Goal: Information Seeking & Learning: Check status

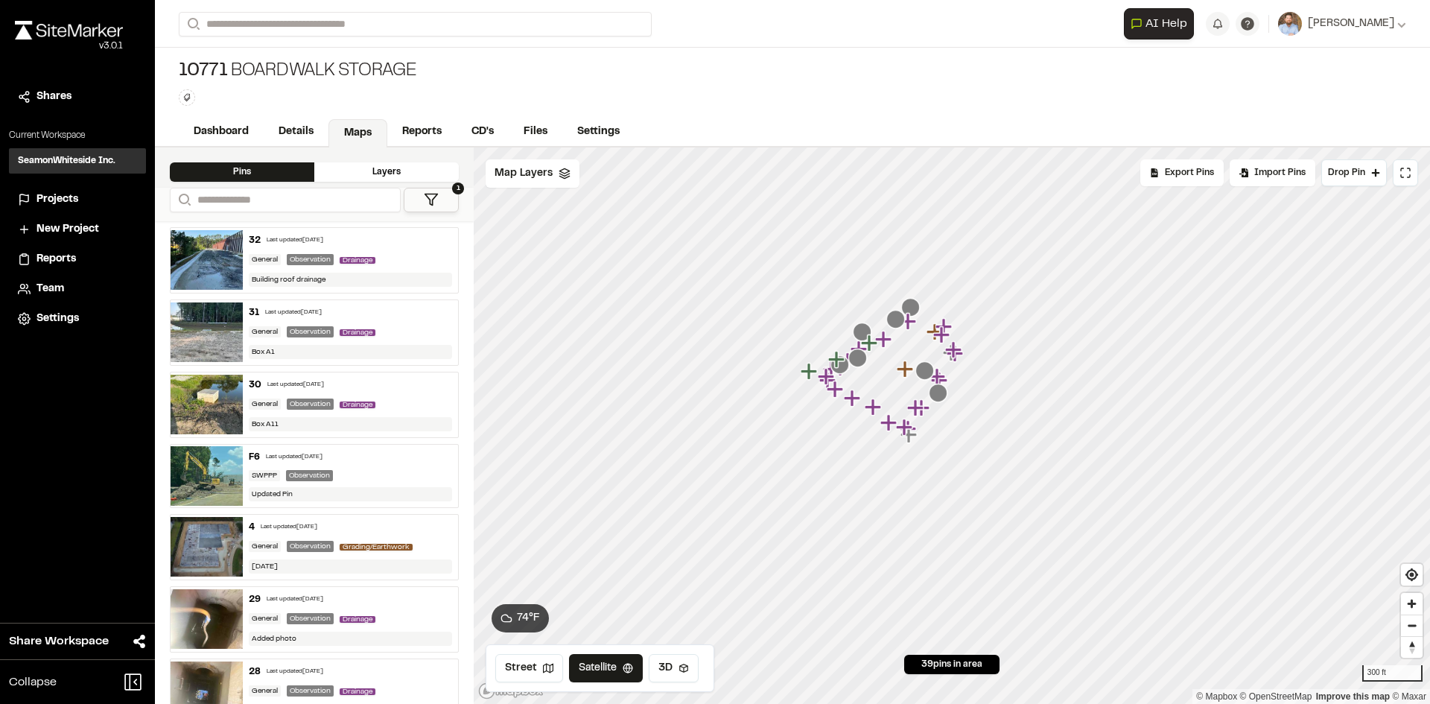
click at [57, 260] on span "Reports" at bounding box center [55, 259] width 39 height 16
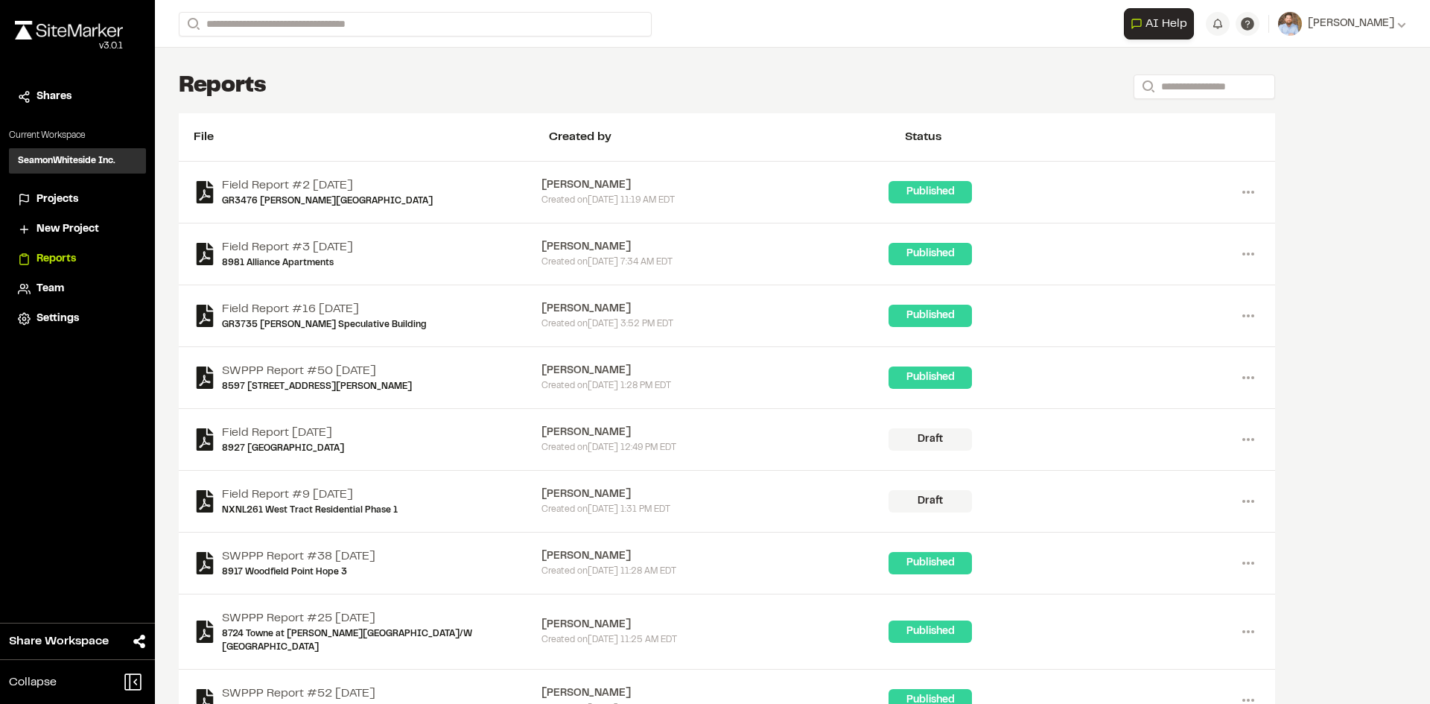
click at [61, 201] on span "Projects" at bounding box center [57, 199] width 42 height 16
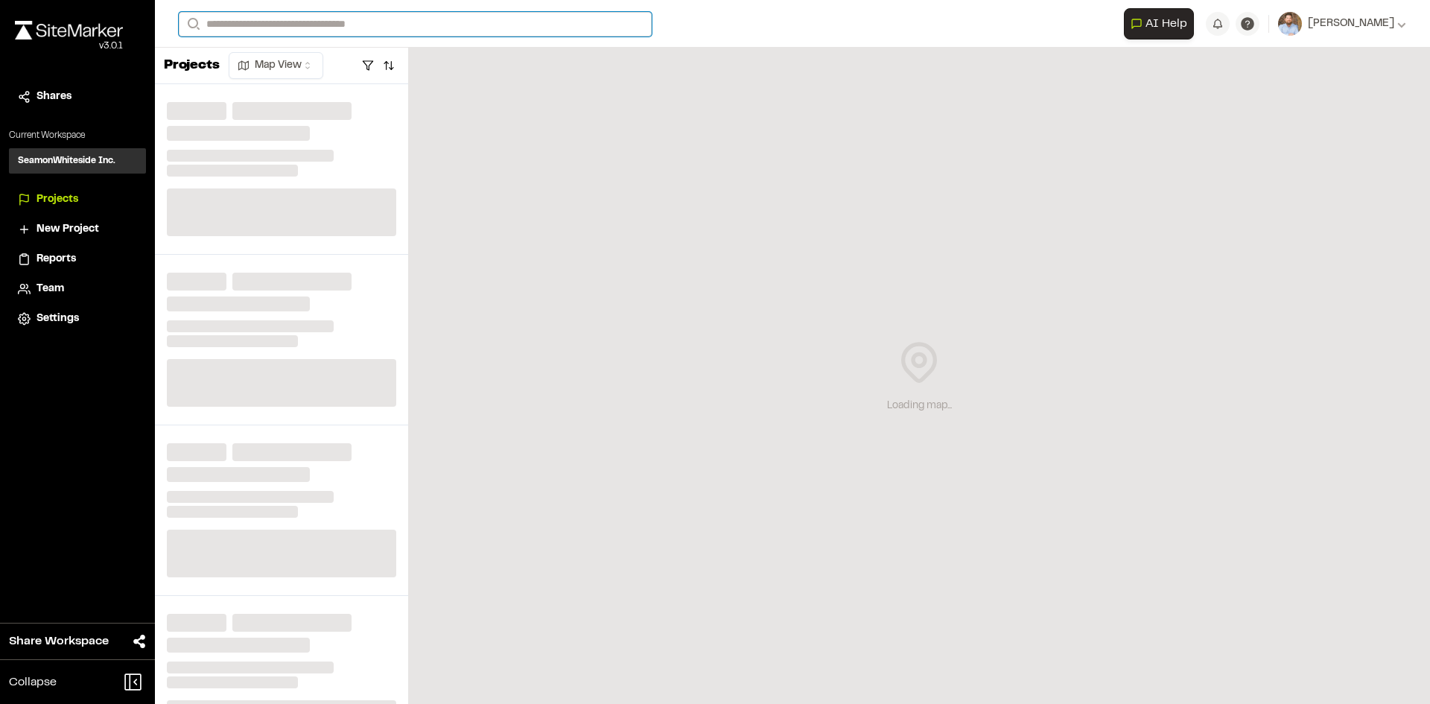
click at [242, 23] on input "Search" at bounding box center [415, 24] width 473 height 25
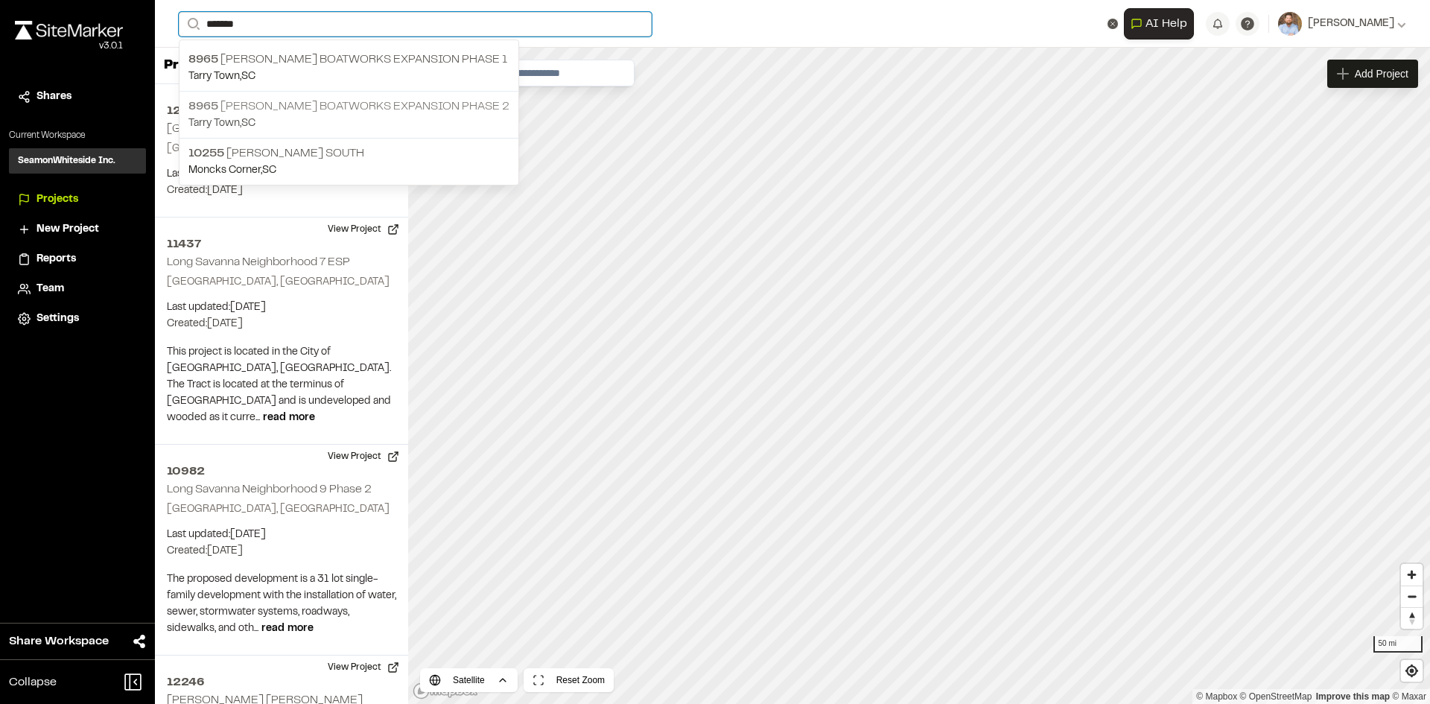
type input "*******"
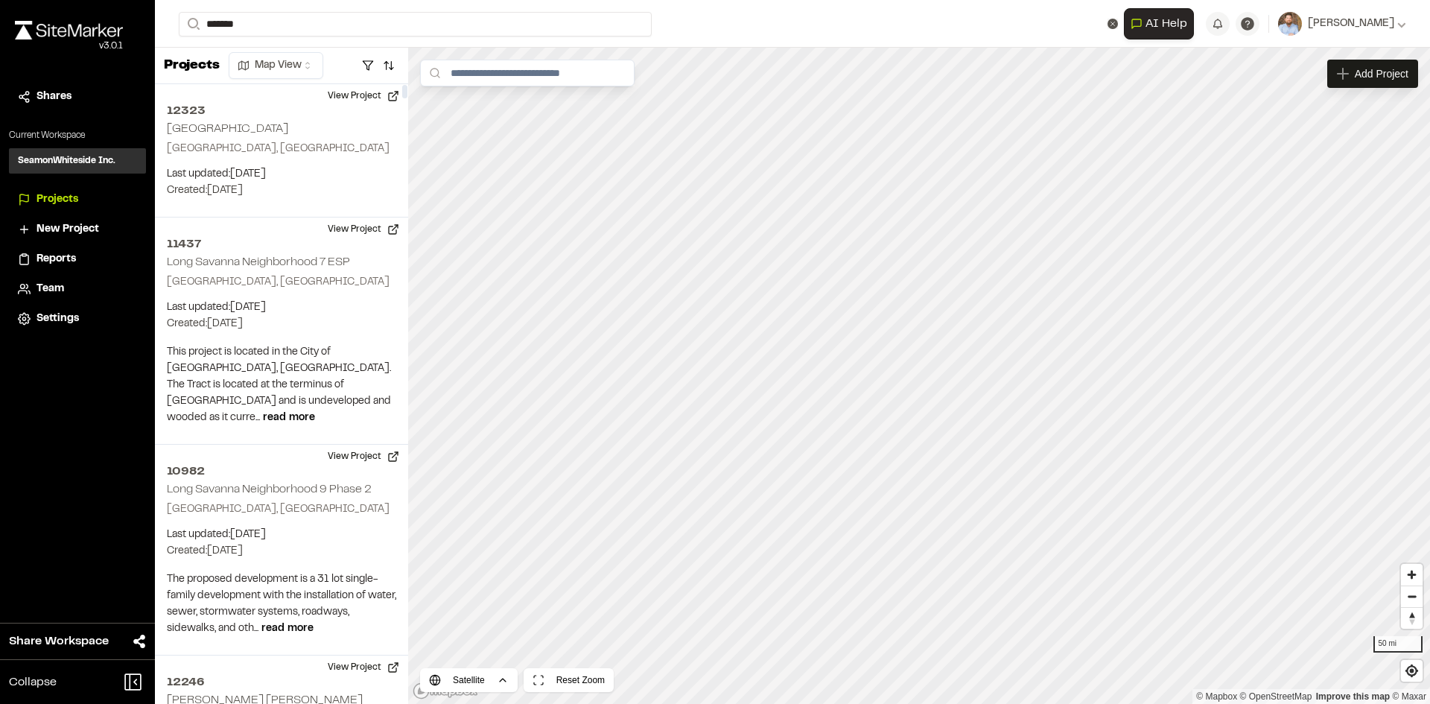
click at [368, 112] on p "8965 [PERSON_NAME] Boatworks Expansion phase 2" at bounding box center [348, 107] width 321 height 18
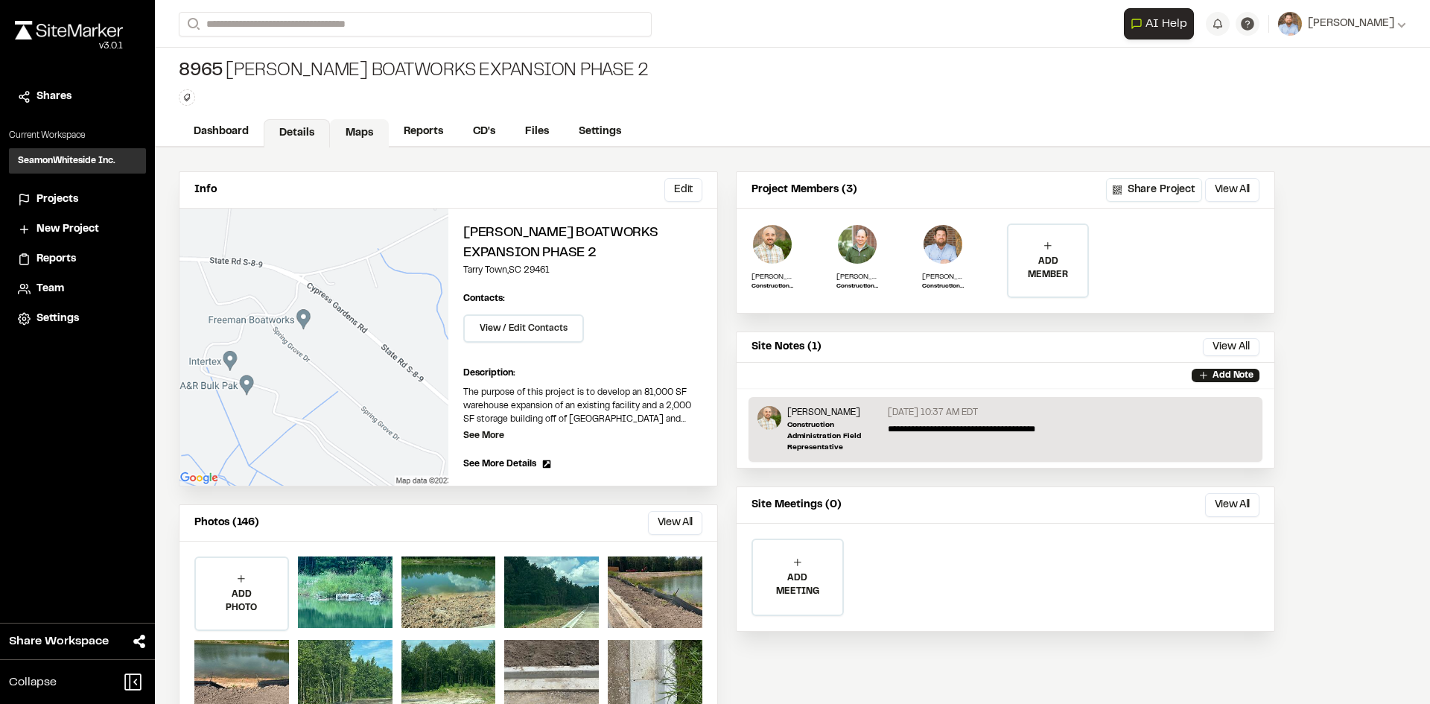
click at [368, 127] on link "Maps" at bounding box center [359, 133] width 59 height 28
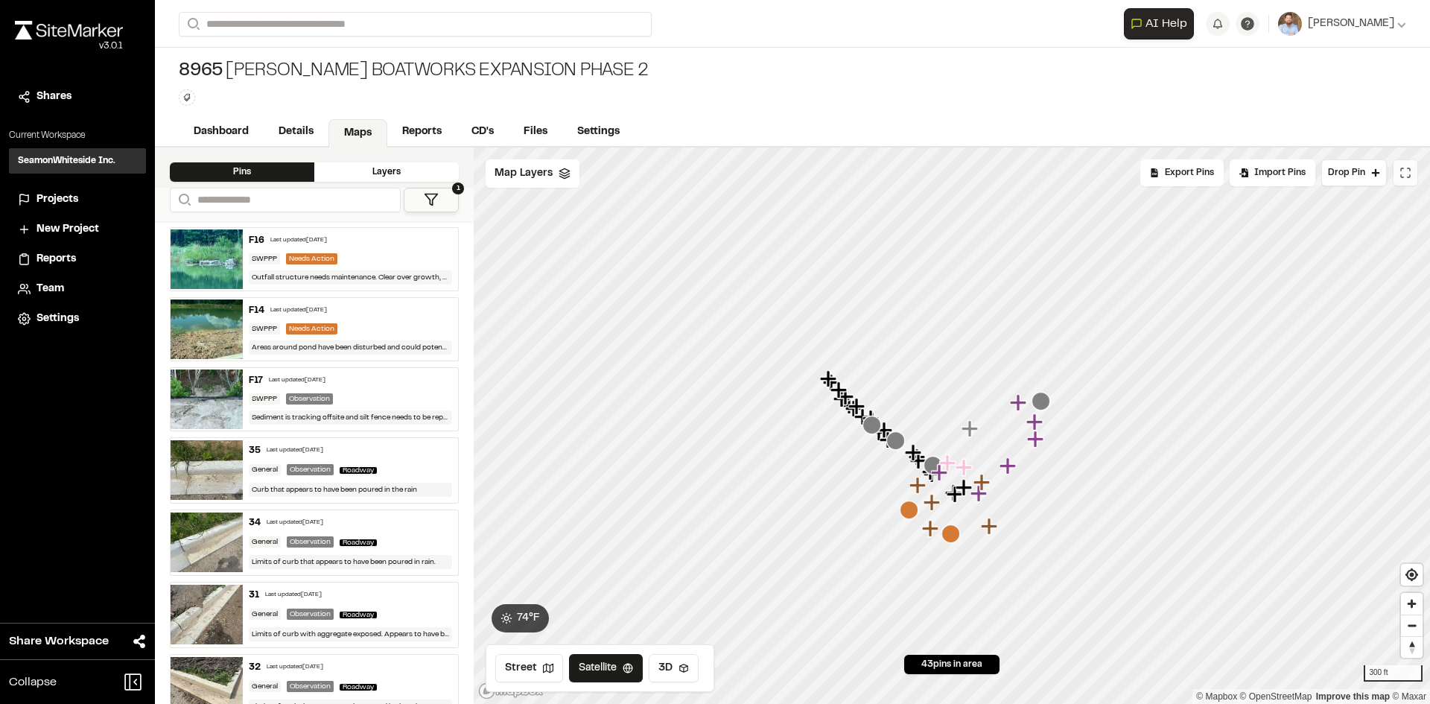
click at [1404, 174] on icon at bounding box center [1405, 173] width 12 height 12
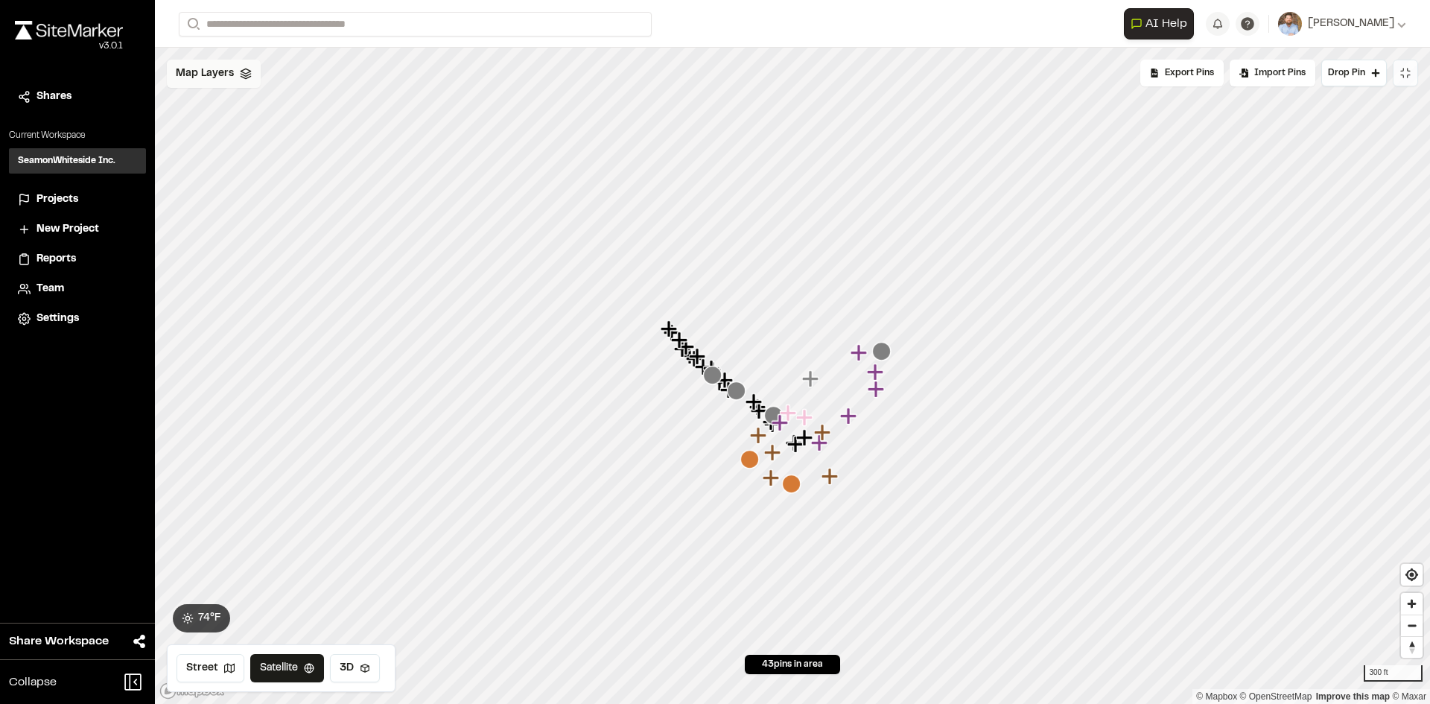
click at [236, 77] on div "Map Layers" at bounding box center [214, 74] width 94 height 28
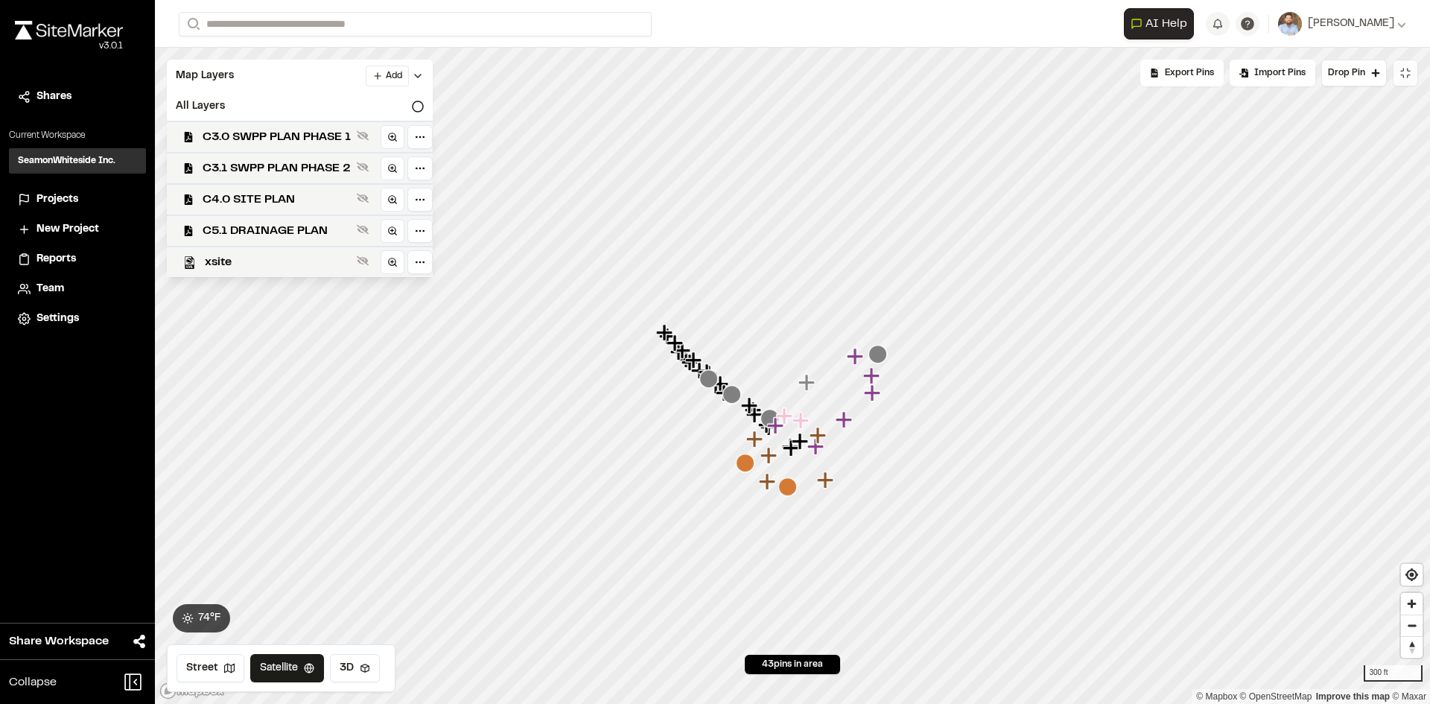
click at [1408, 74] on icon at bounding box center [1405, 73] width 12 height 12
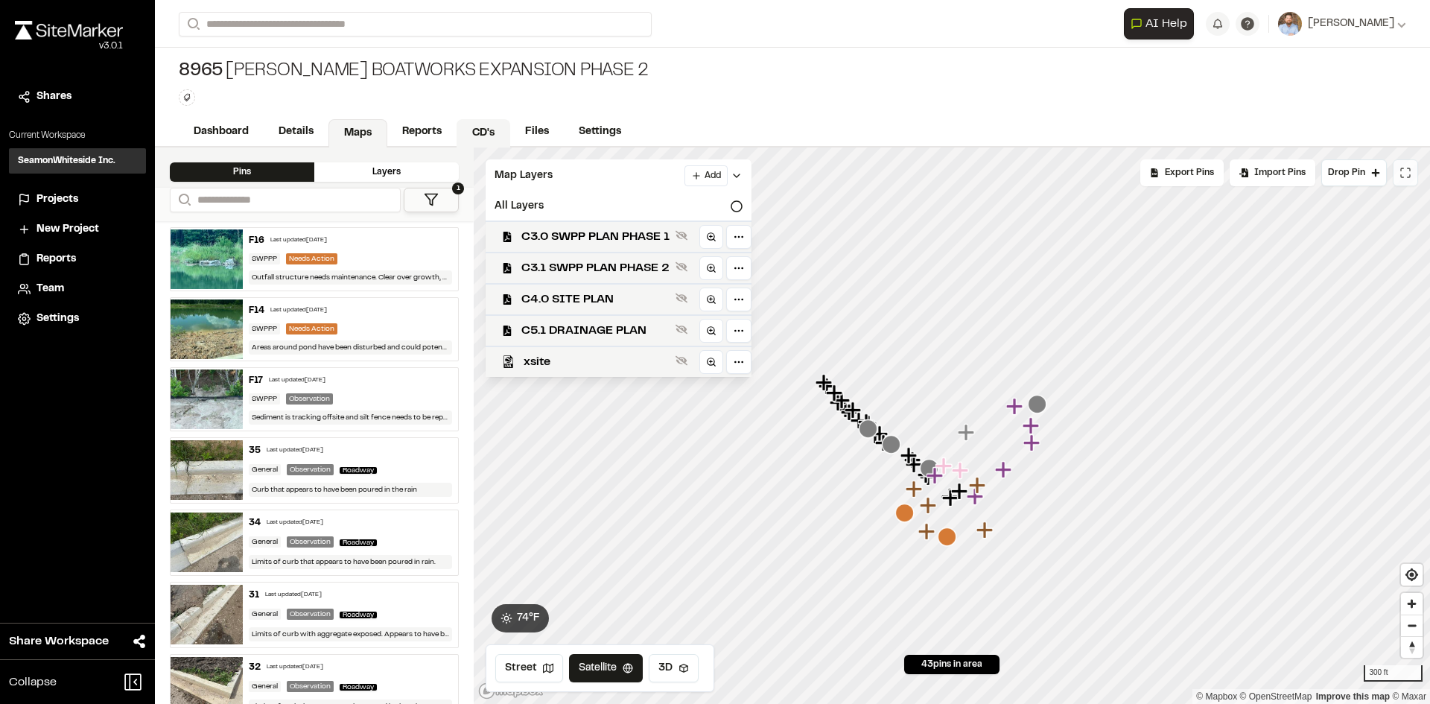
click at [489, 129] on link "CD's" at bounding box center [484, 133] width 54 height 28
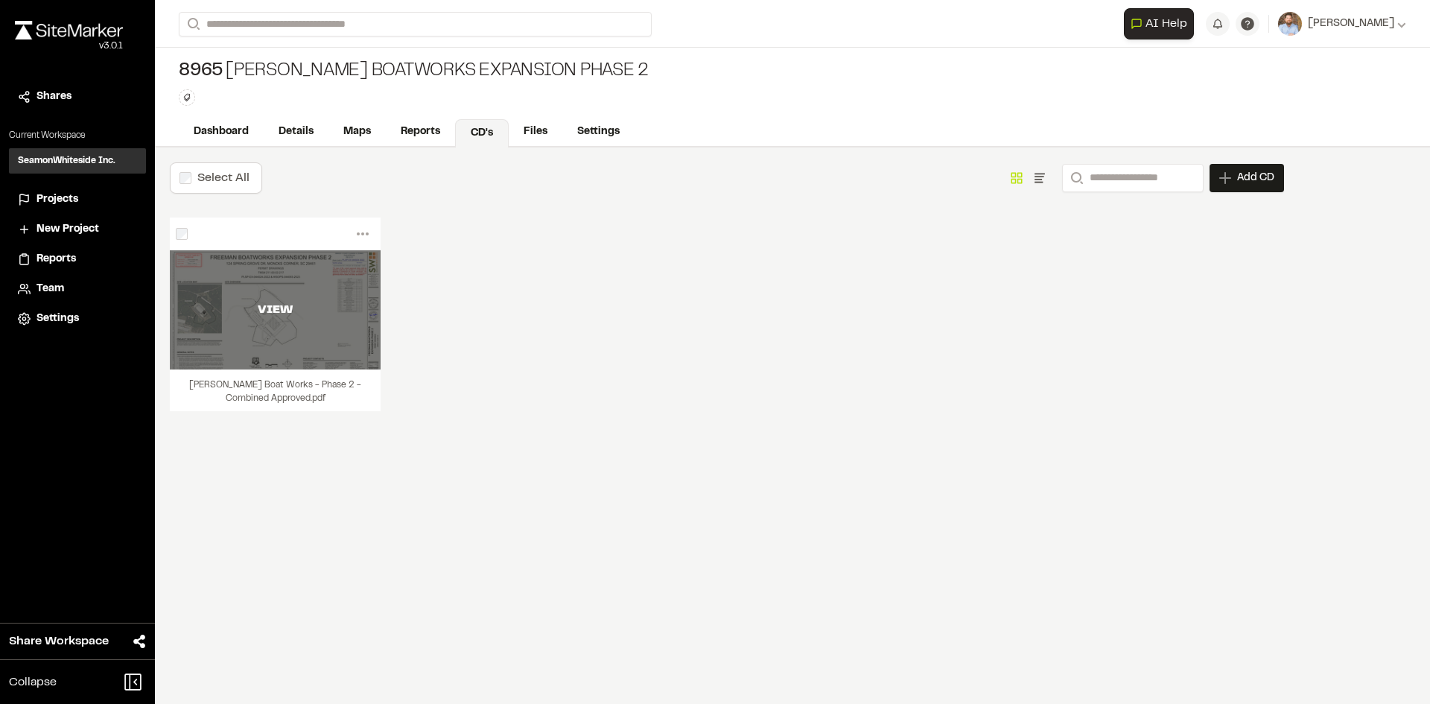
click at [297, 334] on div "VIEW" at bounding box center [275, 309] width 211 height 119
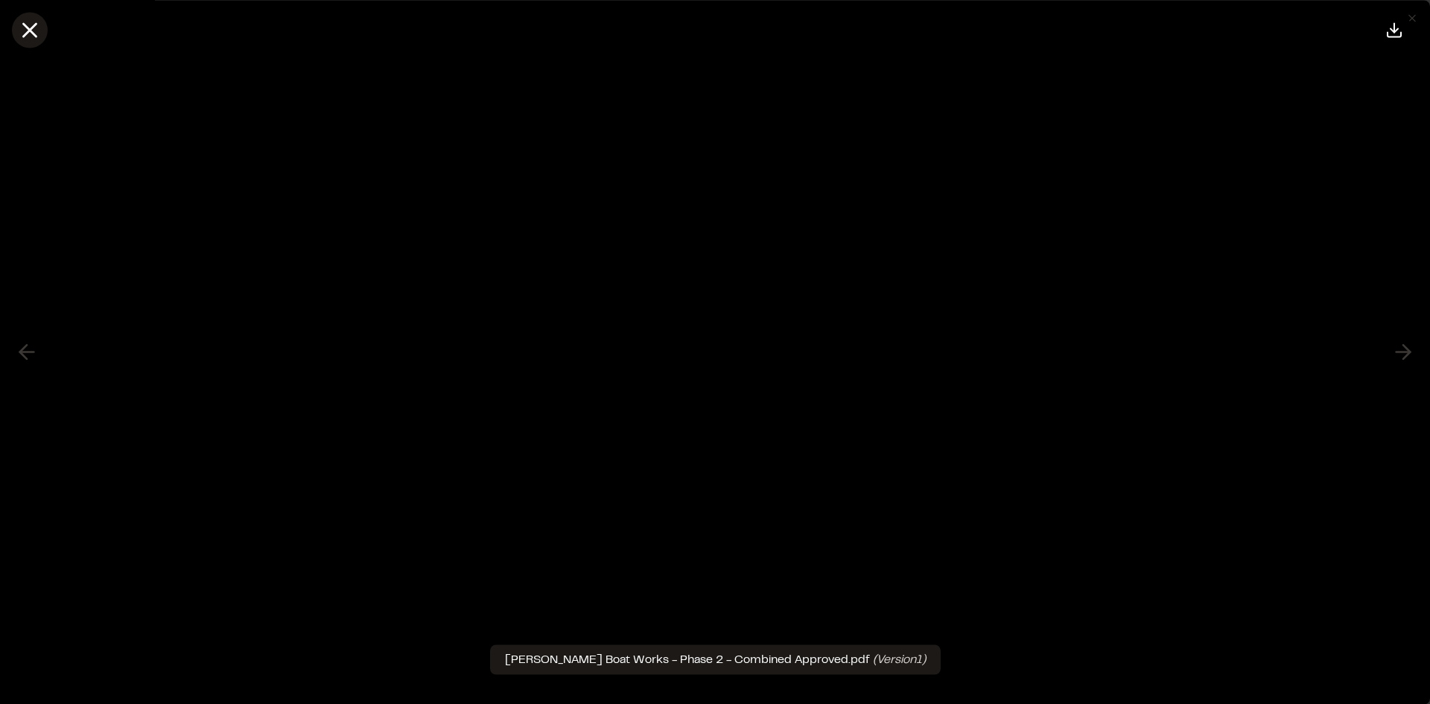
click at [39, 31] on icon at bounding box center [29, 29] width 25 height 25
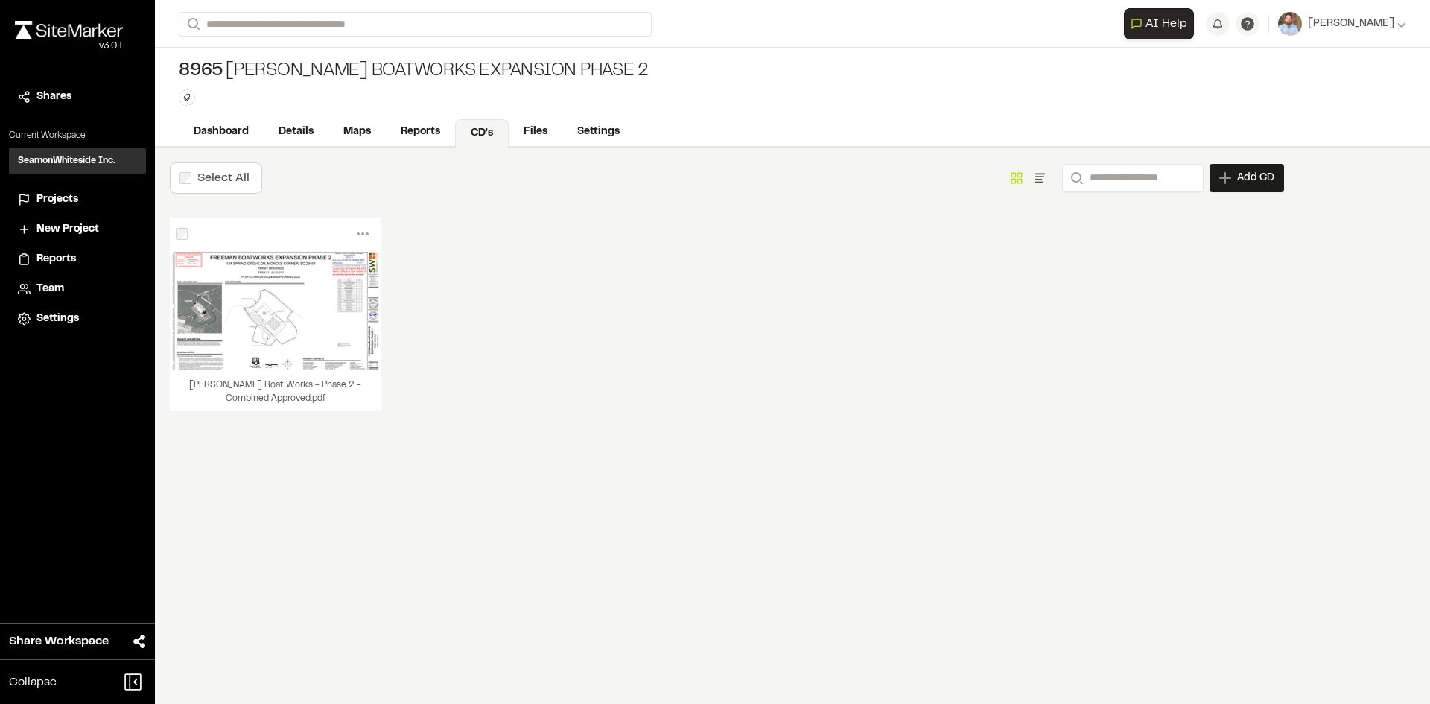
click at [60, 193] on span "Projects" at bounding box center [57, 199] width 42 height 16
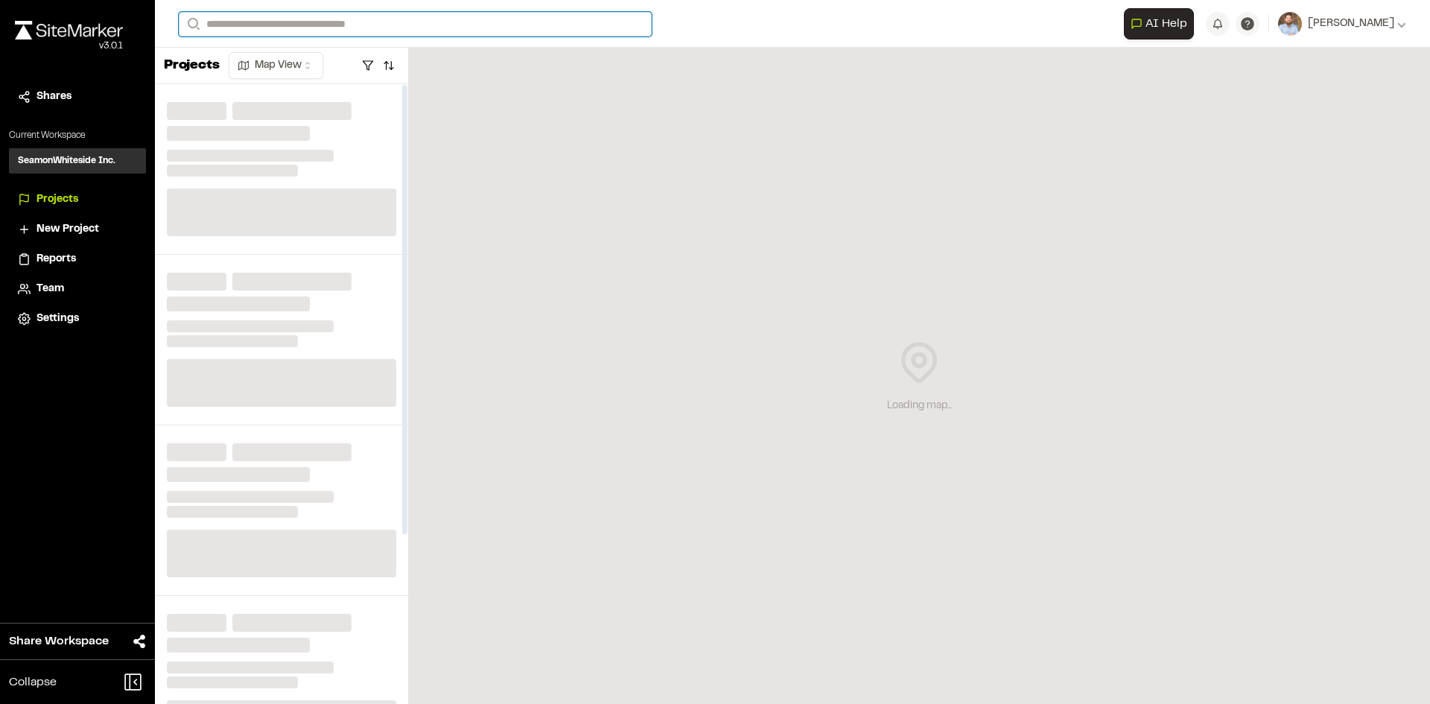
click at [306, 21] on input "Search" at bounding box center [415, 24] width 473 height 25
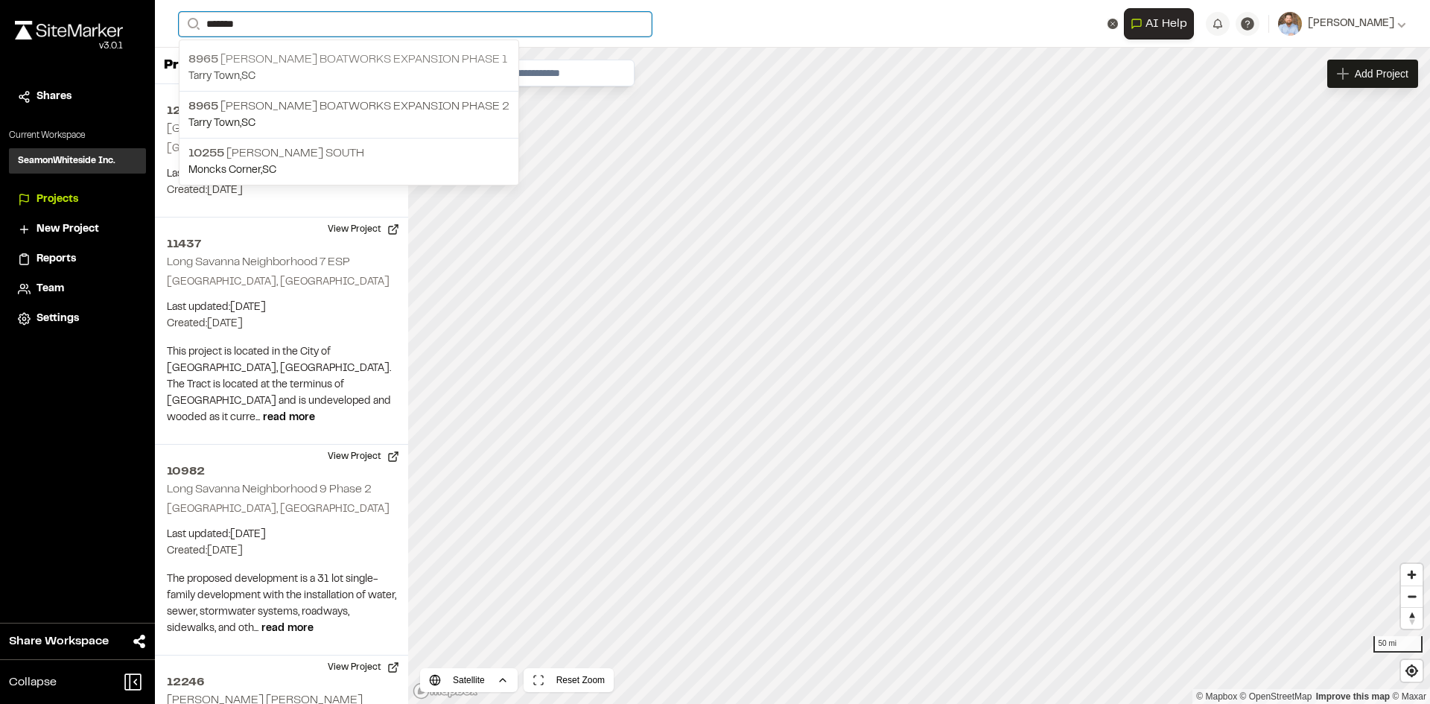
type input "*******"
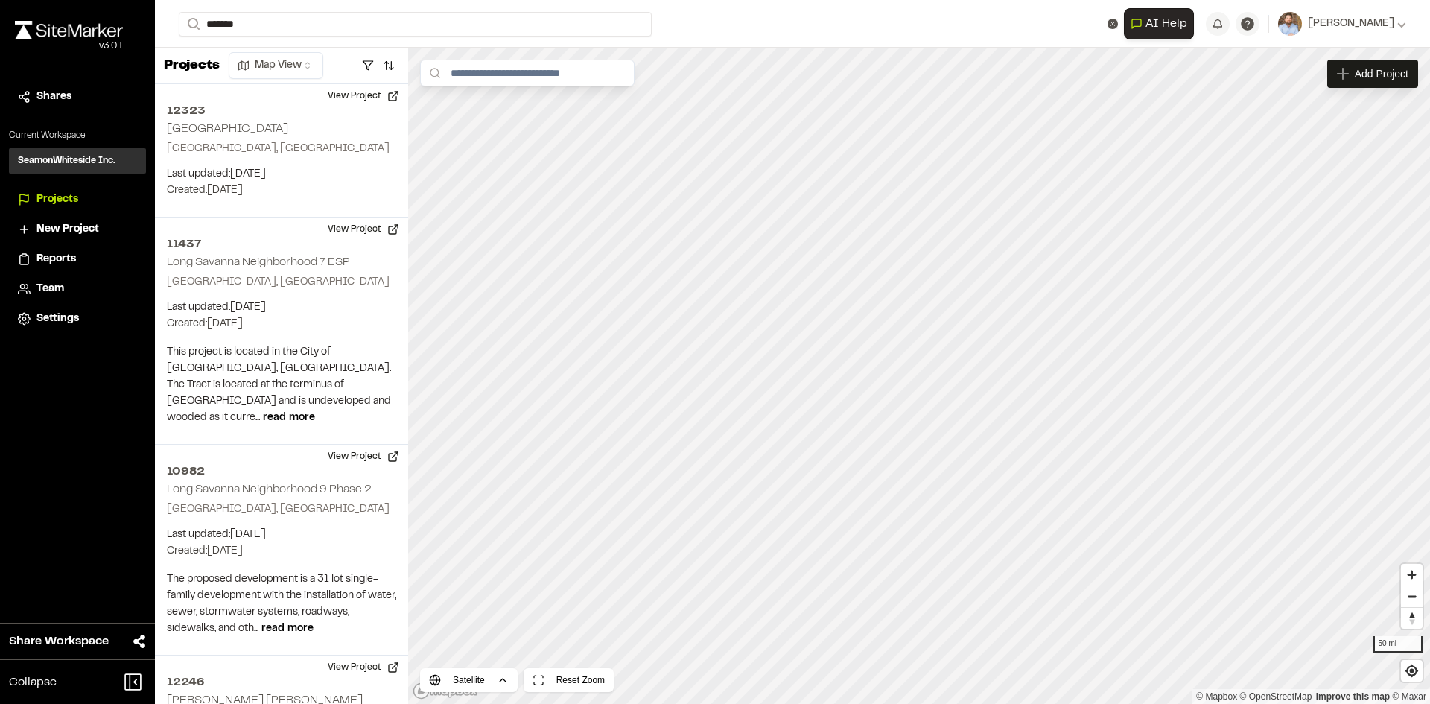
click at [308, 63] on p "8965 [PERSON_NAME] Boatworks Expansion Phase 1" at bounding box center [348, 60] width 321 height 18
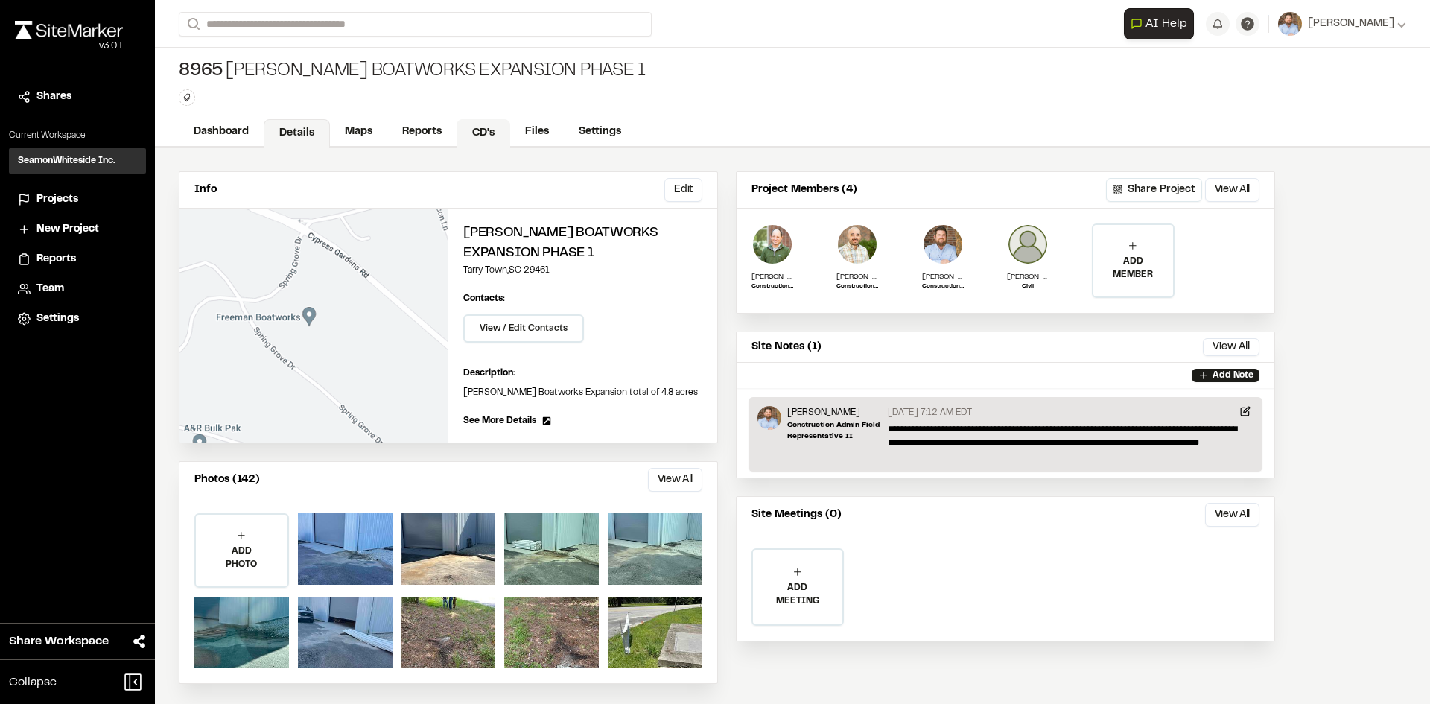
click at [482, 127] on link "CD's" at bounding box center [484, 133] width 54 height 28
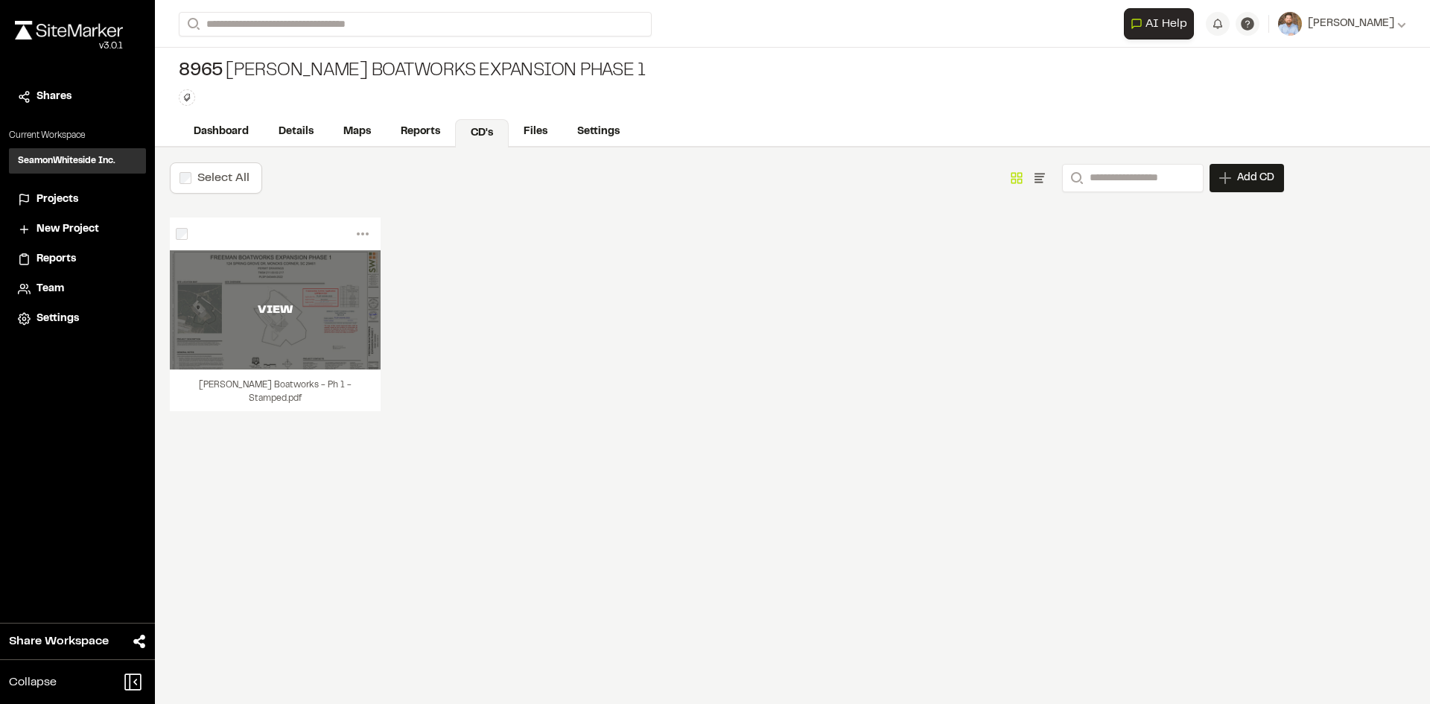
click at [341, 334] on div "VIEW" at bounding box center [275, 309] width 211 height 119
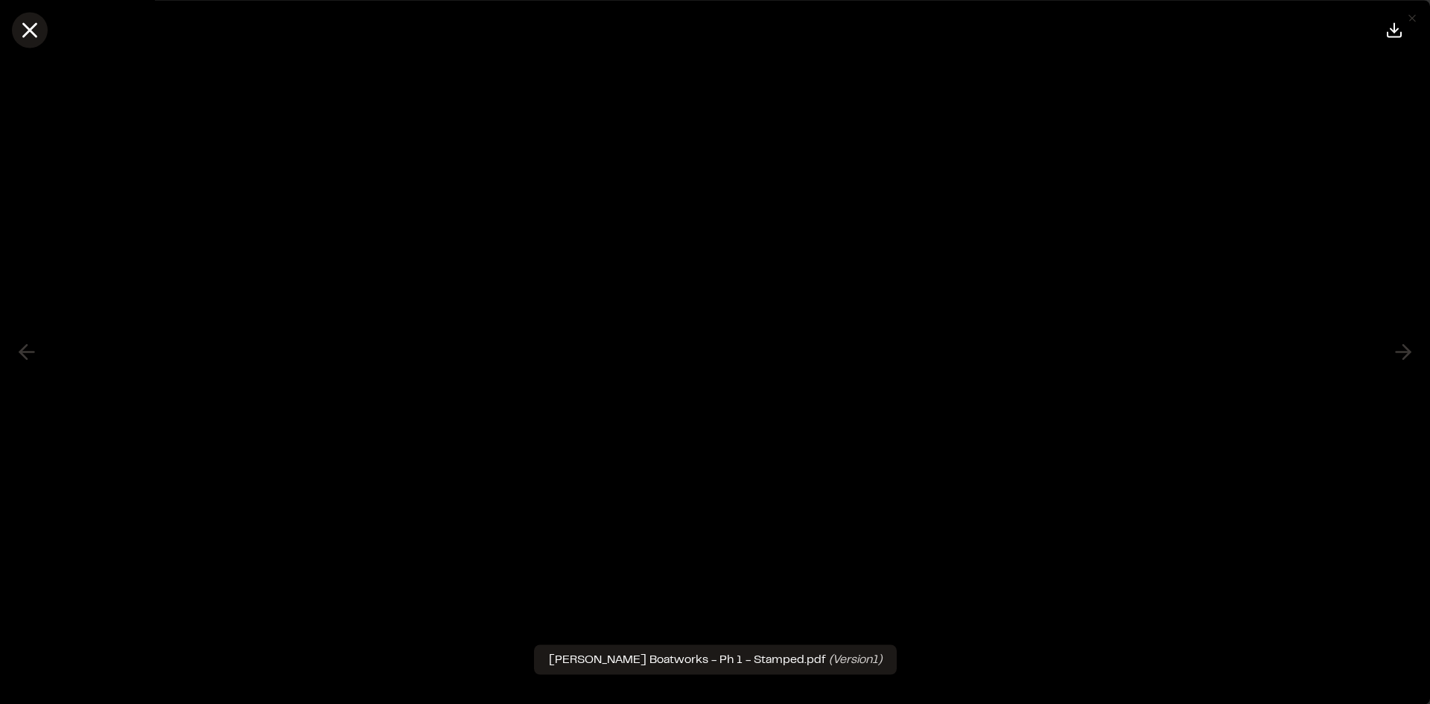
click at [27, 34] on line at bounding box center [30, 30] width 13 height 13
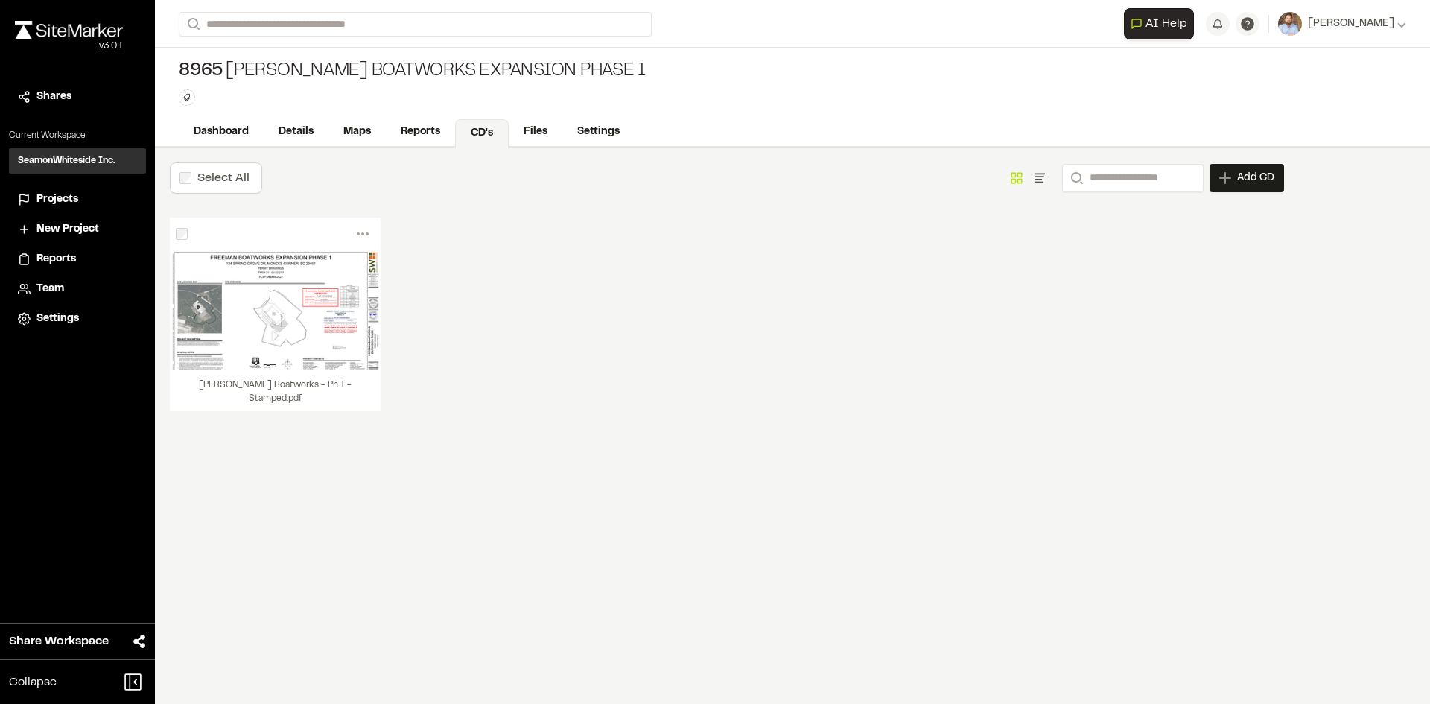
click at [73, 200] on span "Projects" at bounding box center [57, 199] width 42 height 16
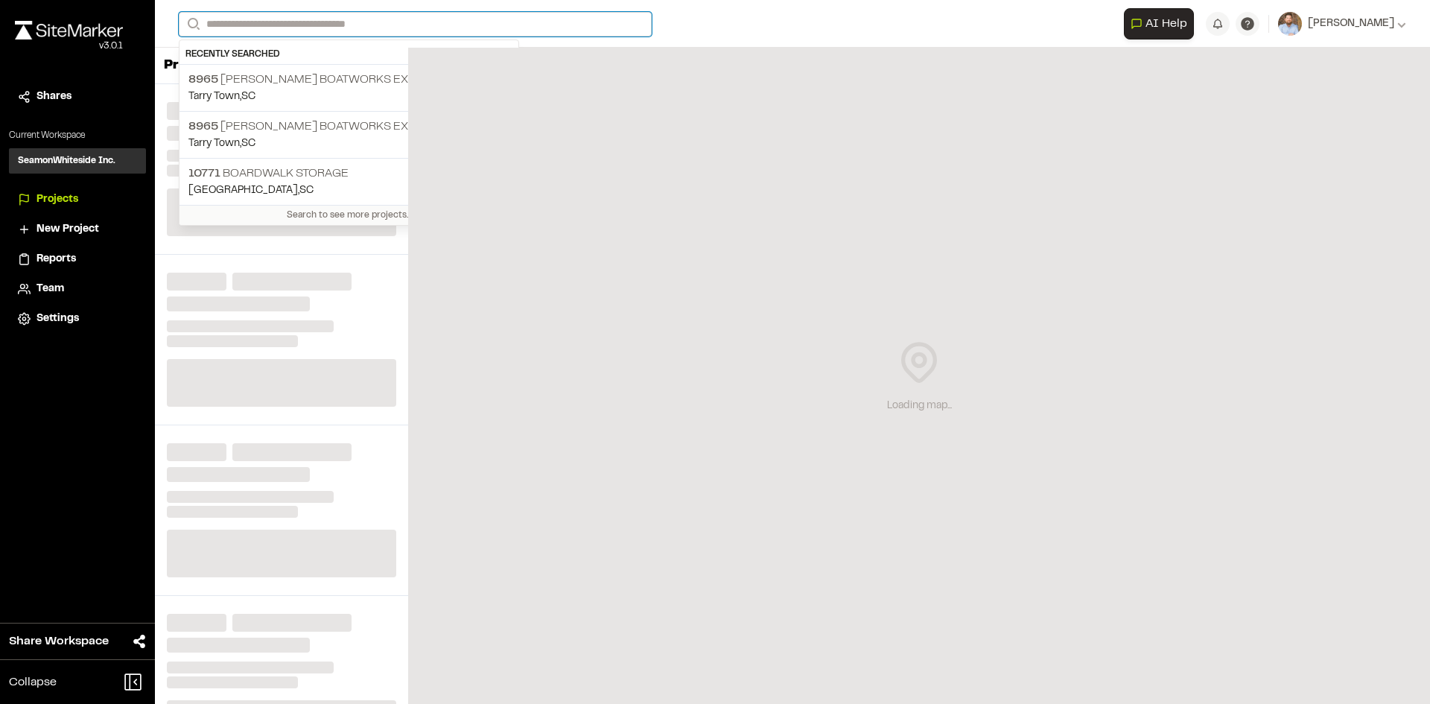
click at [292, 17] on input "Search" at bounding box center [415, 24] width 473 height 25
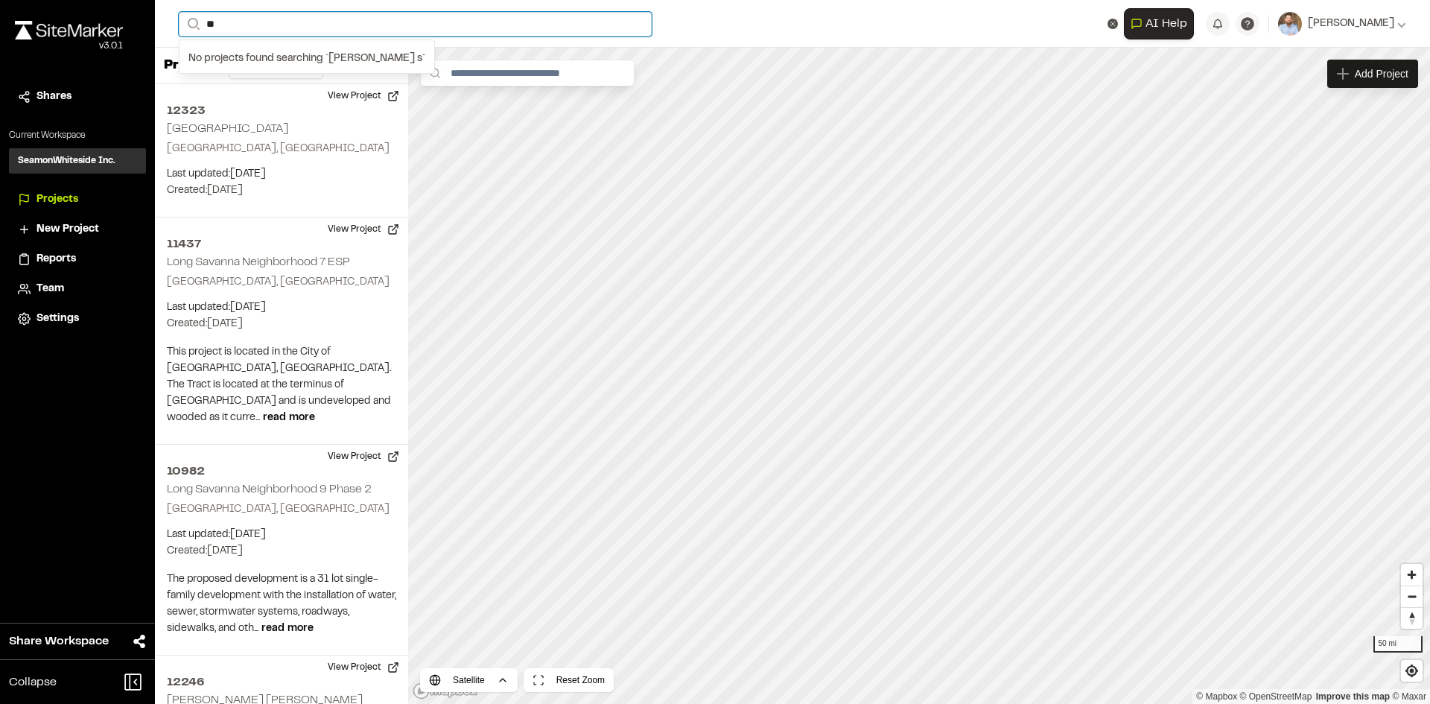
type input "*"
type input "**********"
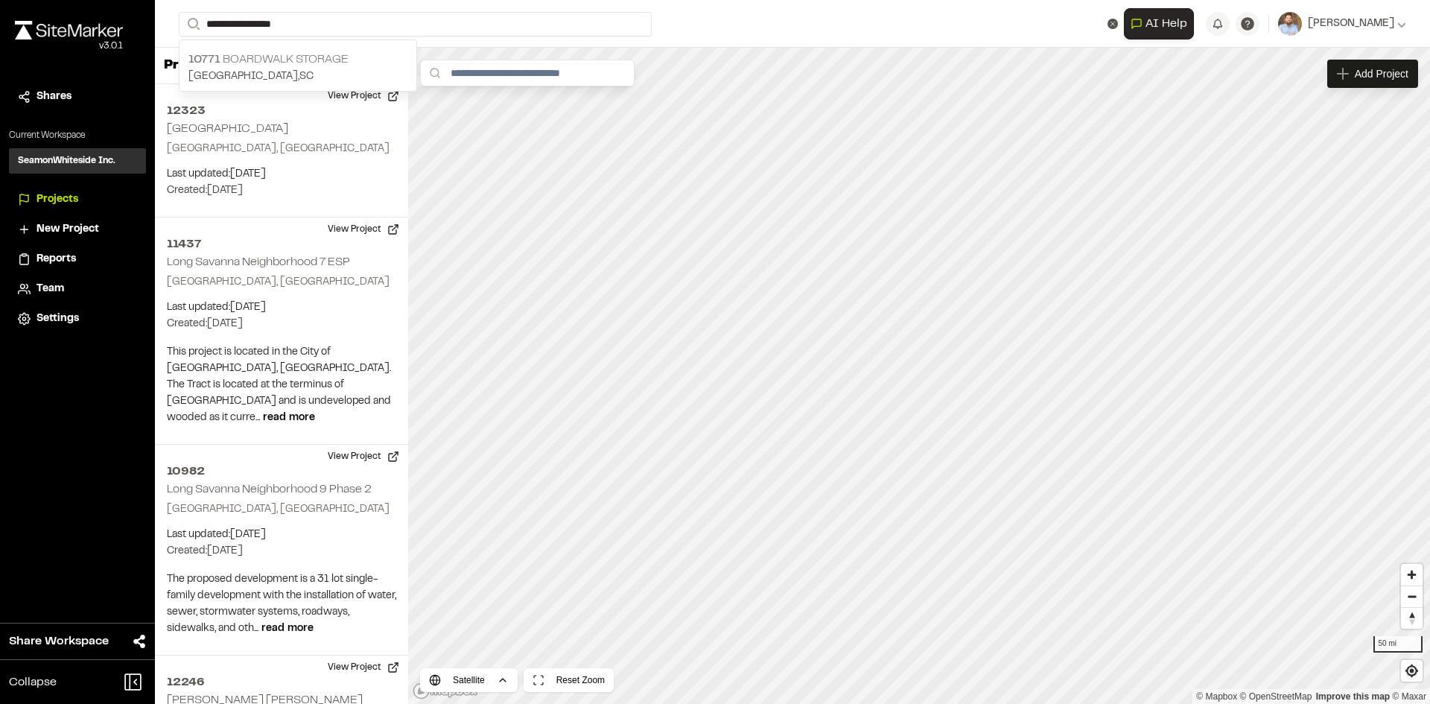
click at [305, 63] on p "10771 Boardwalk Storage" at bounding box center [297, 60] width 219 height 18
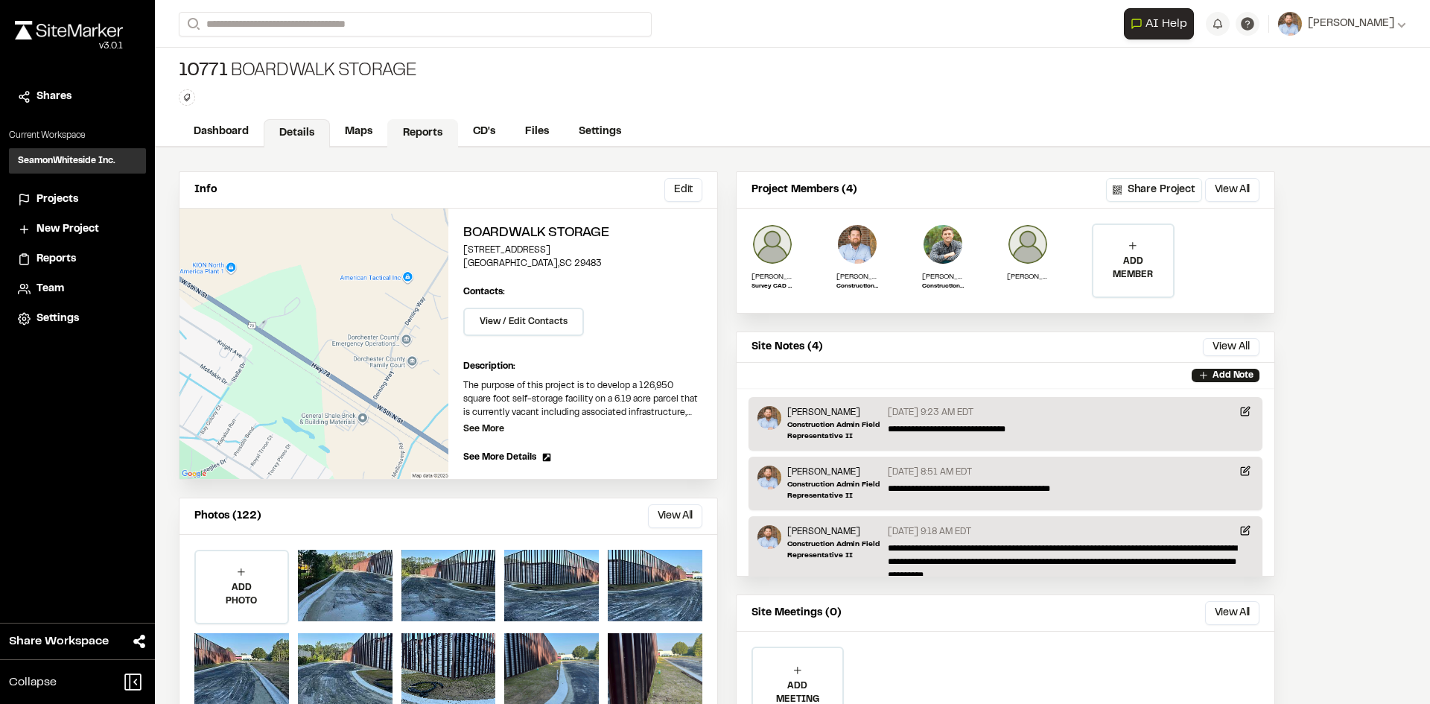
click at [422, 125] on link "Reports" at bounding box center [422, 133] width 71 height 28
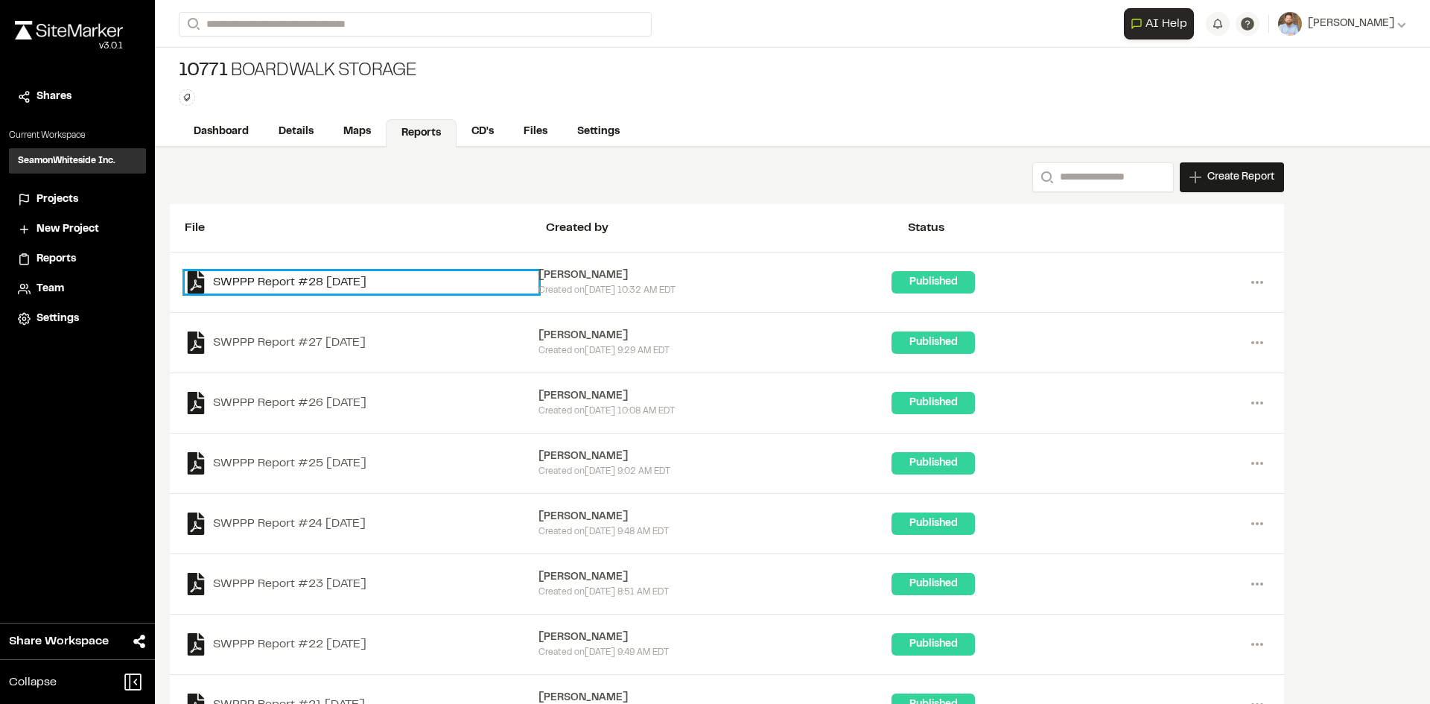
click at [374, 285] on link "SWPPP Report #28 [DATE]" at bounding box center [362, 282] width 354 height 22
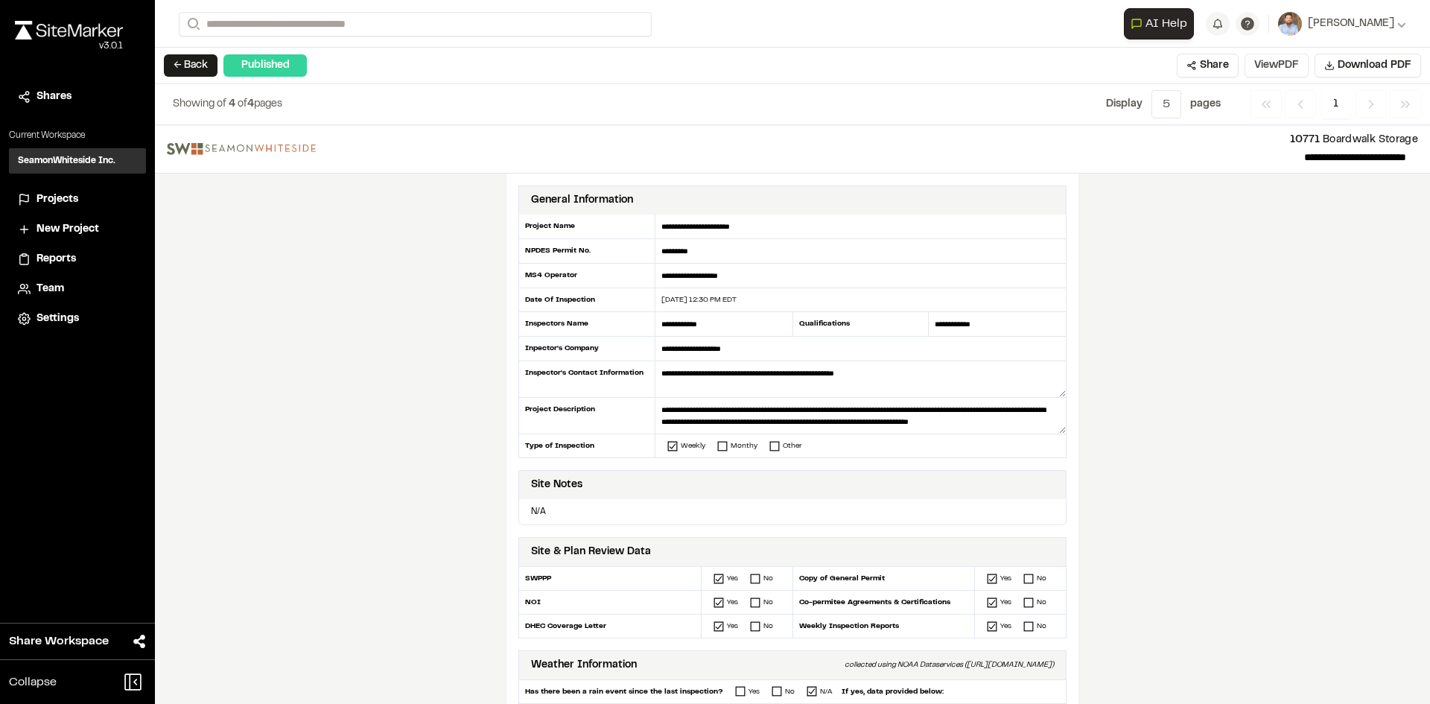
click at [1292, 67] on button "View PDF" at bounding box center [1277, 66] width 64 height 24
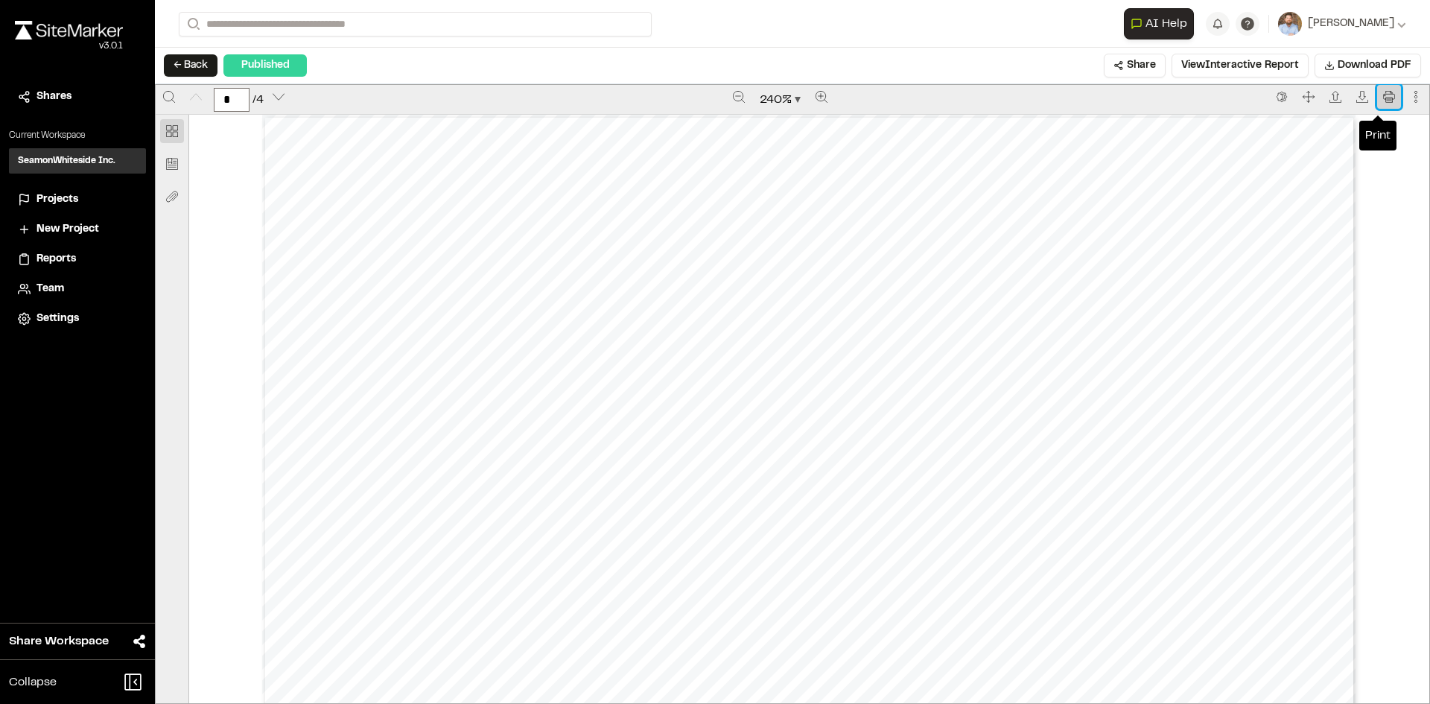
click at [1383, 99] on icon "Print" at bounding box center [1388, 96] width 11 height 11
click at [69, 196] on span "Projects" at bounding box center [57, 199] width 42 height 16
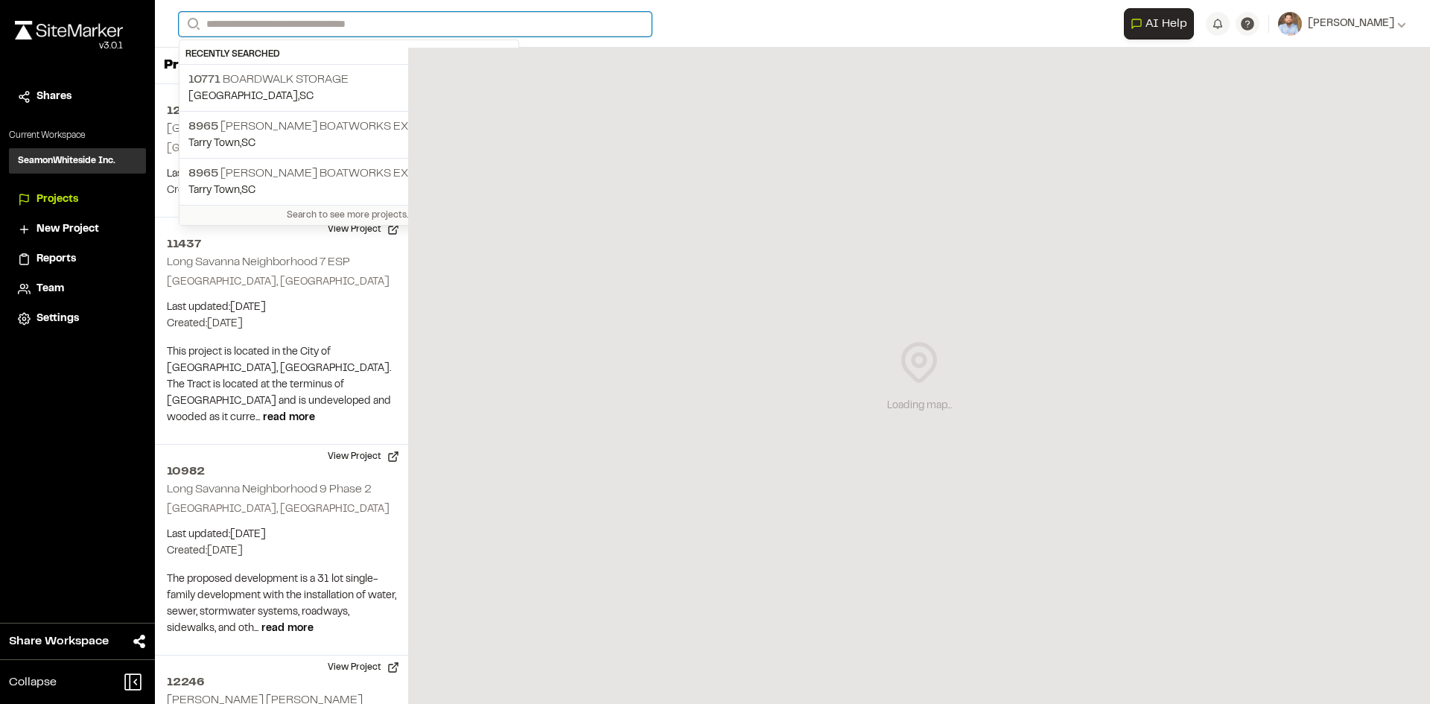
click at [273, 20] on input "Search" at bounding box center [415, 24] width 473 height 25
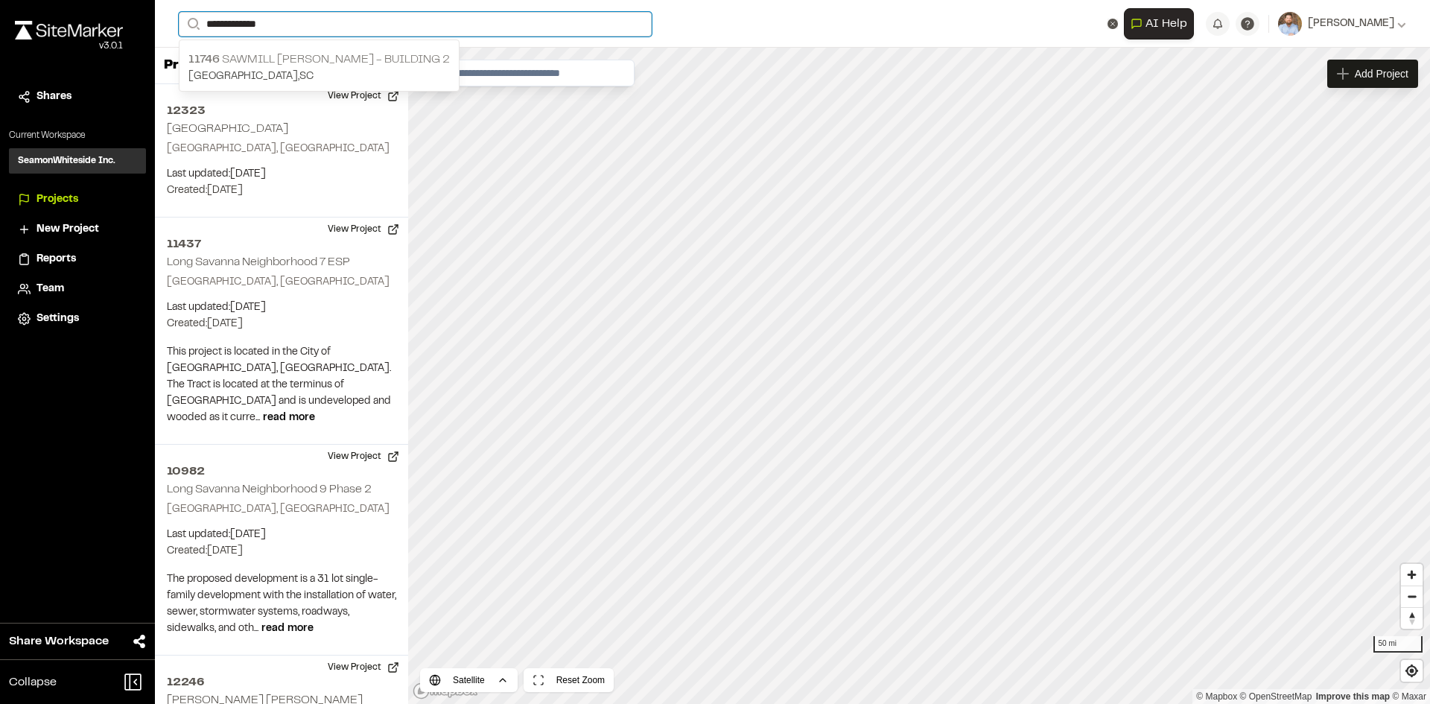
type input "**********"
click at [287, 66] on p "[STREET_ADDRESS][PERSON_NAME]" at bounding box center [318, 60] width 261 height 18
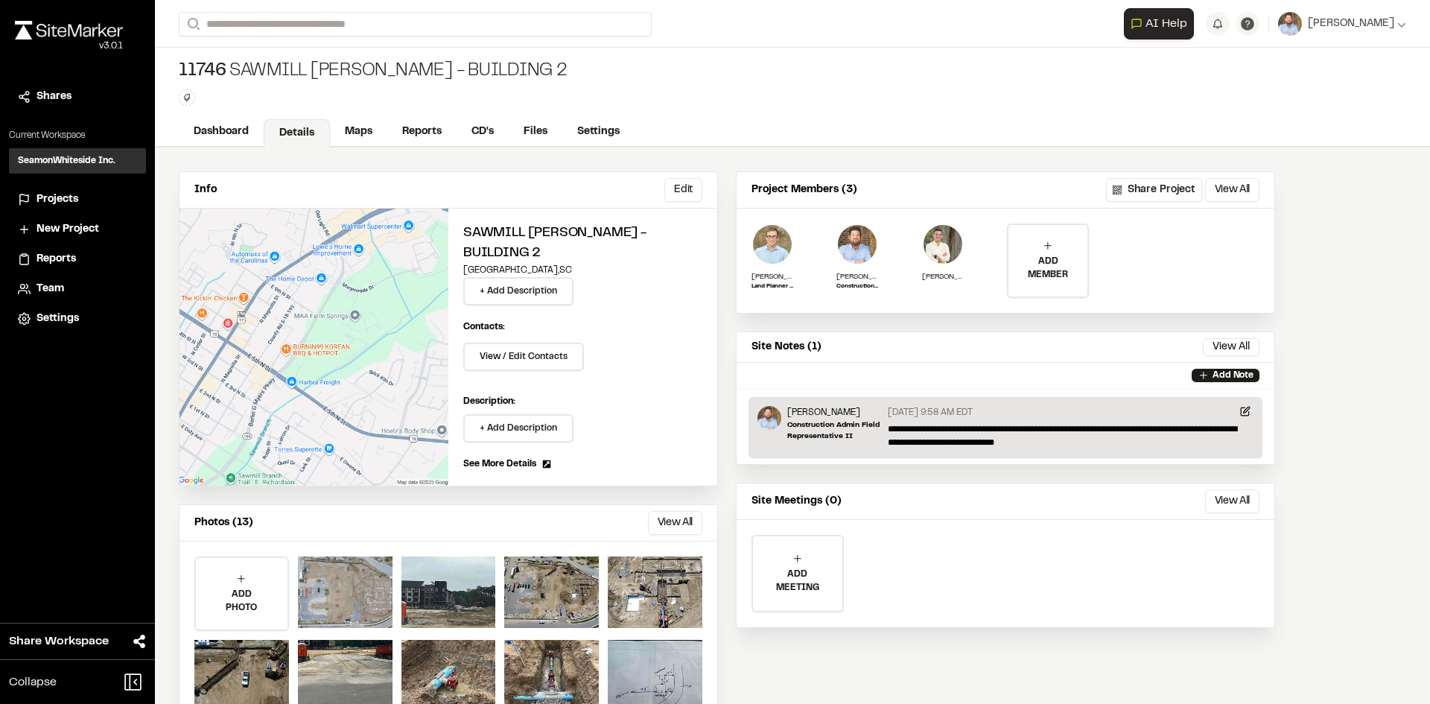
click at [343, 556] on div at bounding box center [345, 591] width 95 height 71
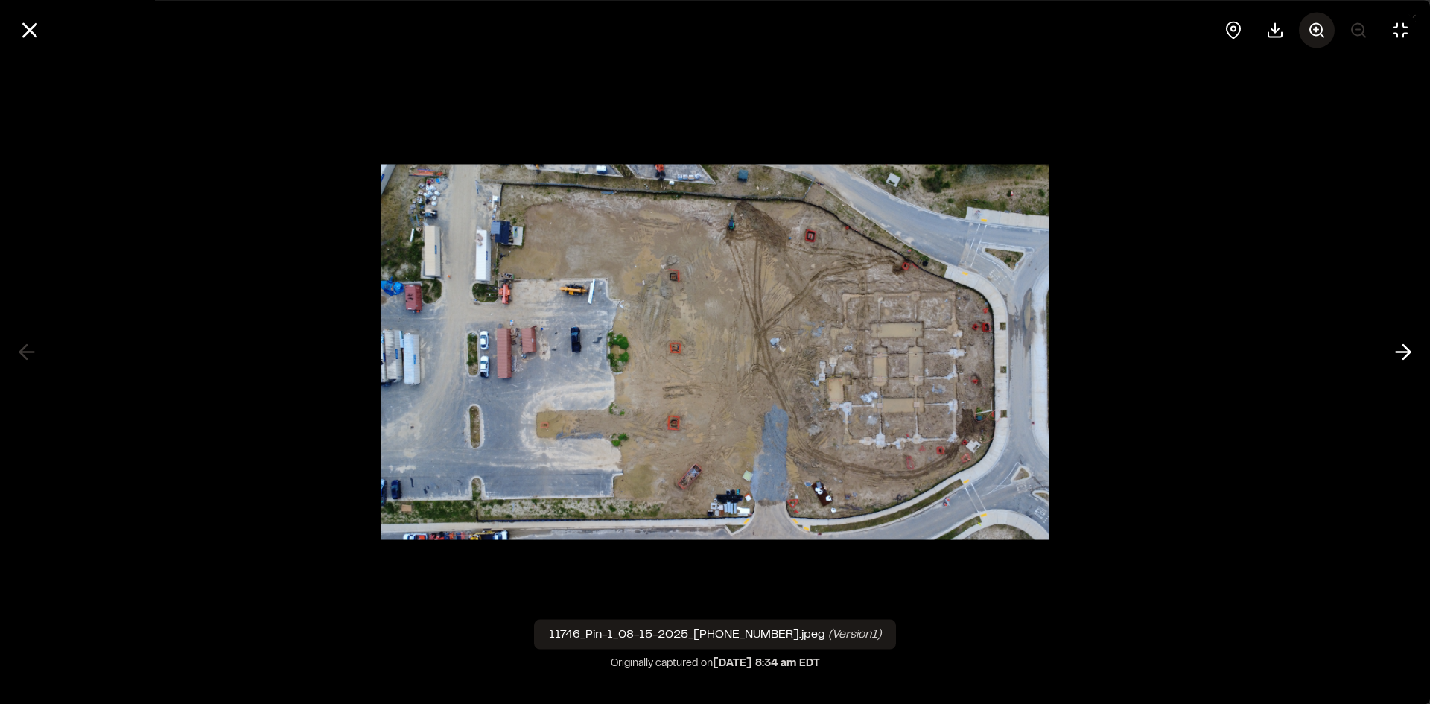
click at [1324, 30] on icon at bounding box center [1317, 30] width 18 height 18
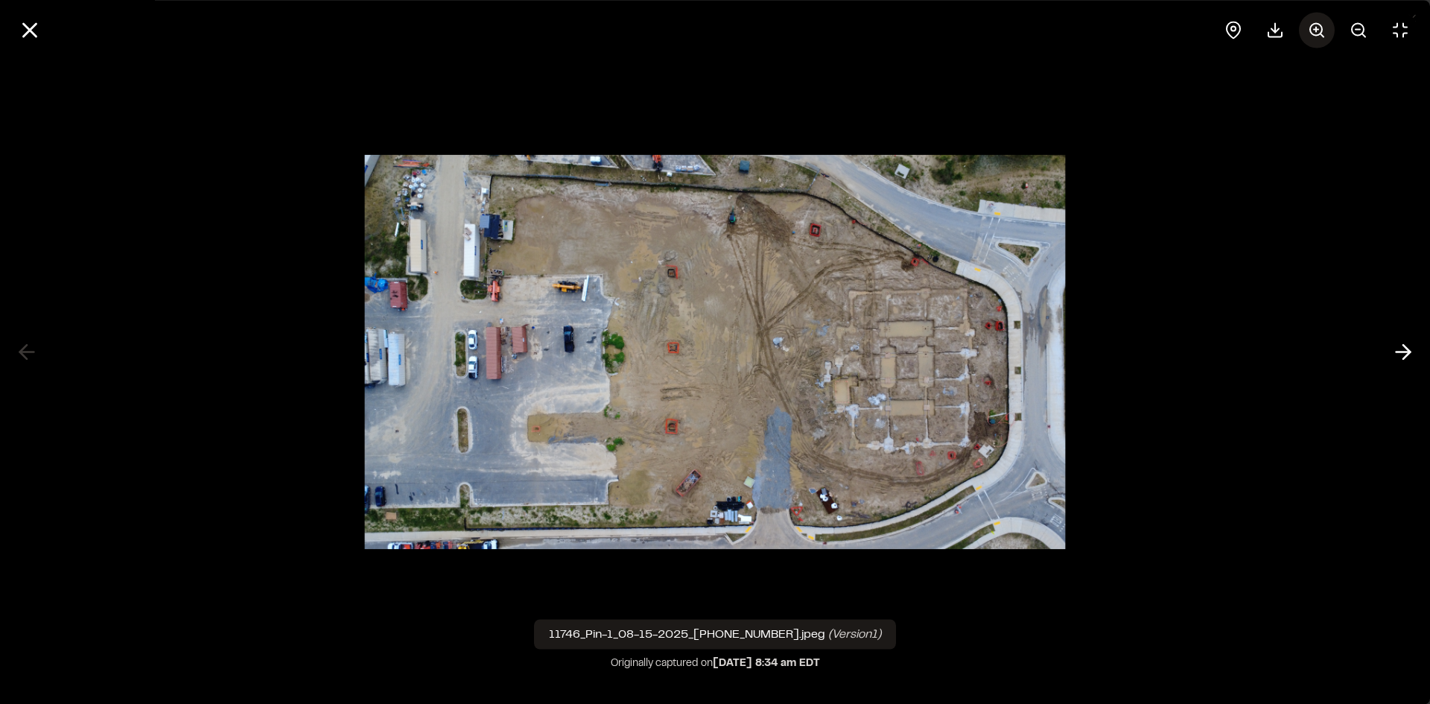
click at [1324, 30] on icon at bounding box center [1317, 30] width 18 height 18
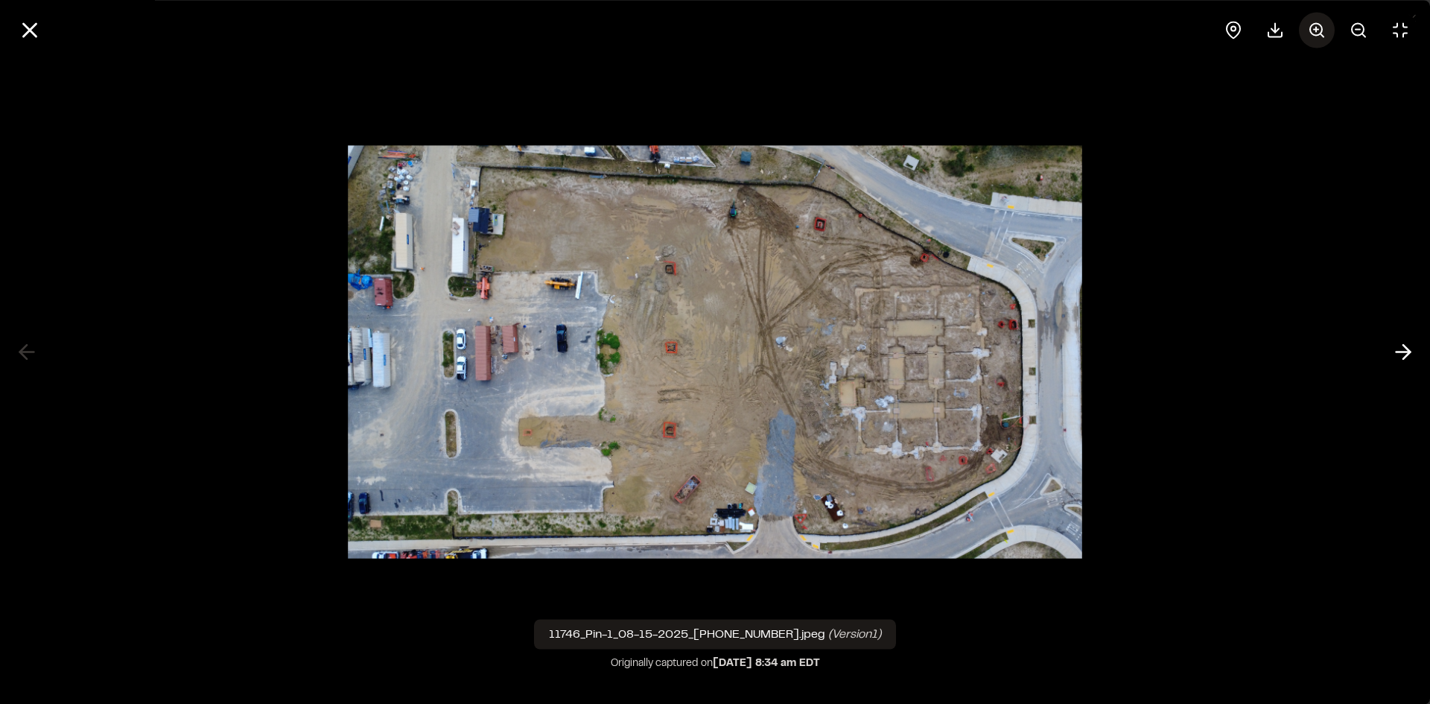
click at [1323, 30] on icon at bounding box center [1317, 30] width 18 height 18
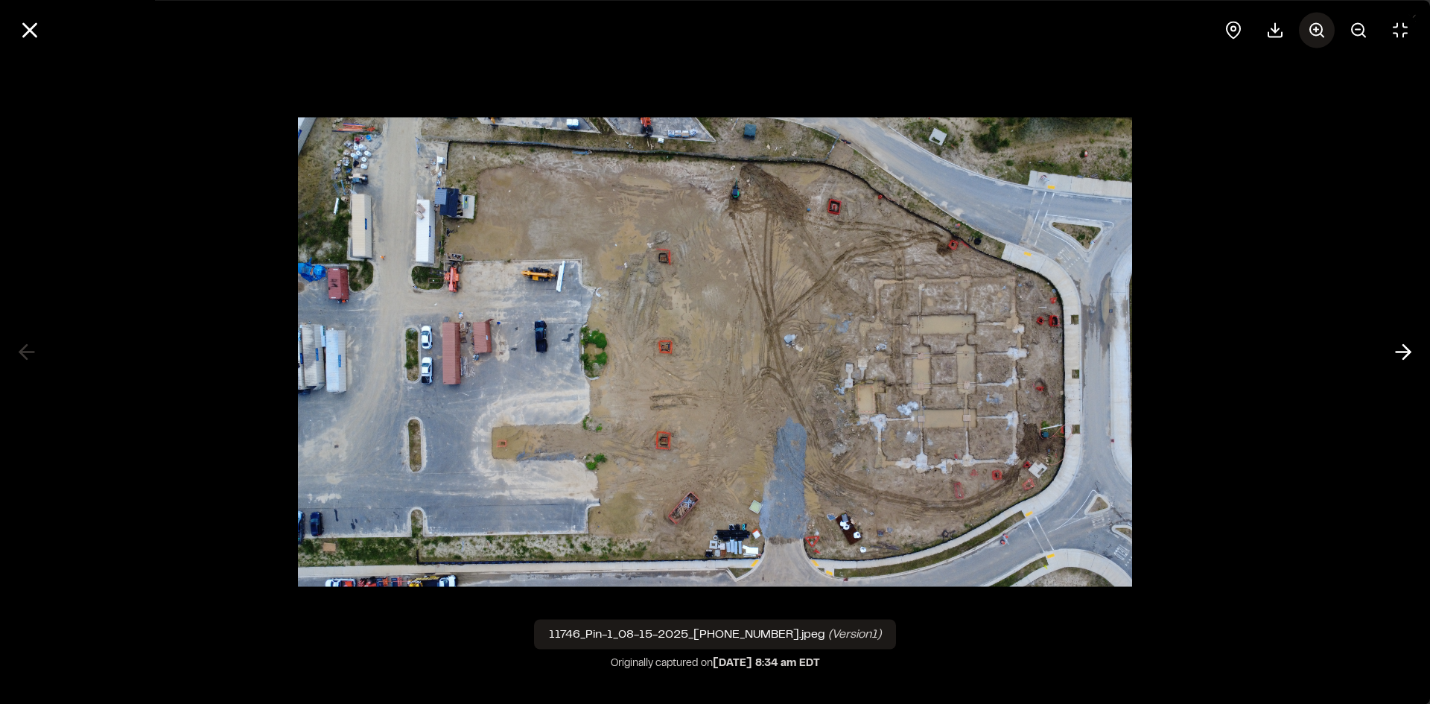
click at [1323, 30] on icon at bounding box center [1317, 30] width 18 height 18
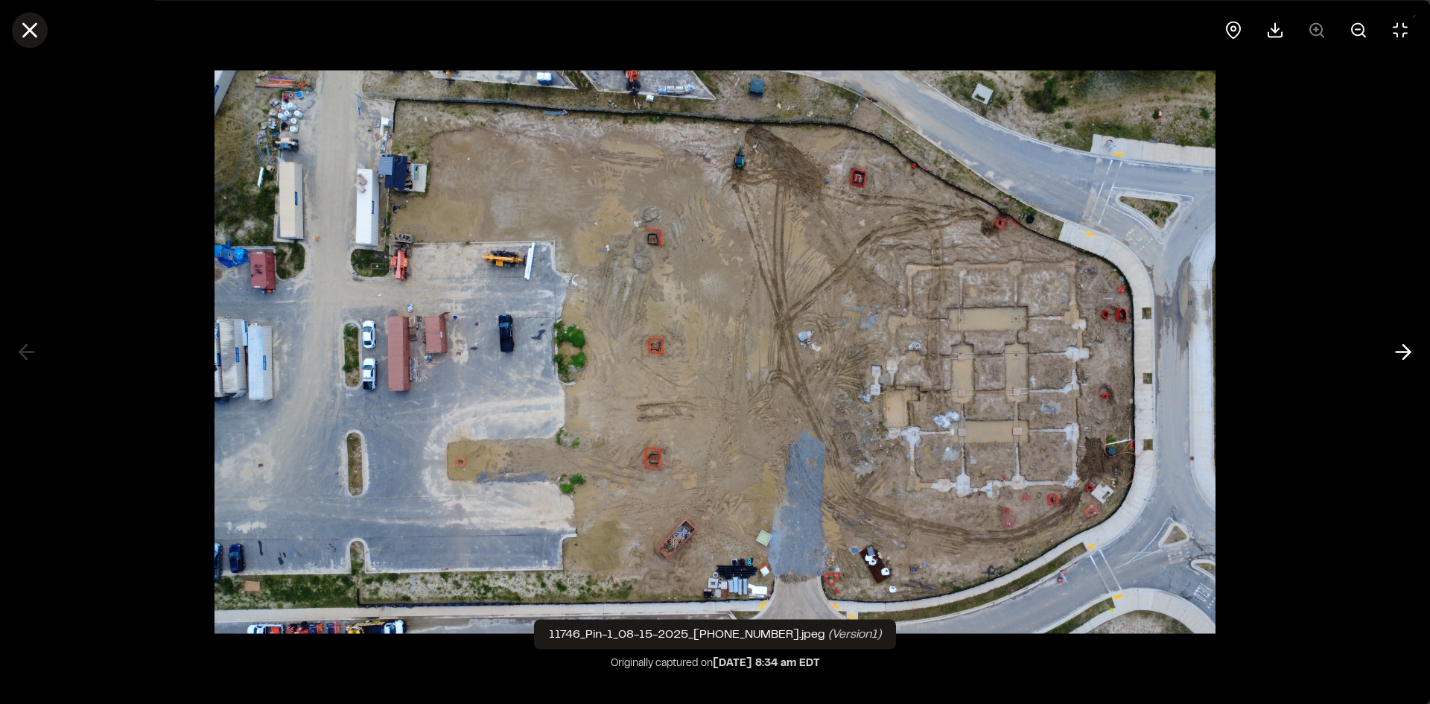
click at [28, 27] on line at bounding box center [30, 30] width 13 height 13
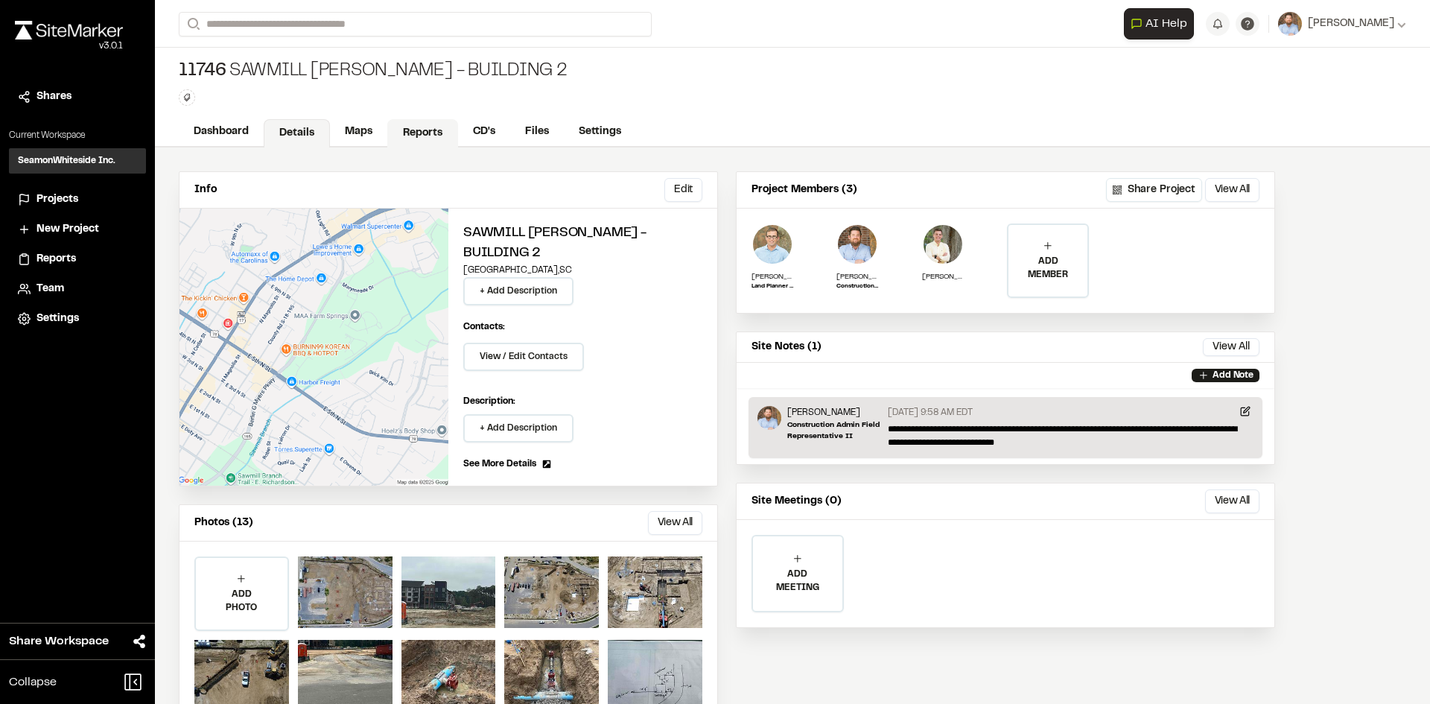
click at [409, 137] on link "Reports" at bounding box center [422, 133] width 71 height 28
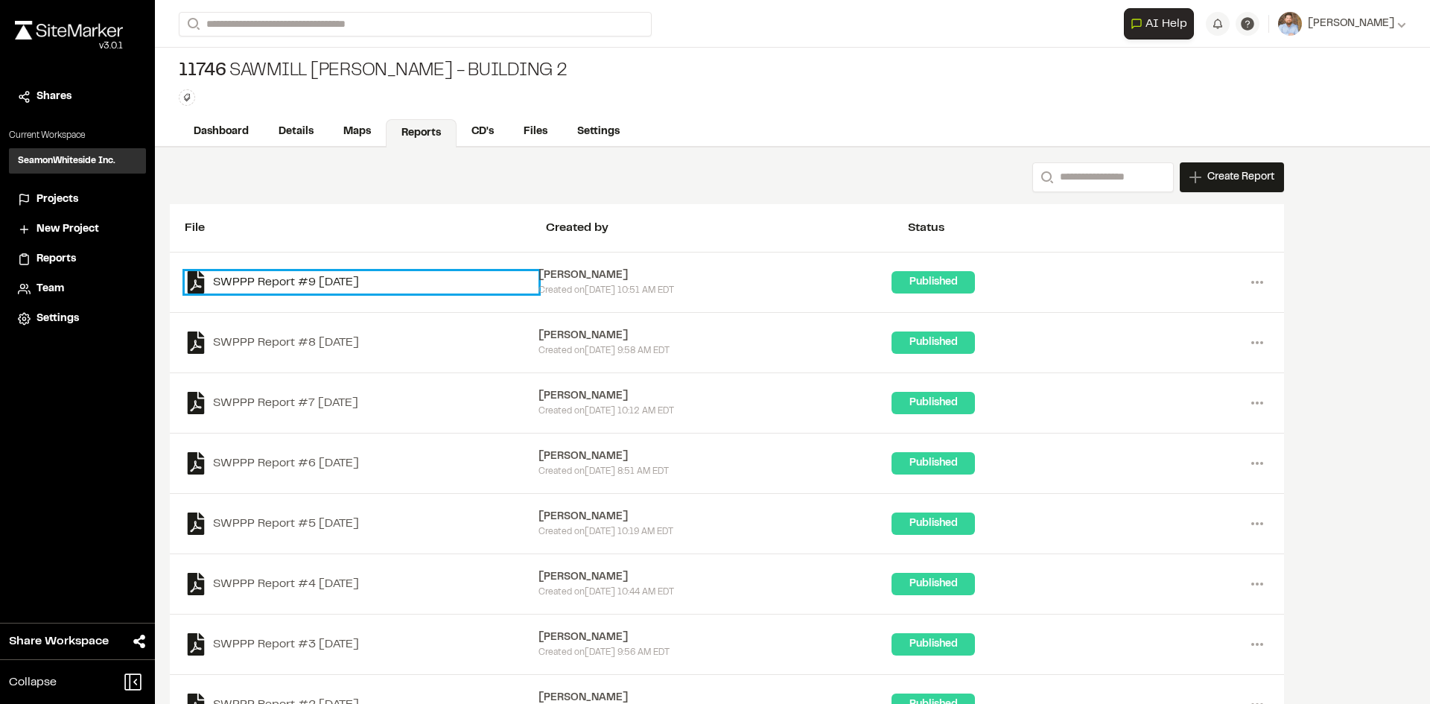
click at [354, 280] on link "SWPPP Report #9 [DATE]" at bounding box center [362, 282] width 354 height 22
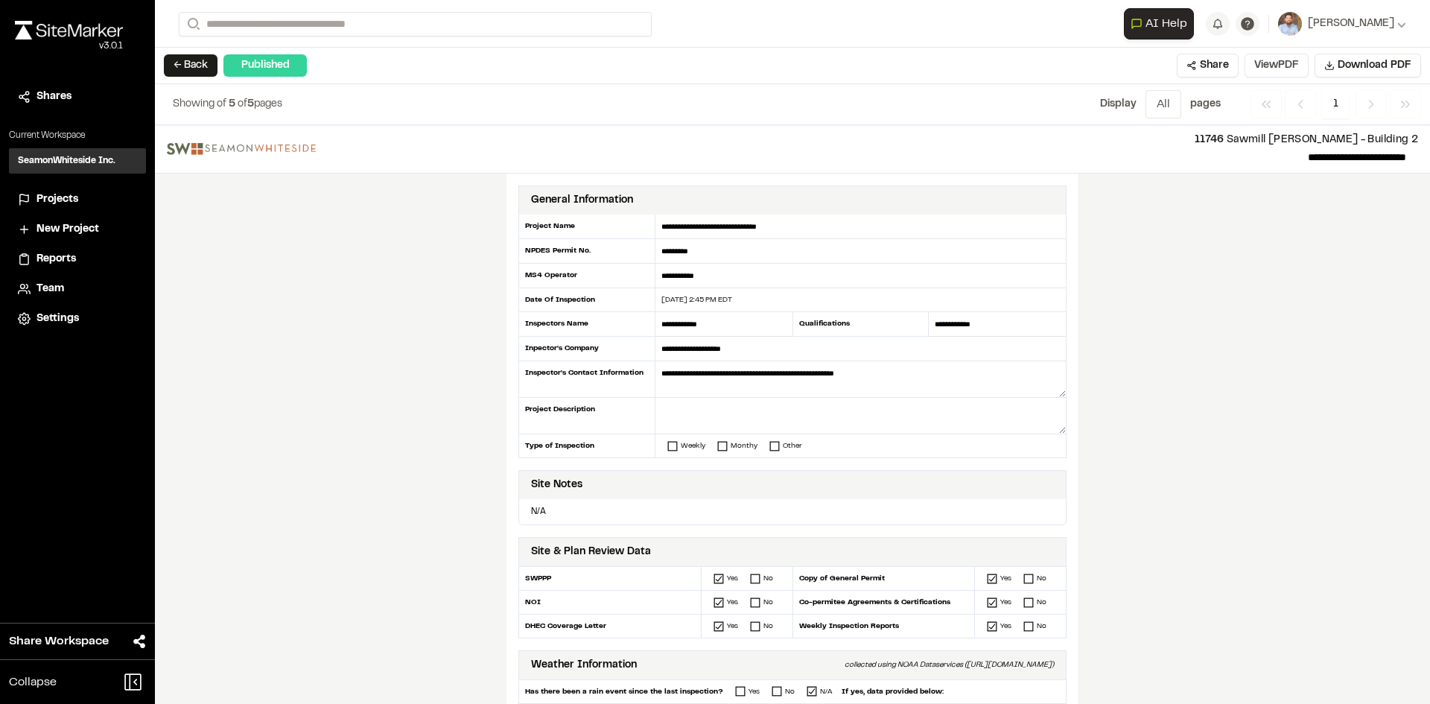
click at [1293, 68] on button "View PDF" at bounding box center [1277, 66] width 64 height 24
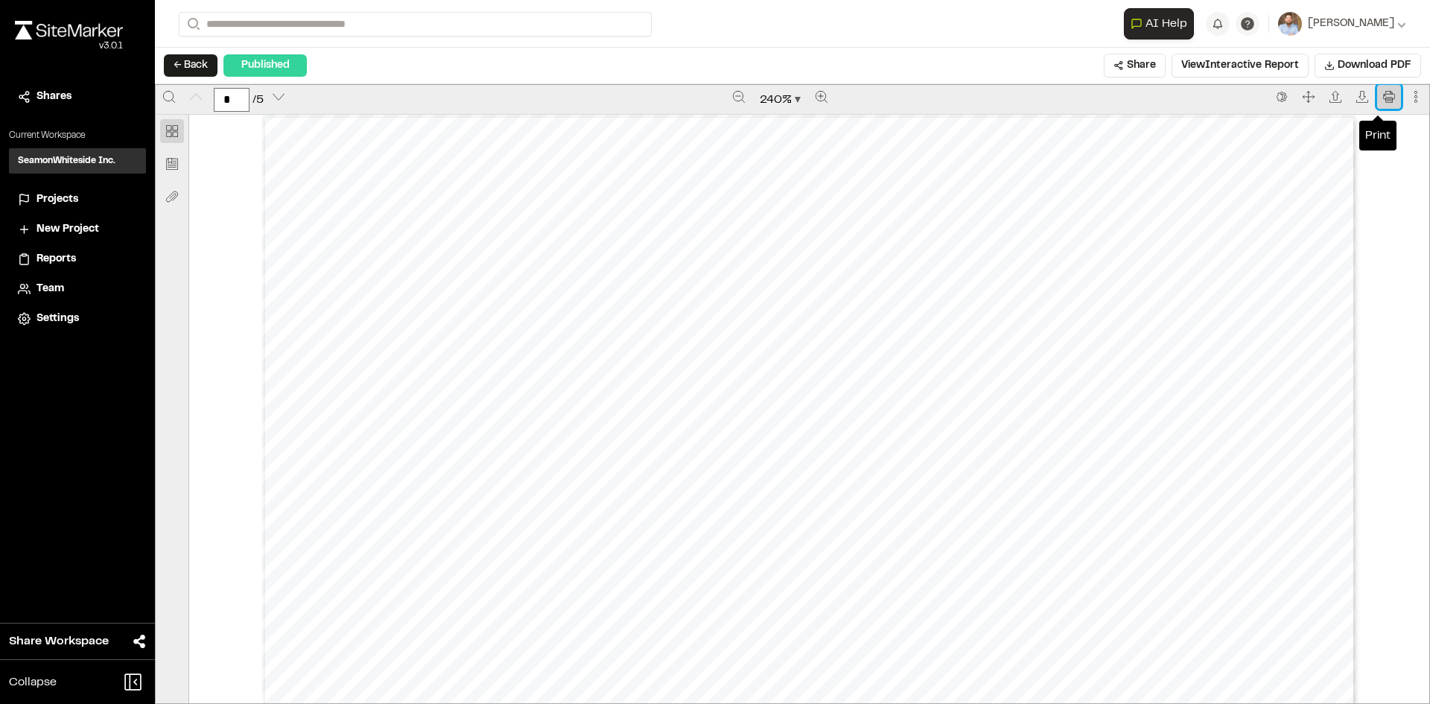
click at [1383, 100] on icon "Print" at bounding box center [1389, 97] width 12 height 12
click at [63, 200] on span "Projects" at bounding box center [57, 199] width 42 height 16
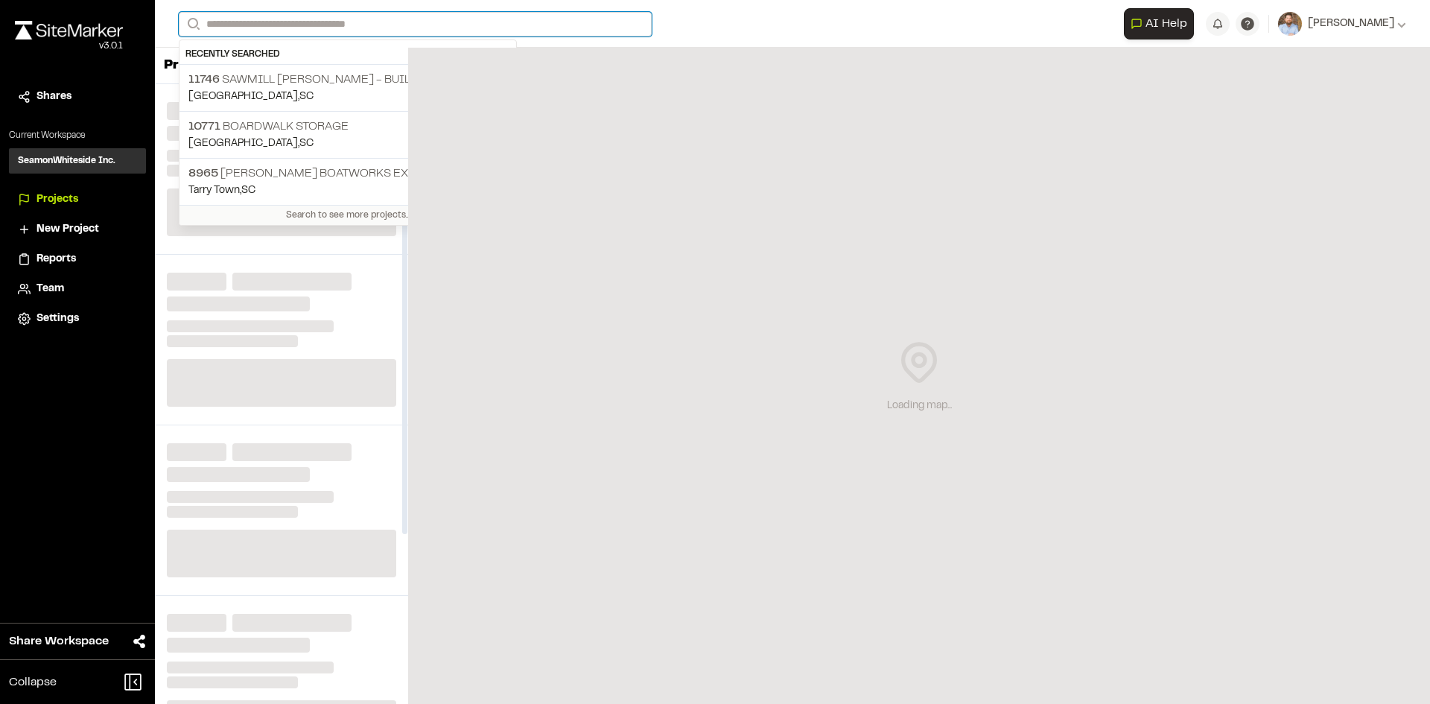
click at [265, 23] on input "Search" at bounding box center [415, 24] width 473 height 25
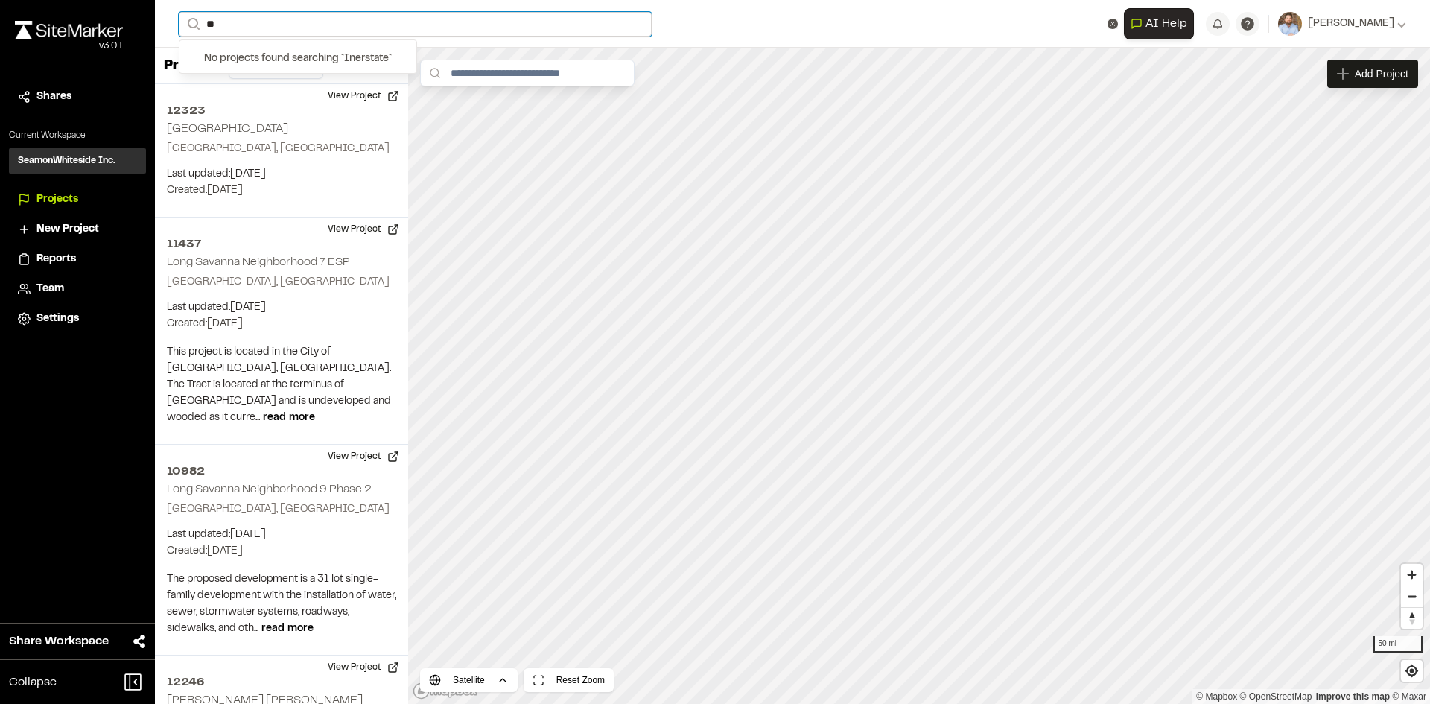
type input "*"
type input "**********"
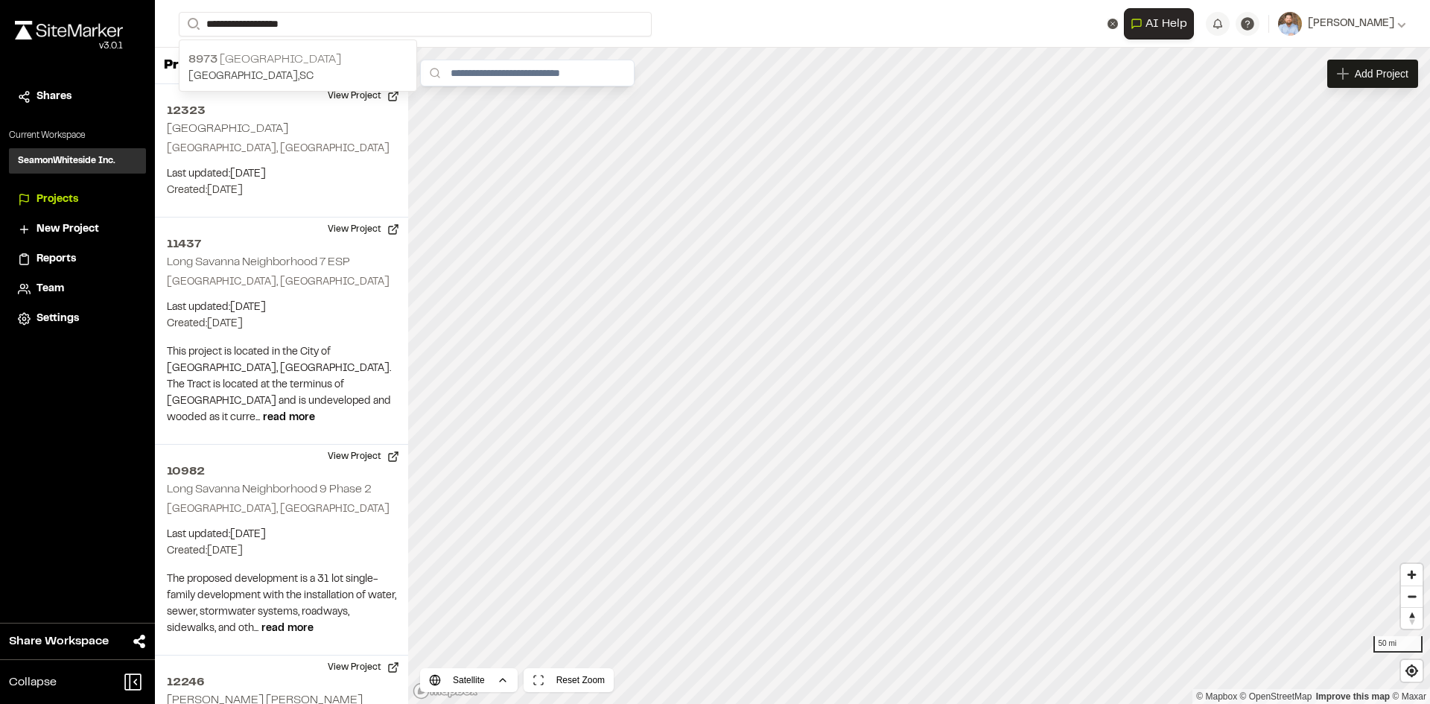
click at [328, 77] on p "[GEOGRAPHIC_DATA] , [GEOGRAPHIC_DATA]" at bounding box center [297, 77] width 219 height 16
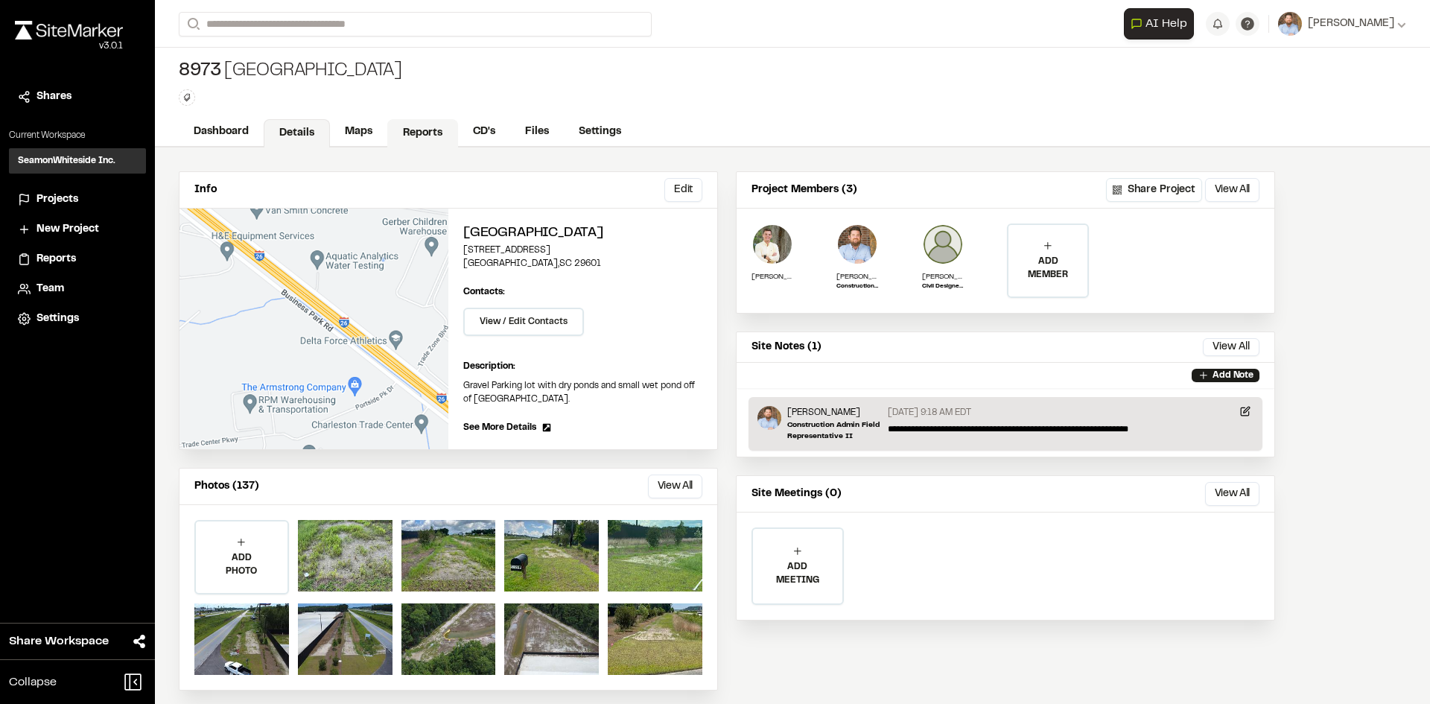
click at [422, 133] on link "Reports" at bounding box center [422, 133] width 71 height 28
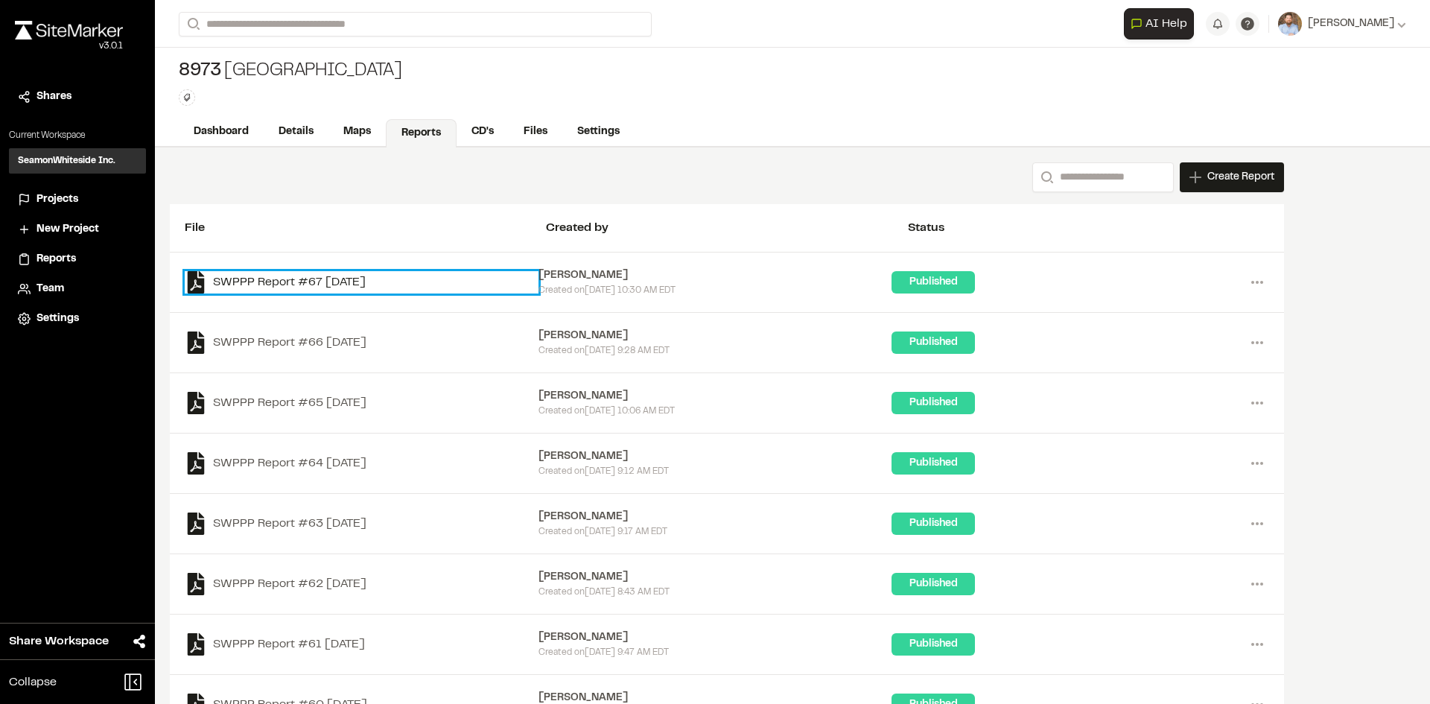
click at [383, 286] on link "SWPPP Report #67 [DATE]" at bounding box center [362, 282] width 354 height 22
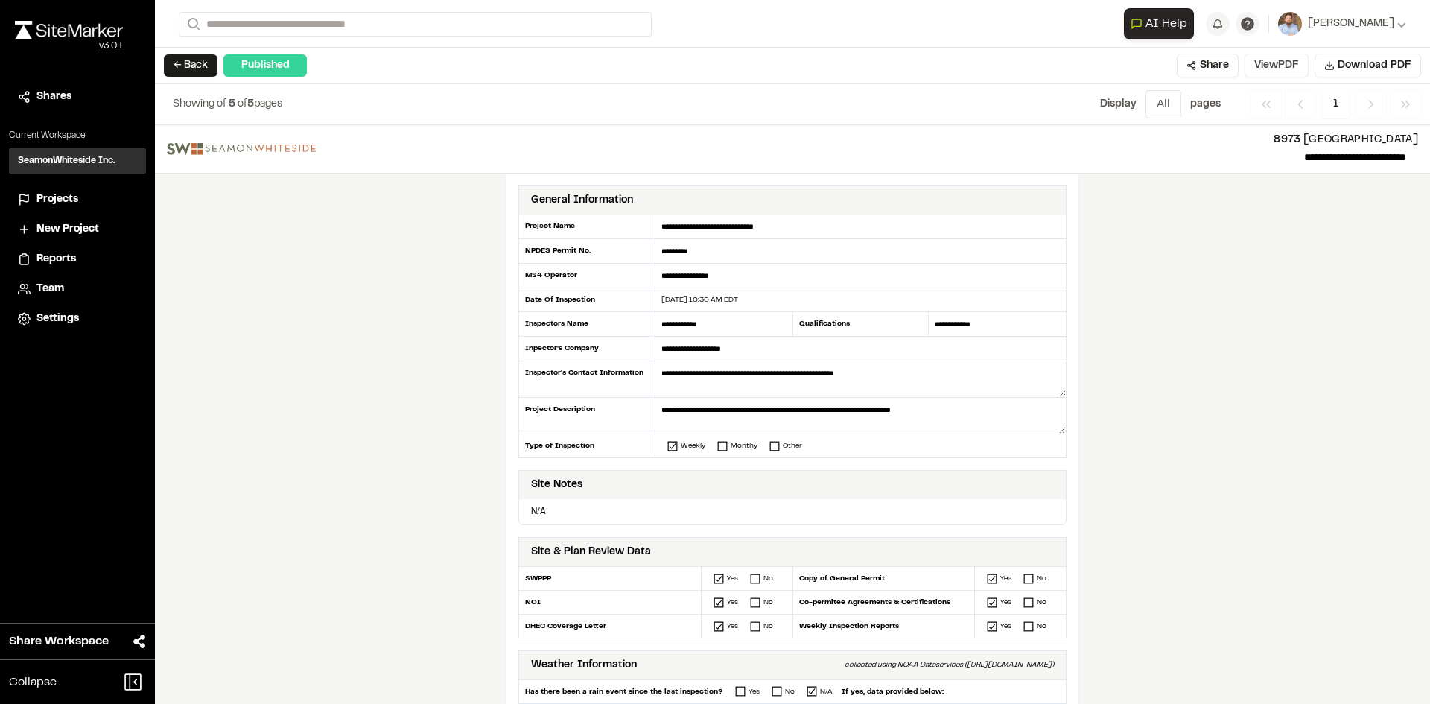
click at [1281, 65] on button "View PDF" at bounding box center [1277, 66] width 64 height 24
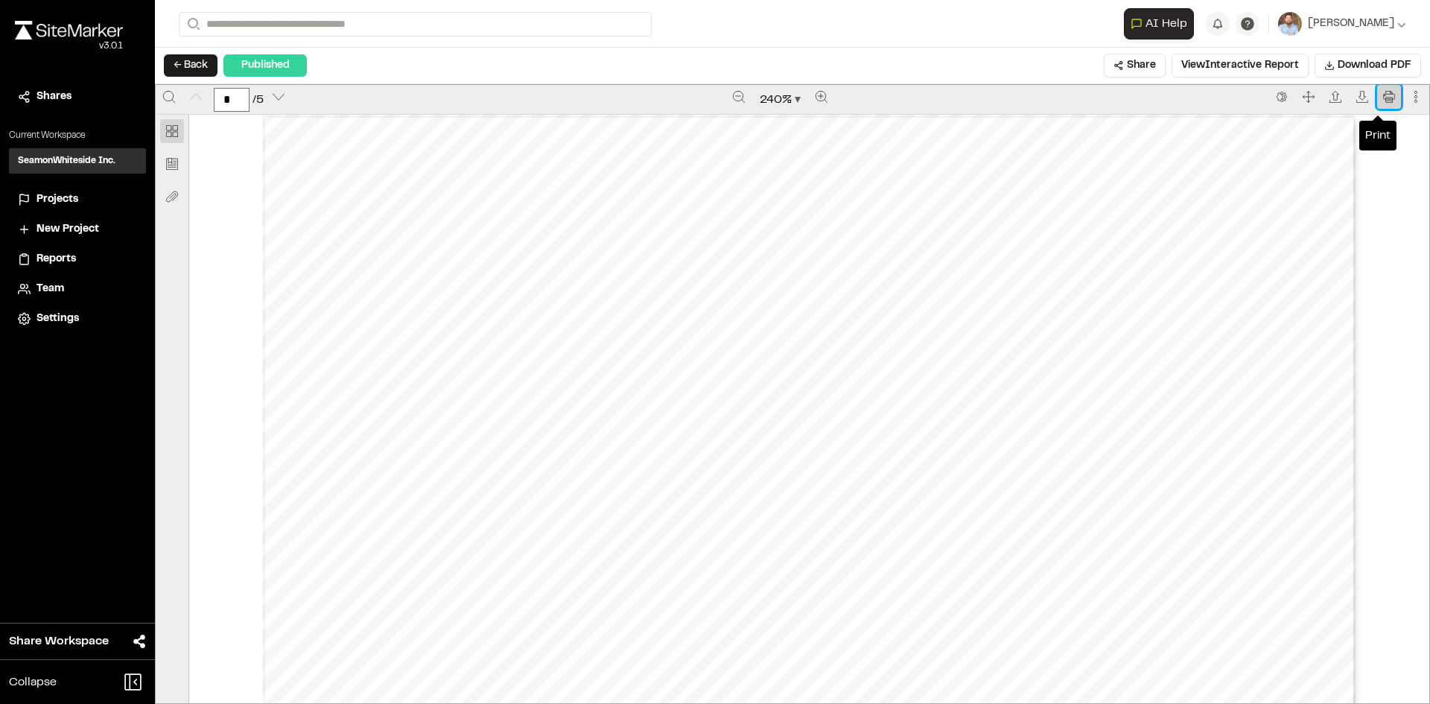
click at [1385, 101] on button "Print" at bounding box center [1389, 97] width 24 height 24
click at [66, 197] on span "Projects" at bounding box center [57, 199] width 42 height 16
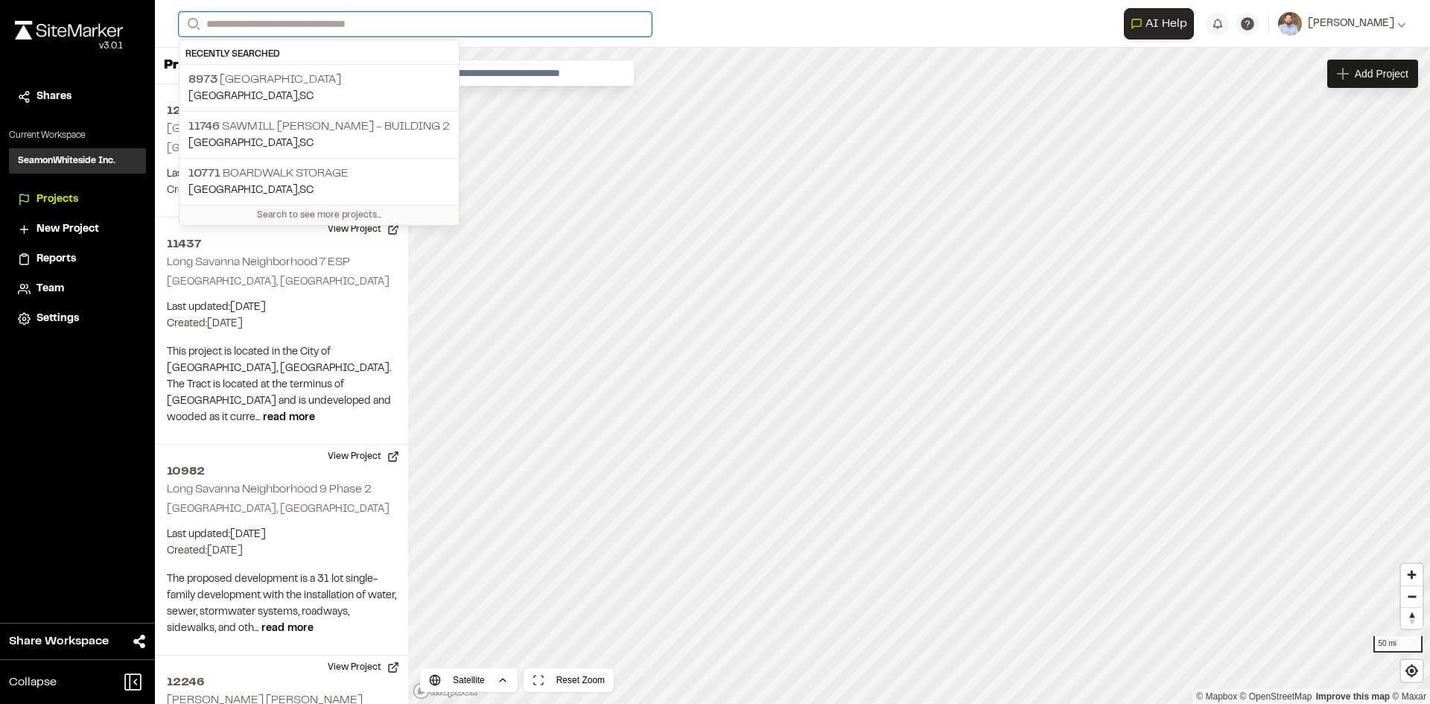
click at [272, 18] on input "Search" at bounding box center [415, 24] width 473 height 25
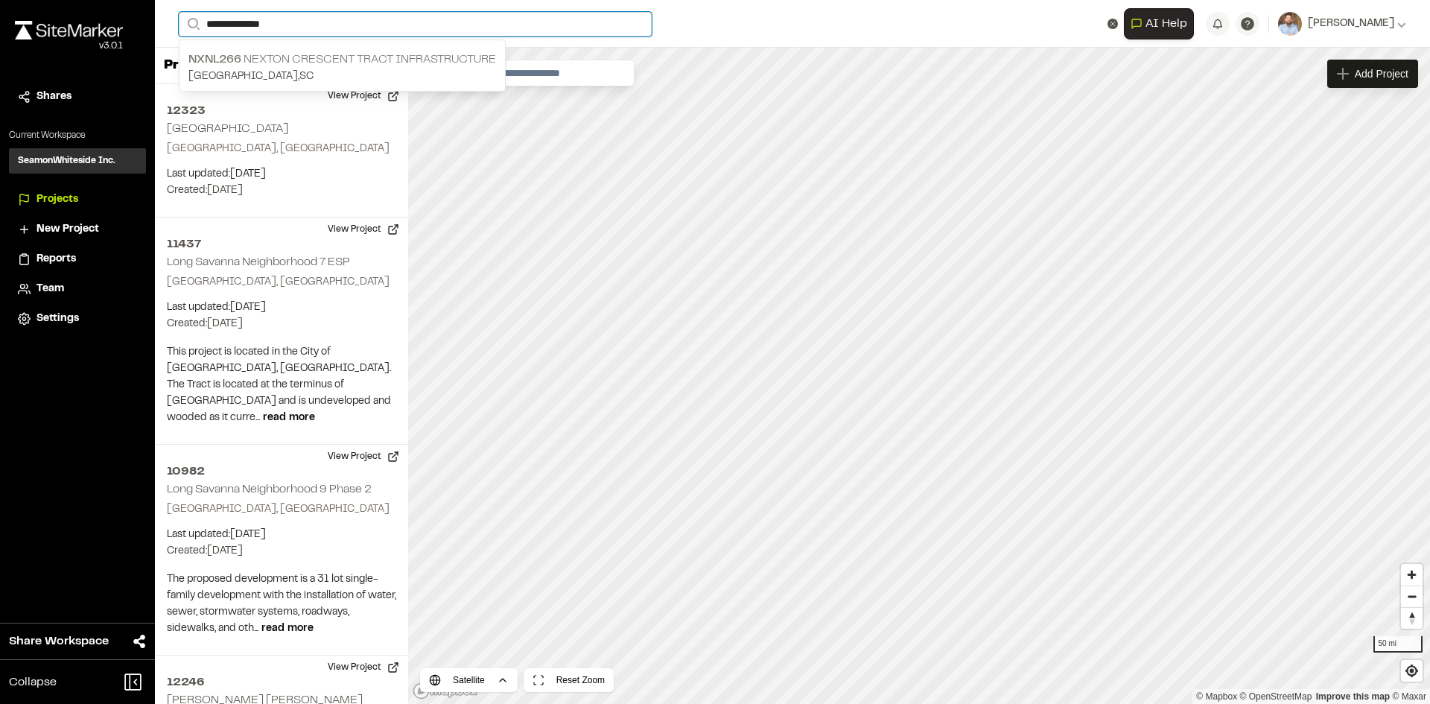
type input "**********"
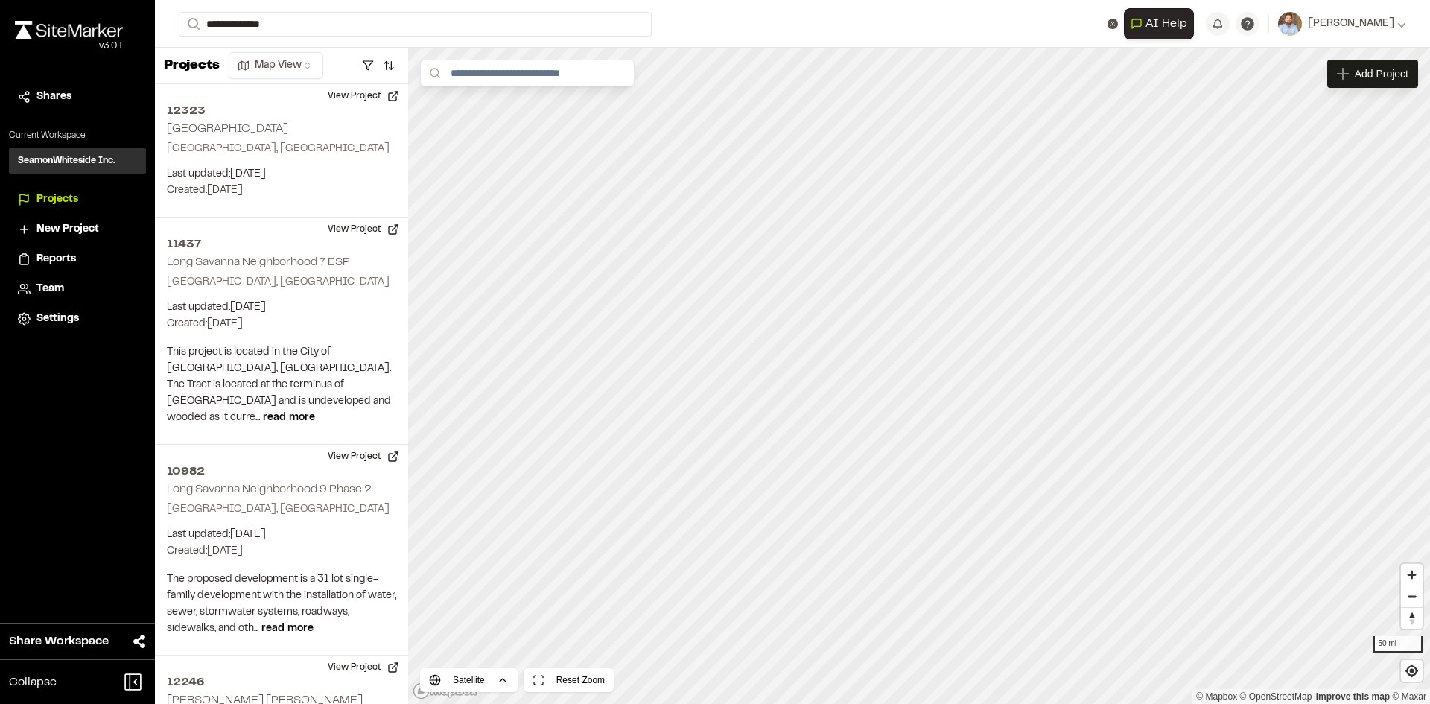
click at [351, 66] on p "NXNL266 Nexton Crescent Tract Infrastructure" at bounding box center [342, 60] width 308 height 18
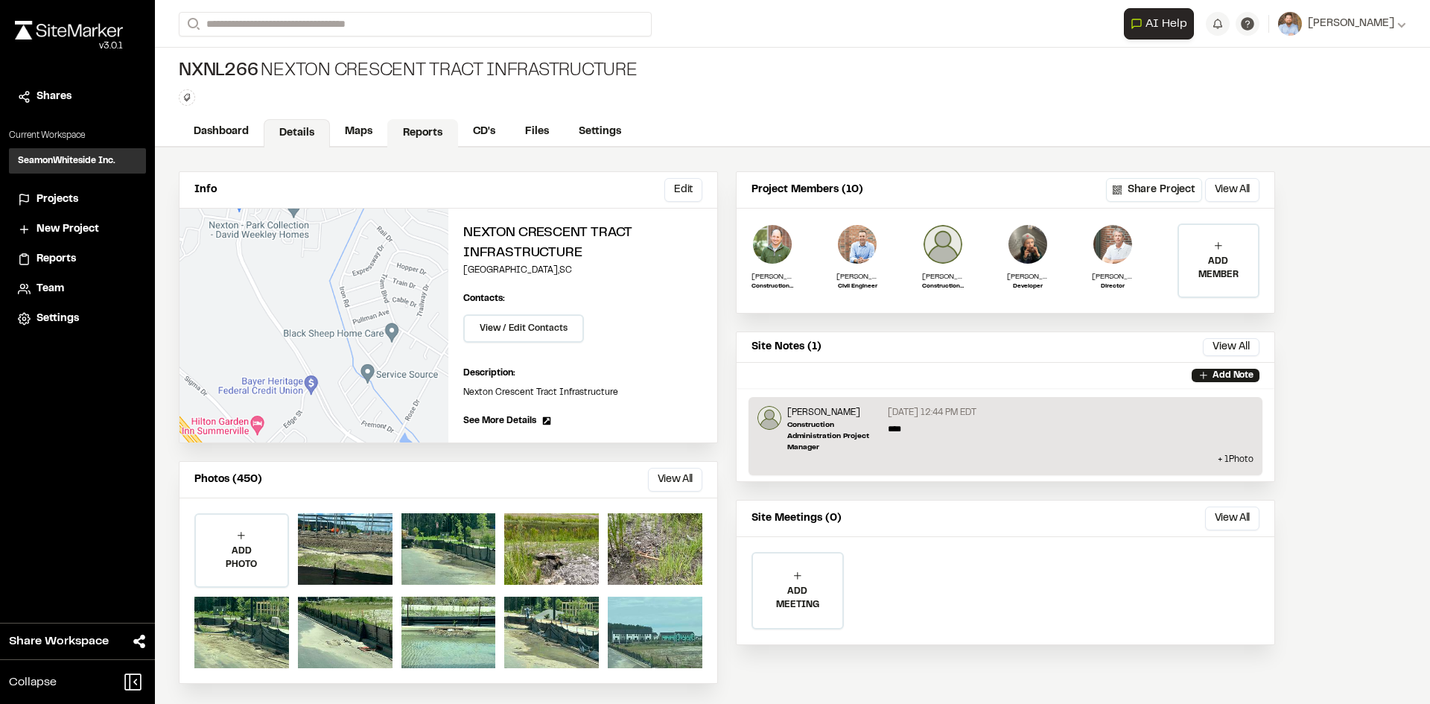
click at [420, 134] on link "Reports" at bounding box center [422, 133] width 71 height 28
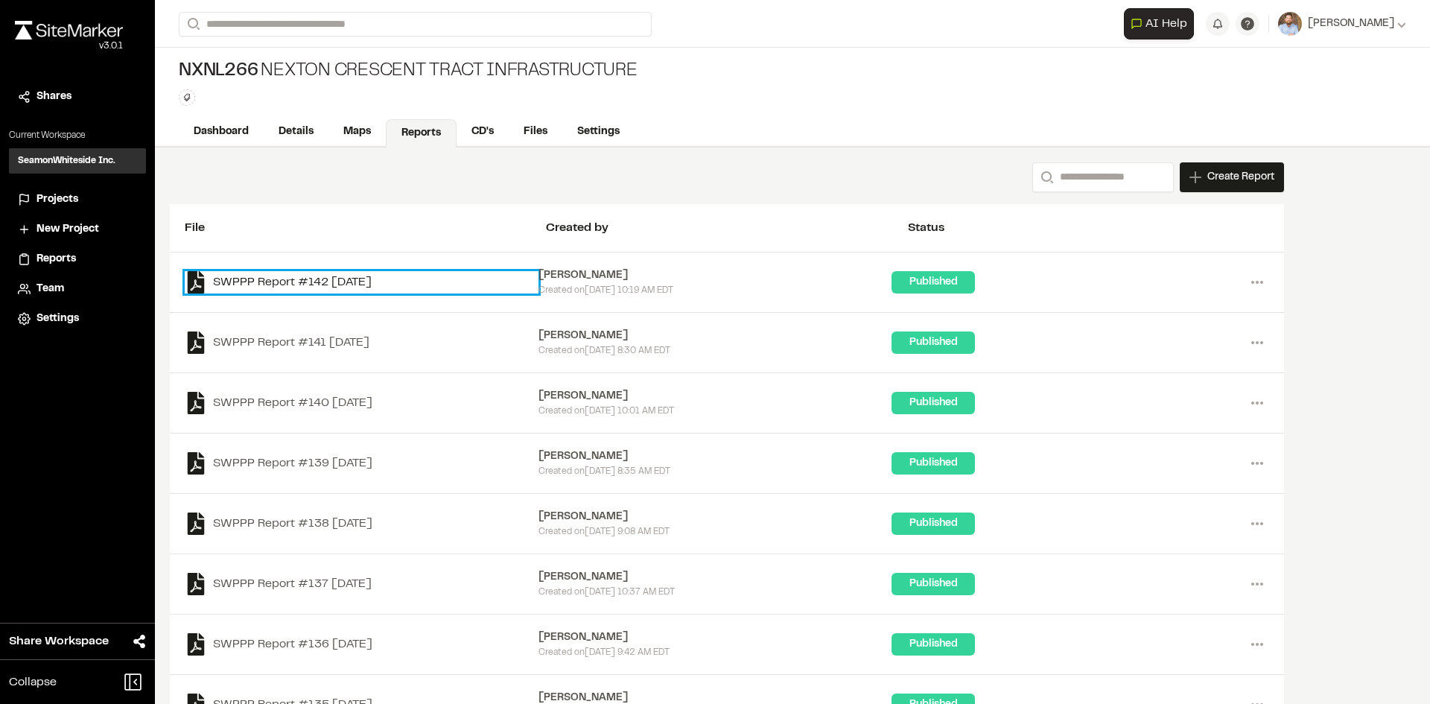
click at [372, 282] on link "SWPPP Report #142 [DATE]" at bounding box center [362, 282] width 354 height 22
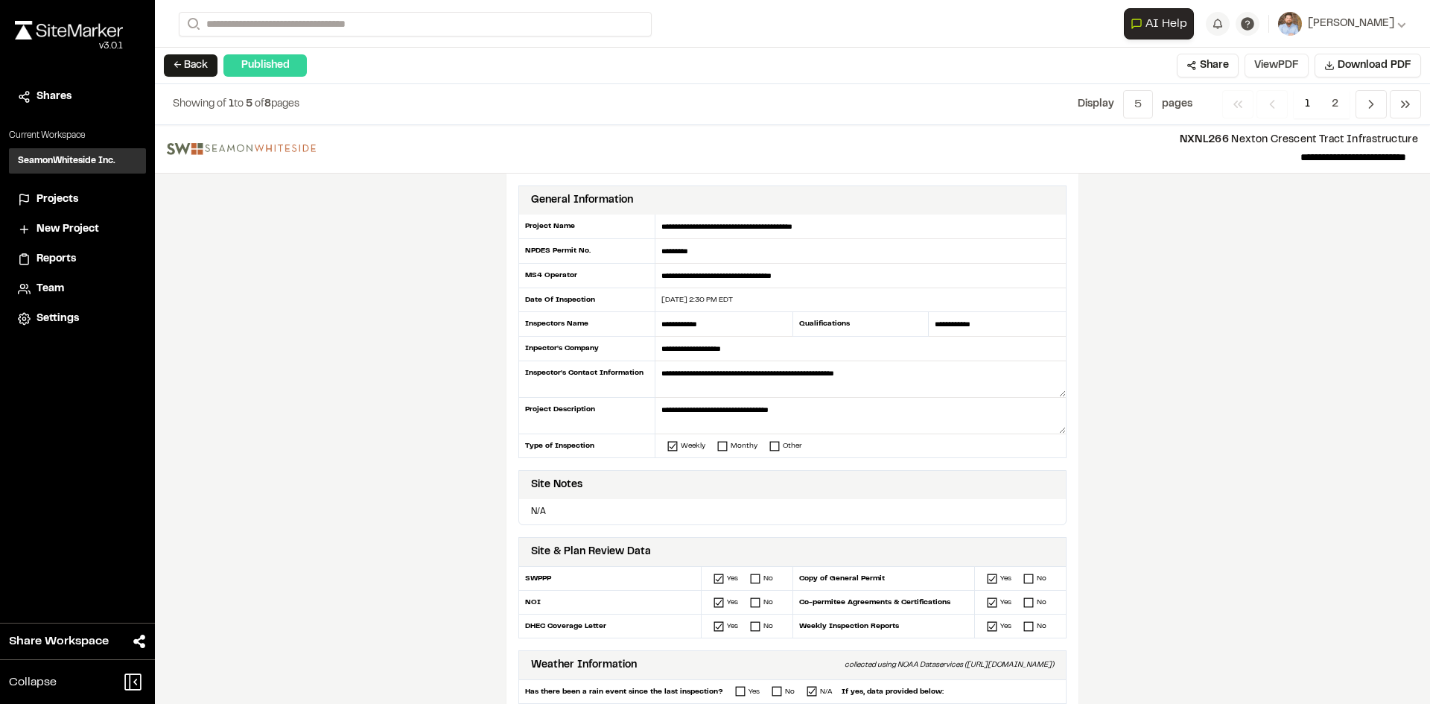
click at [1295, 69] on button "View PDF" at bounding box center [1277, 66] width 64 height 24
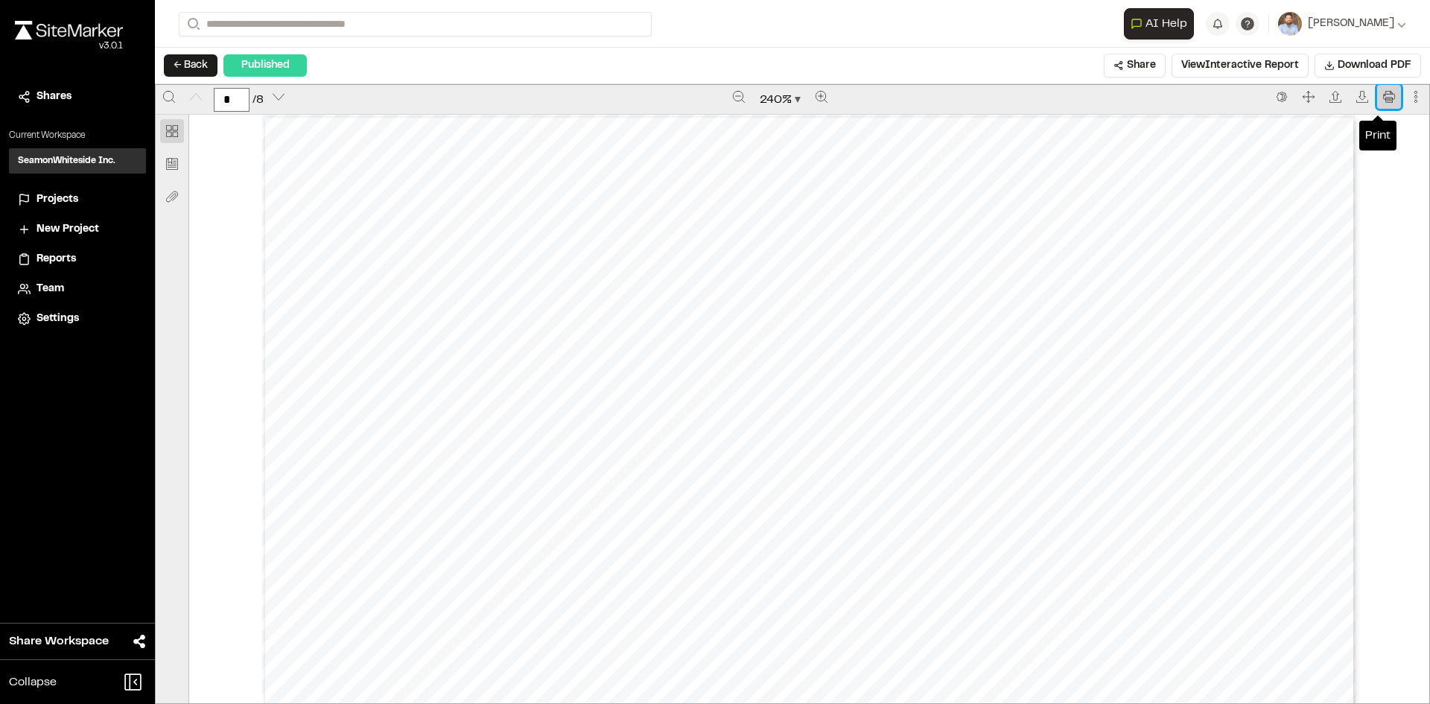
click at [1383, 95] on icon "Print" at bounding box center [1389, 97] width 12 height 12
click at [50, 194] on span "Projects" at bounding box center [57, 199] width 42 height 16
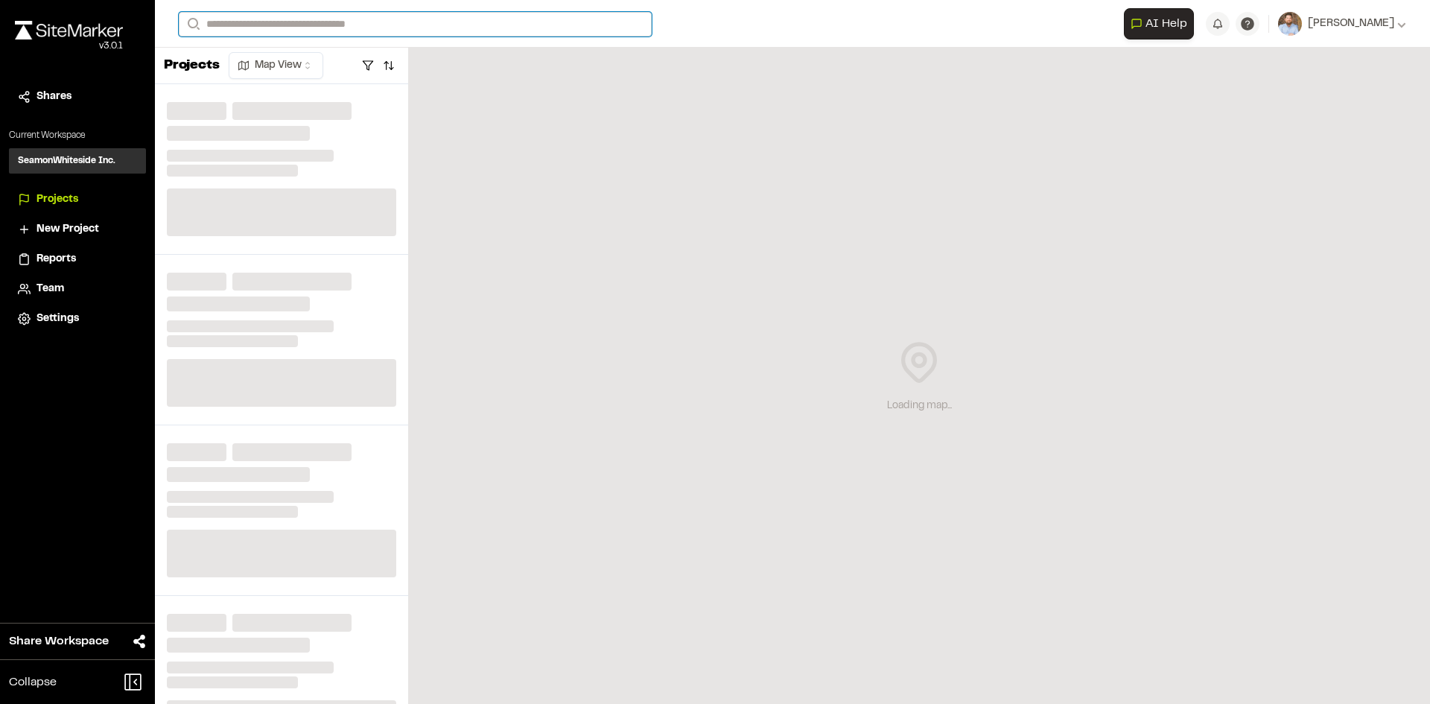
click at [267, 20] on input "Search" at bounding box center [415, 24] width 473 height 25
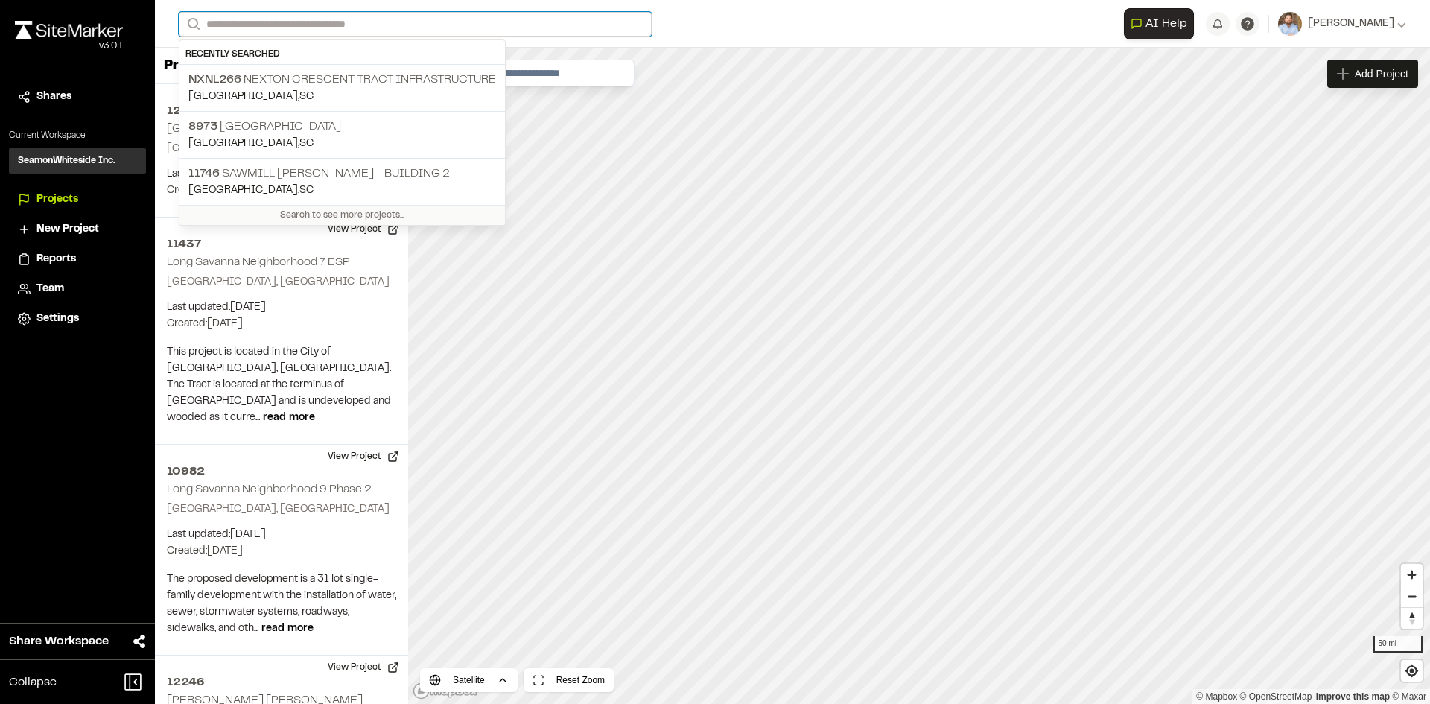
type input "*"
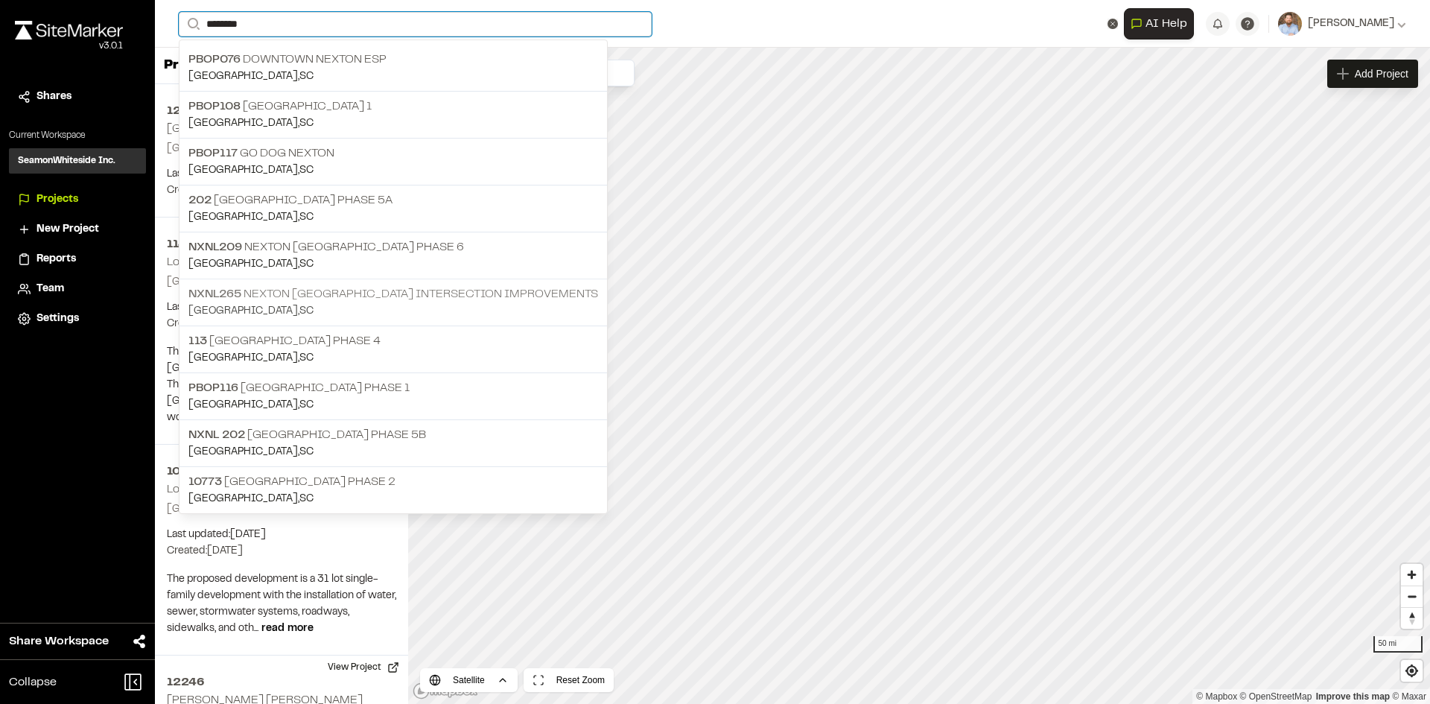
type input "********"
click at [433, 298] on p "NXNL265 [GEOGRAPHIC_DATA] Intersection Improvements" at bounding box center [393, 294] width 410 height 18
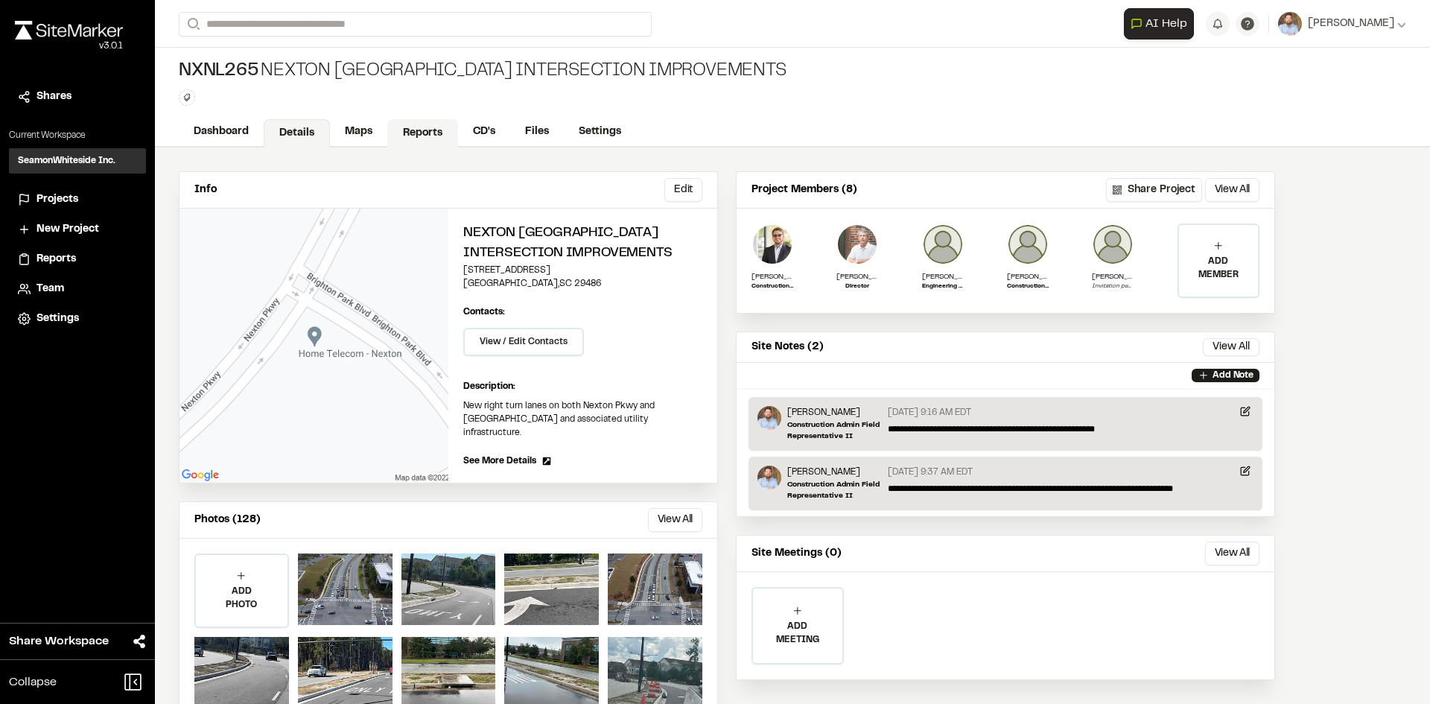
click at [426, 131] on link "Reports" at bounding box center [422, 133] width 71 height 28
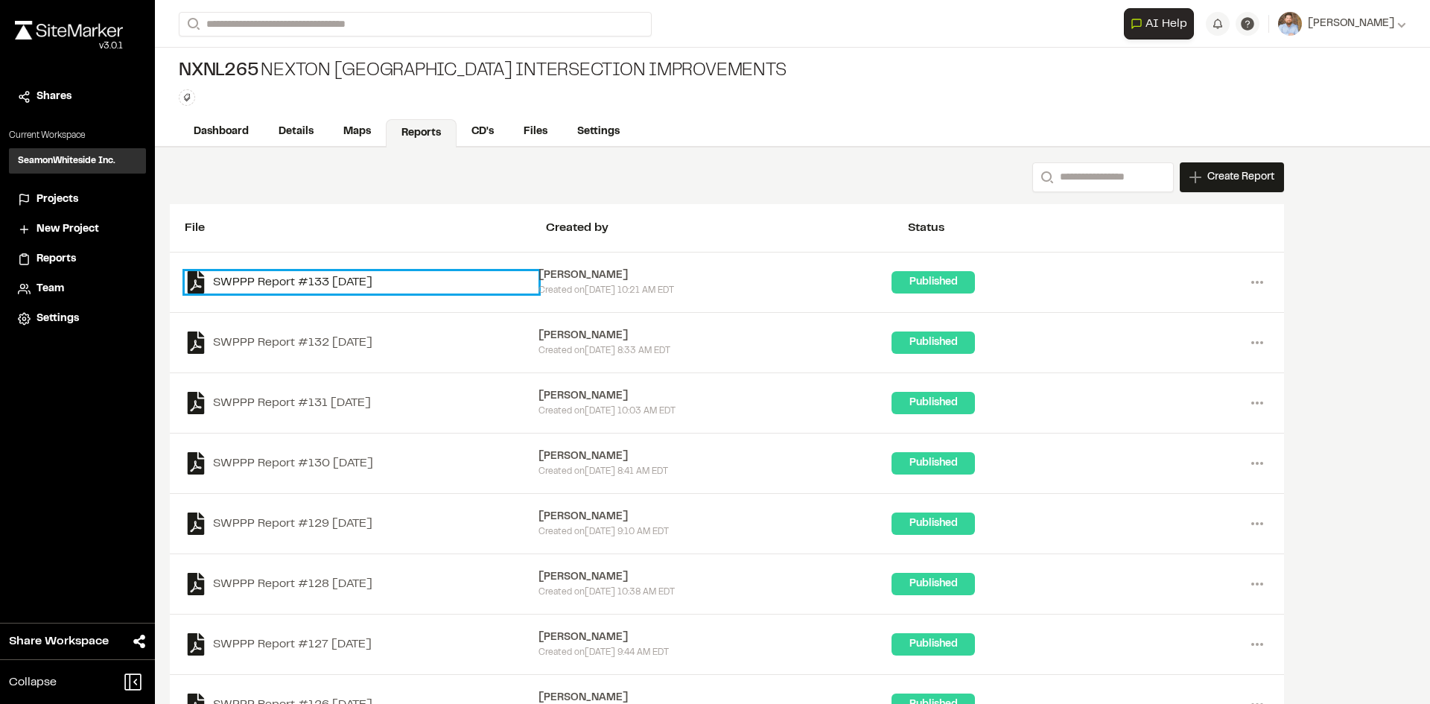
click at [337, 285] on link "SWPPP Report #133 [DATE]" at bounding box center [362, 282] width 354 height 22
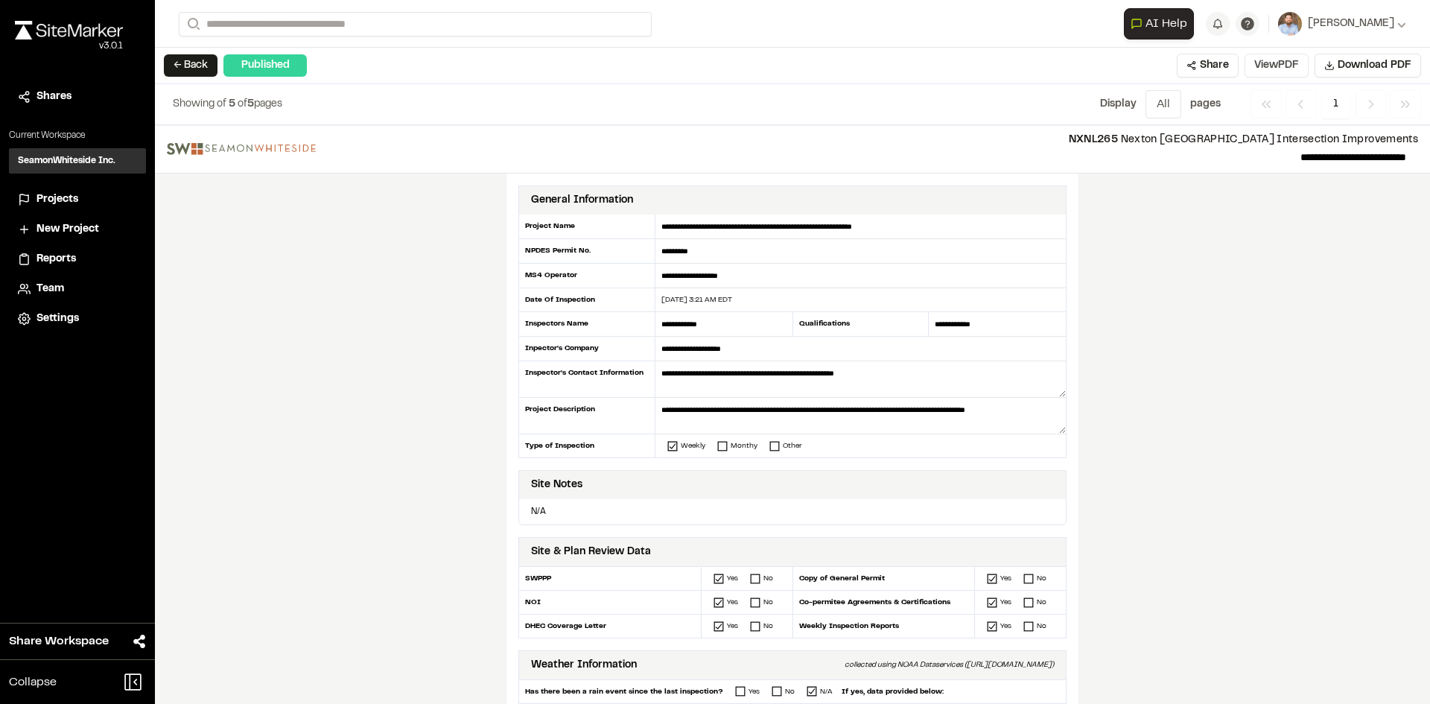
click at [1292, 66] on button "View PDF" at bounding box center [1277, 66] width 64 height 24
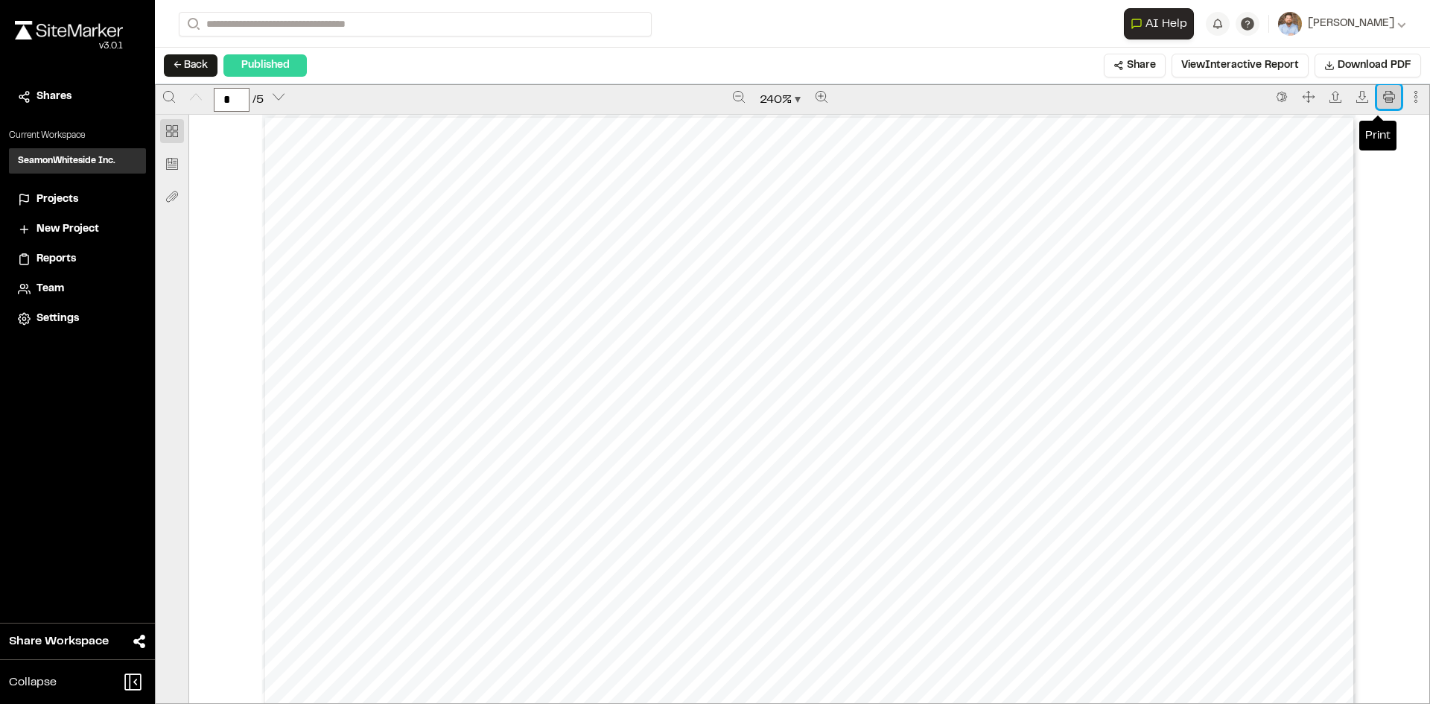
click at [1383, 91] on icon "Print" at bounding box center [1388, 96] width 11 height 11
click at [62, 198] on span "Projects" at bounding box center [57, 199] width 42 height 16
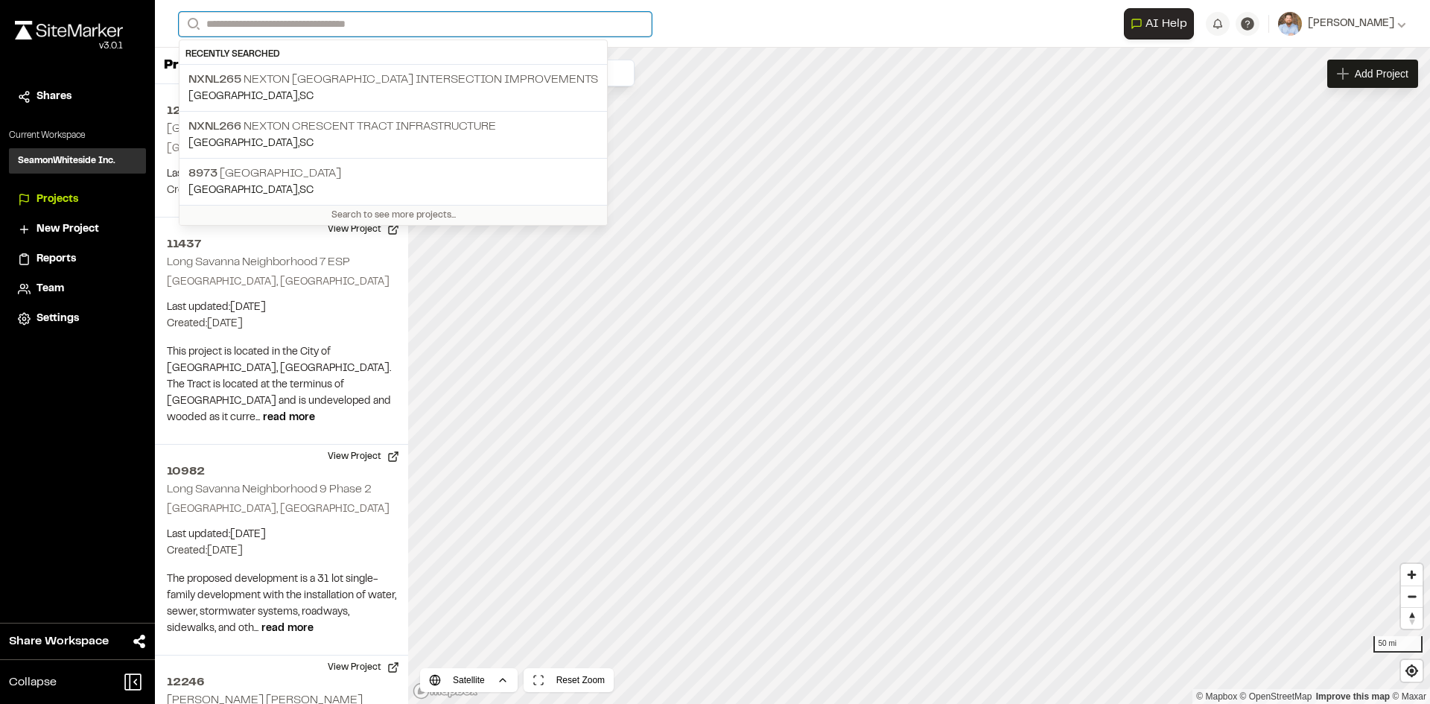
click at [235, 24] on input "Search" at bounding box center [415, 24] width 473 height 25
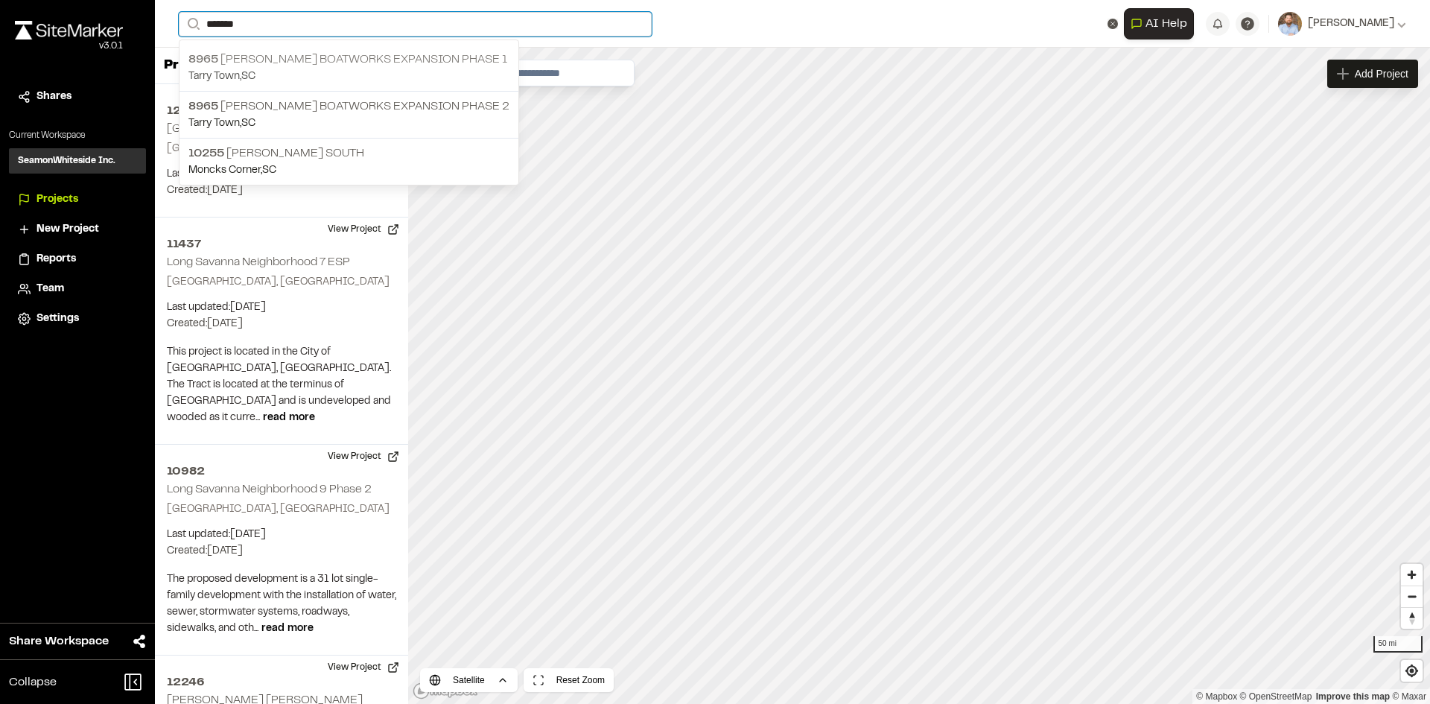
type input "*******"
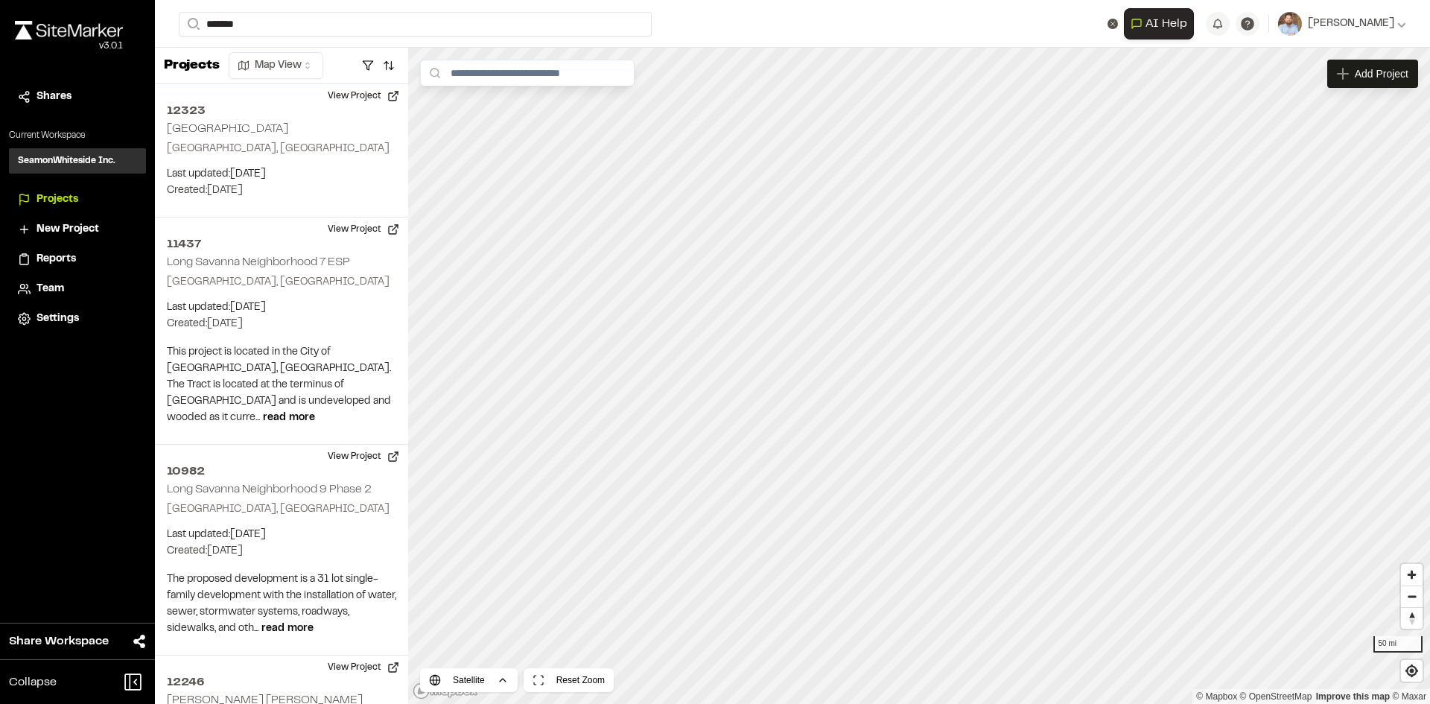
click at [397, 71] on p "[GEOGRAPHIC_DATA] , [GEOGRAPHIC_DATA]" at bounding box center [348, 77] width 321 height 16
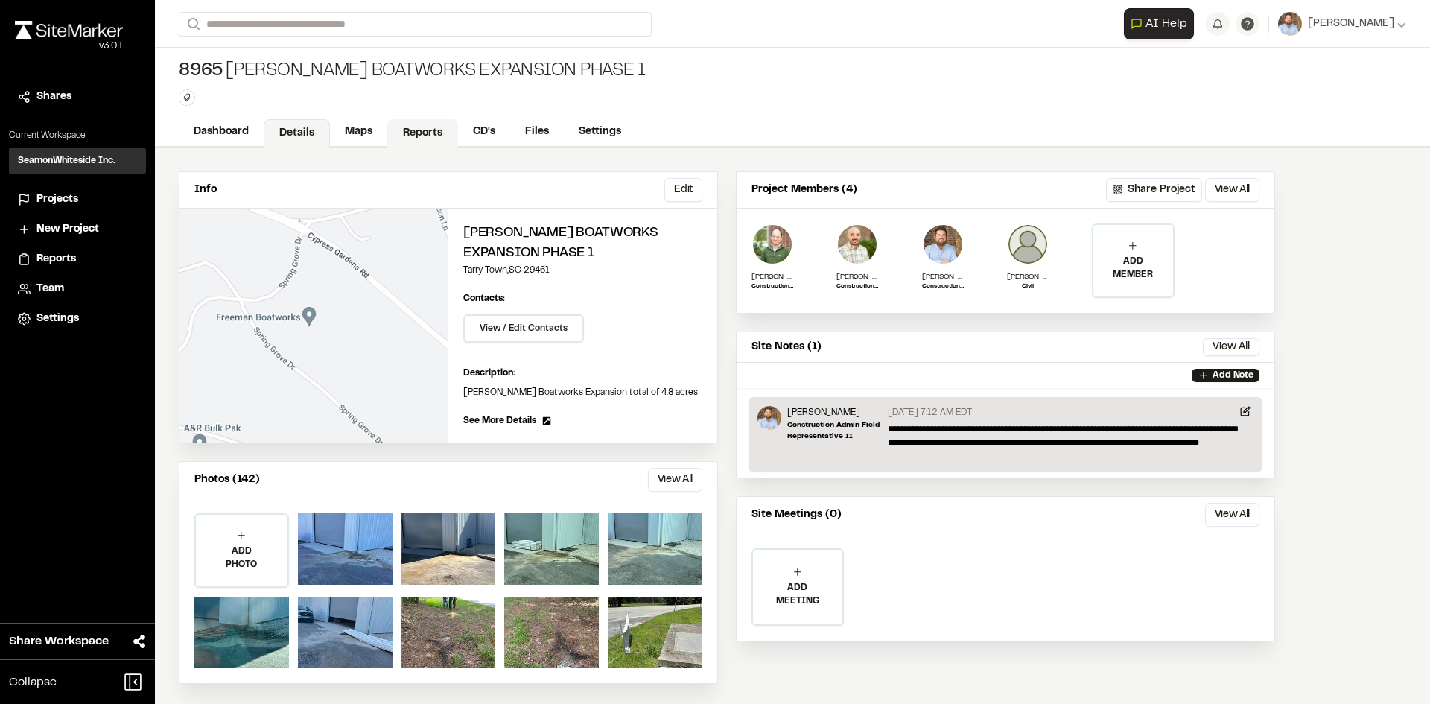
click at [422, 133] on link "Reports" at bounding box center [422, 133] width 71 height 28
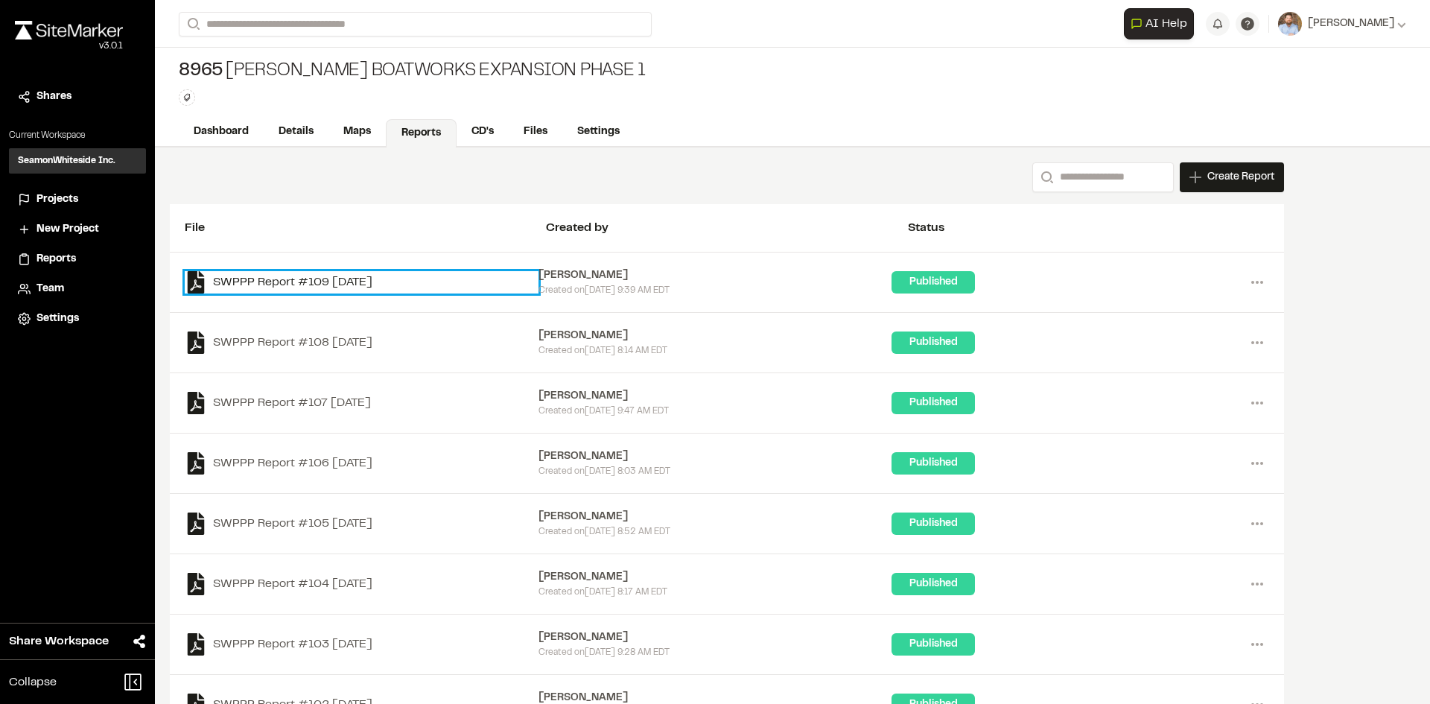
click at [356, 280] on link "SWPPP Report #109 [DATE]" at bounding box center [362, 282] width 354 height 22
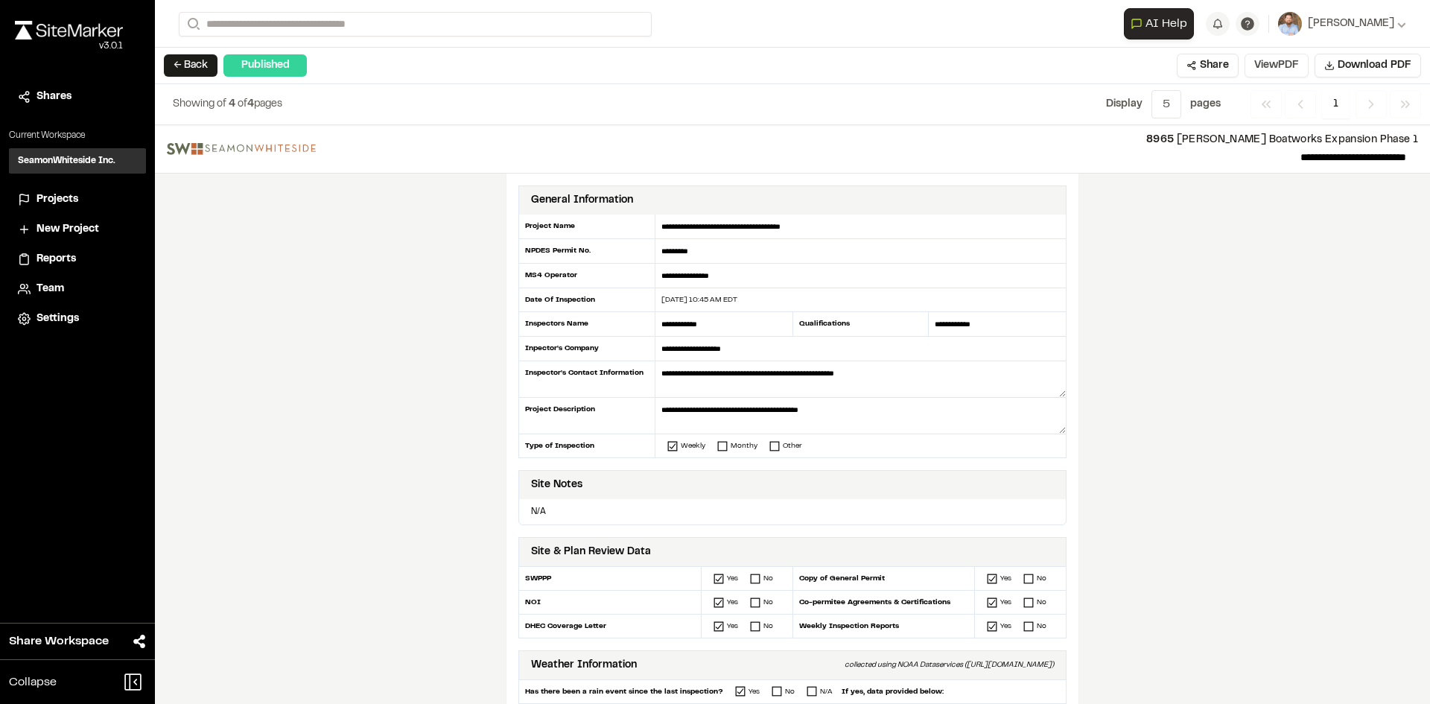
click at [1272, 65] on button "View PDF" at bounding box center [1277, 66] width 64 height 24
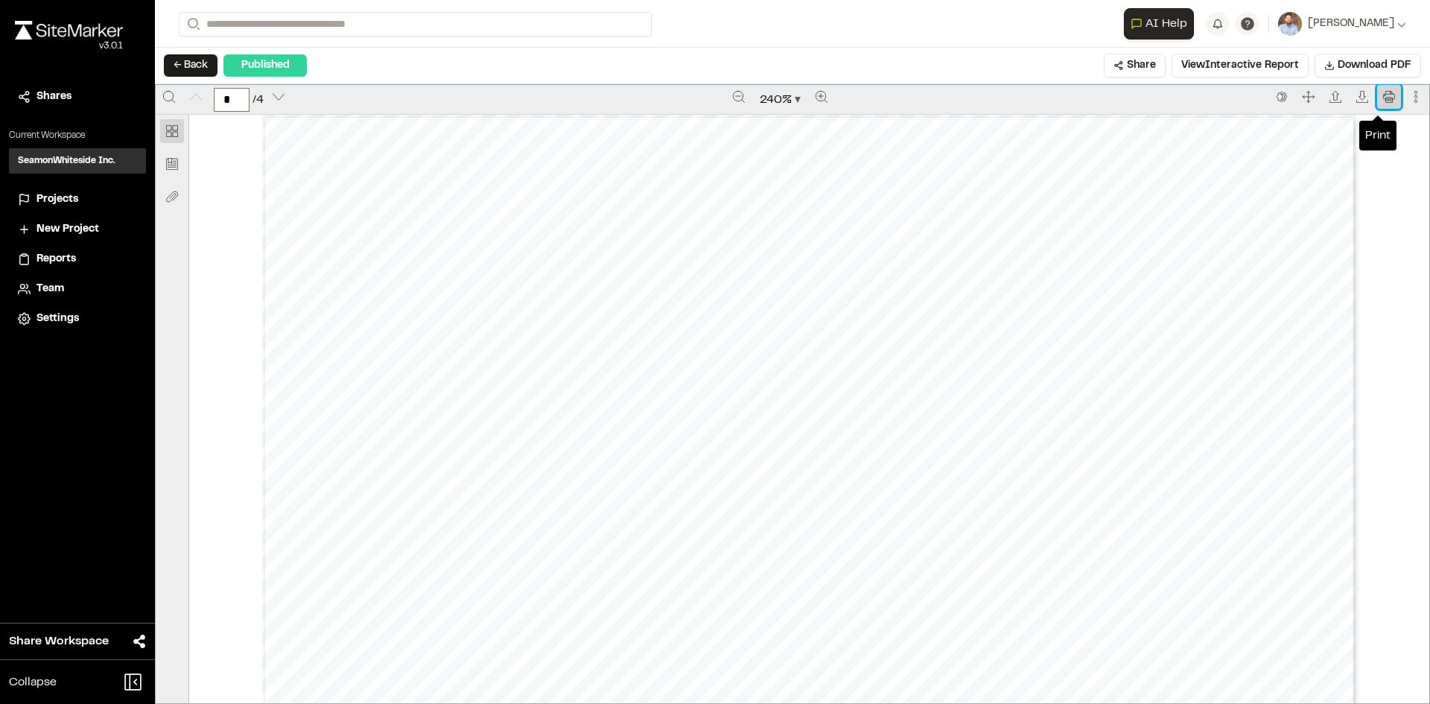
click at [1383, 97] on icon "Print" at bounding box center [1389, 97] width 12 height 12
click at [73, 200] on span "Projects" at bounding box center [57, 199] width 42 height 16
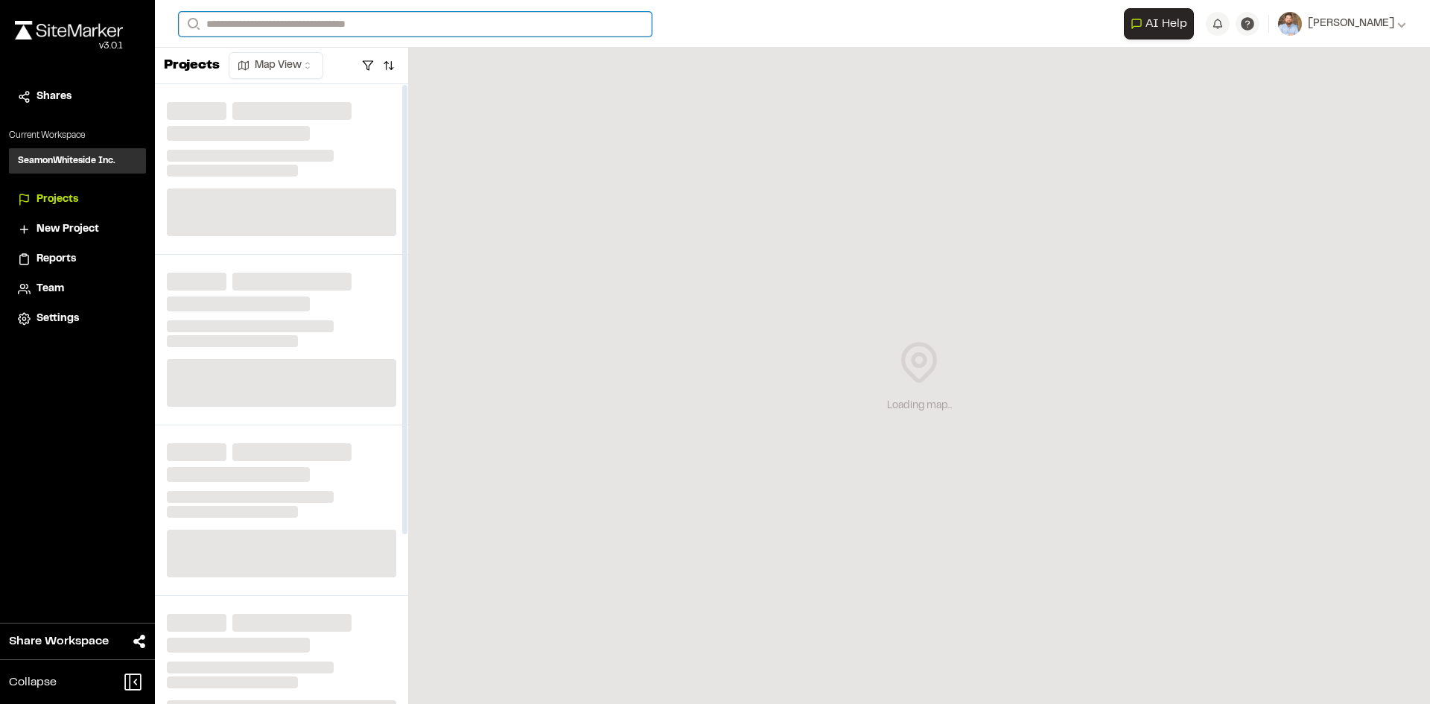
click at [282, 16] on input "Search" at bounding box center [415, 24] width 473 height 25
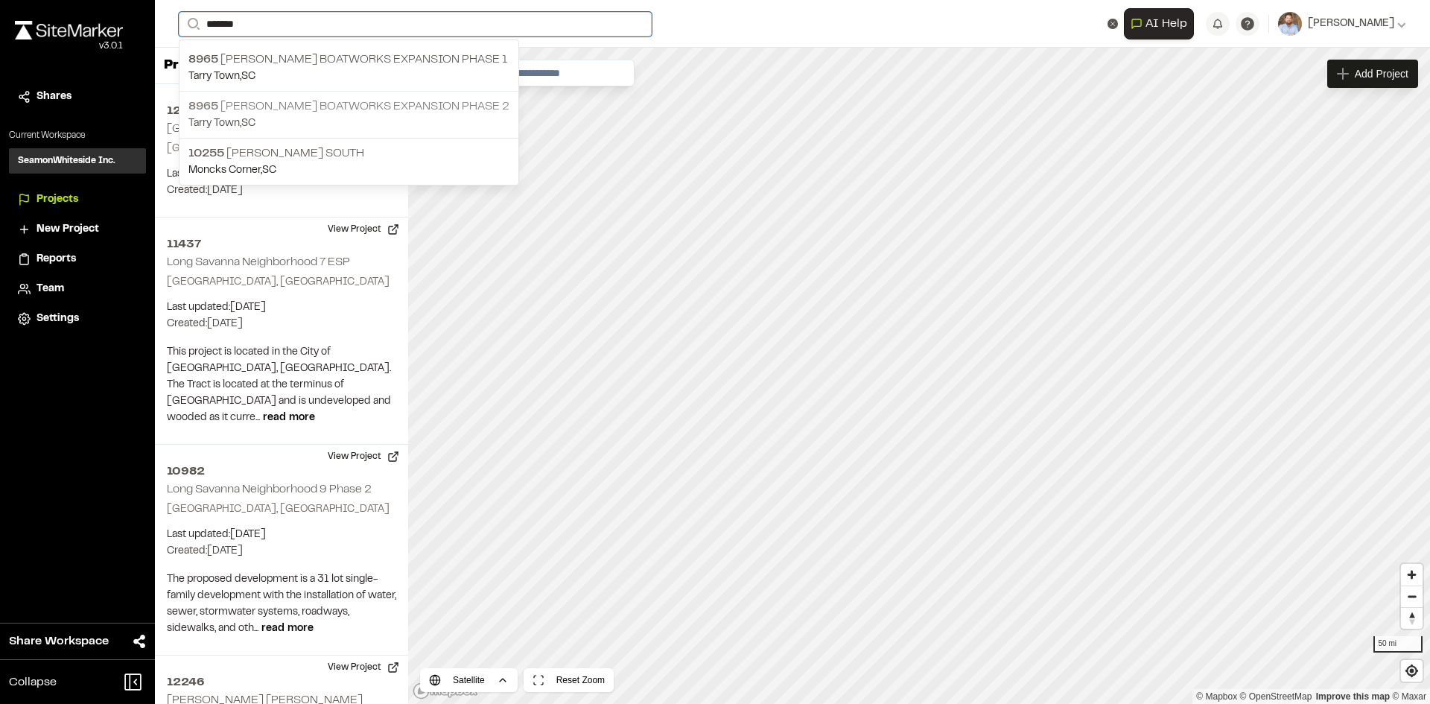
type input "*******"
click at [362, 104] on p "8965 [PERSON_NAME] Boatworks Expansion phase 2" at bounding box center [348, 107] width 321 height 18
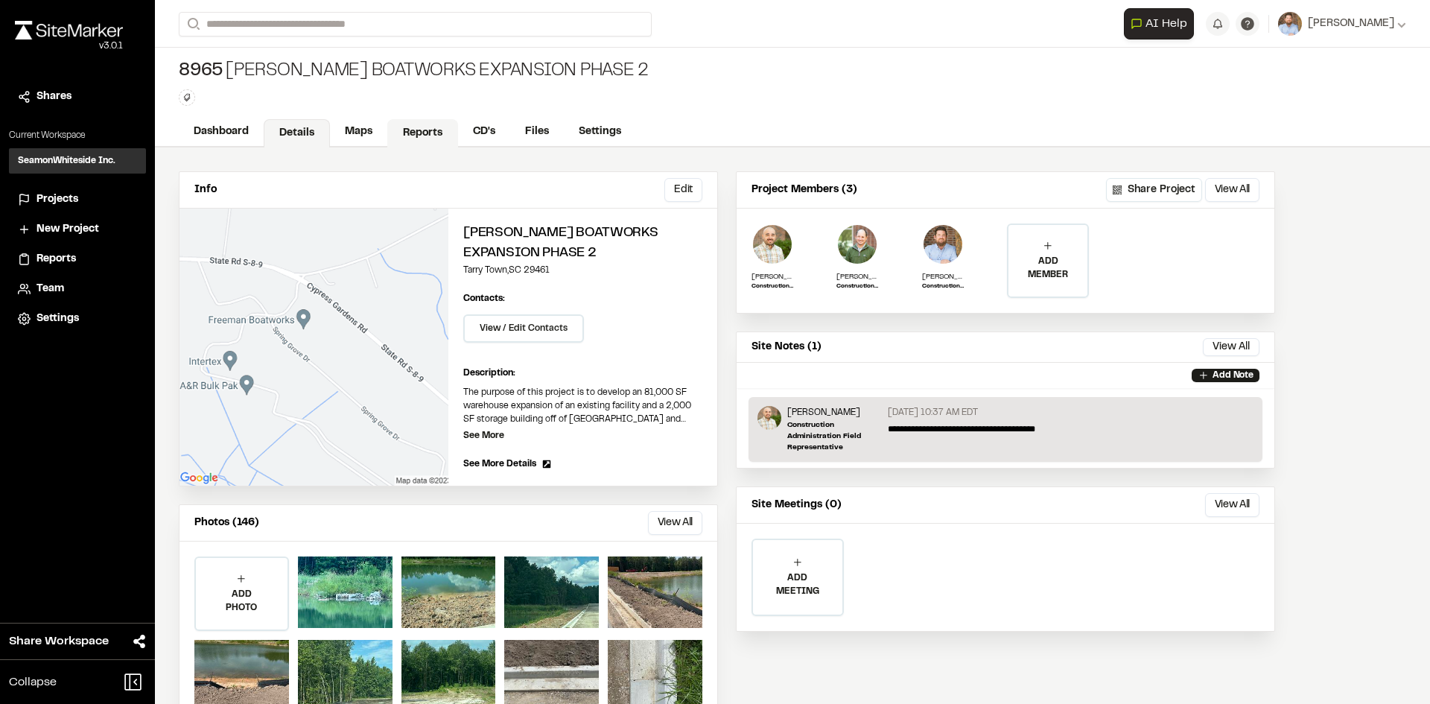
click at [436, 133] on link "Reports" at bounding box center [422, 133] width 71 height 28
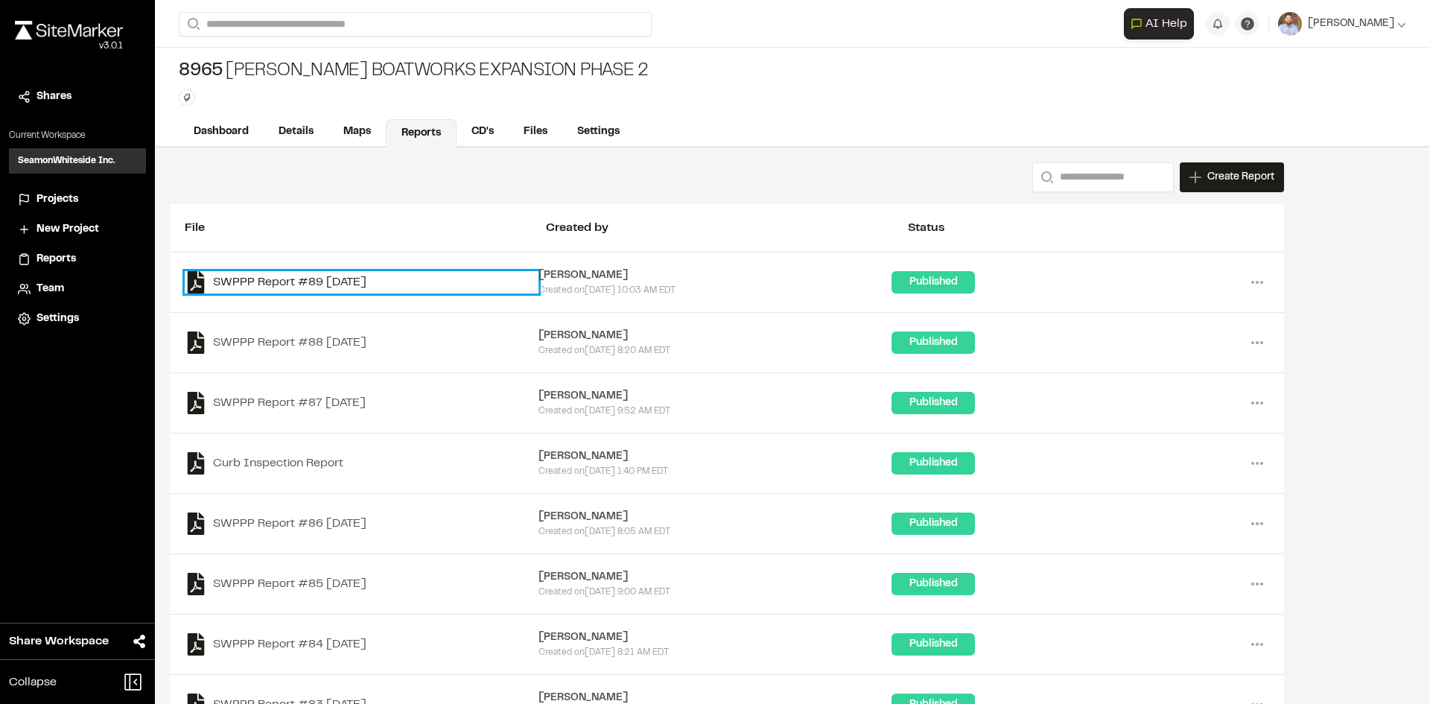
click at [363, 281] on link "SWPPP Report #89 [DATE]" at bounding box center [362, 282] width 354 height 22
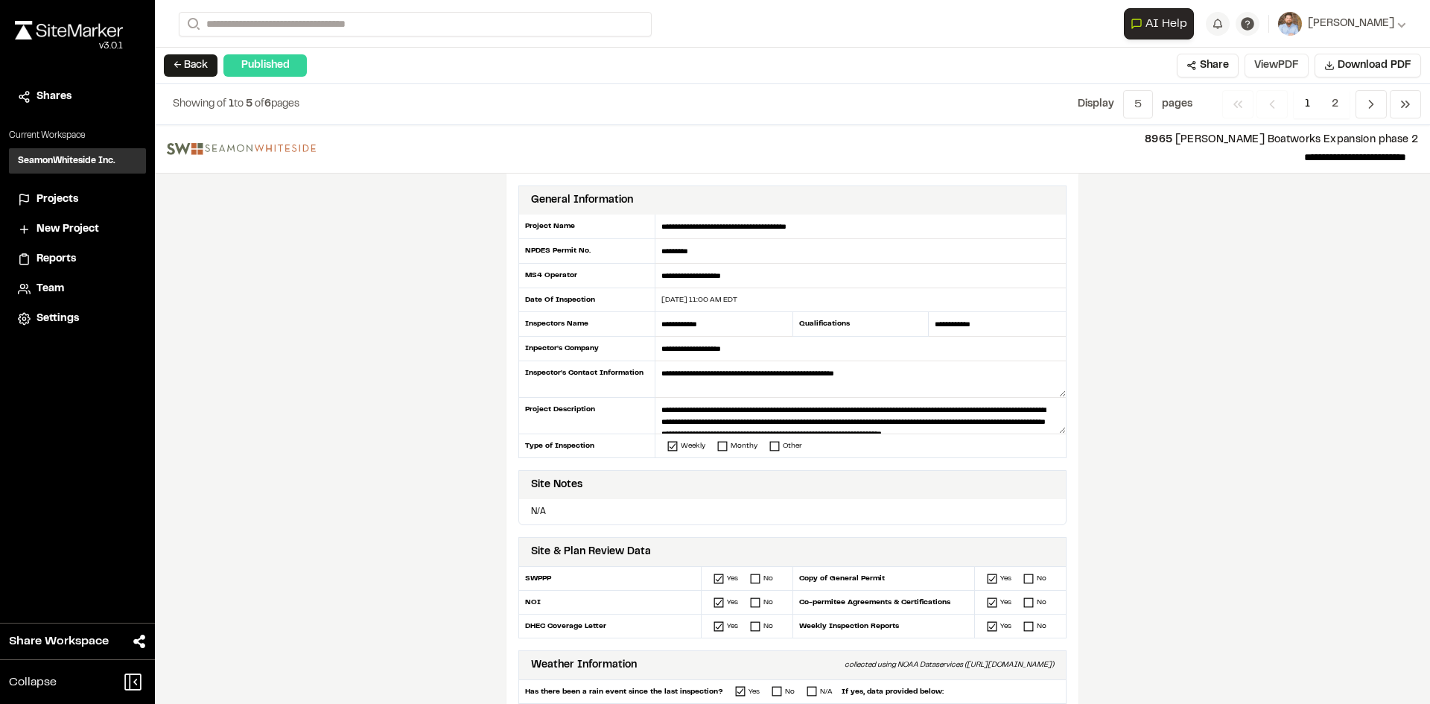
click at [1291, 73] on button "View PDF" at bounding box center [1277, 66] width 64 height 24
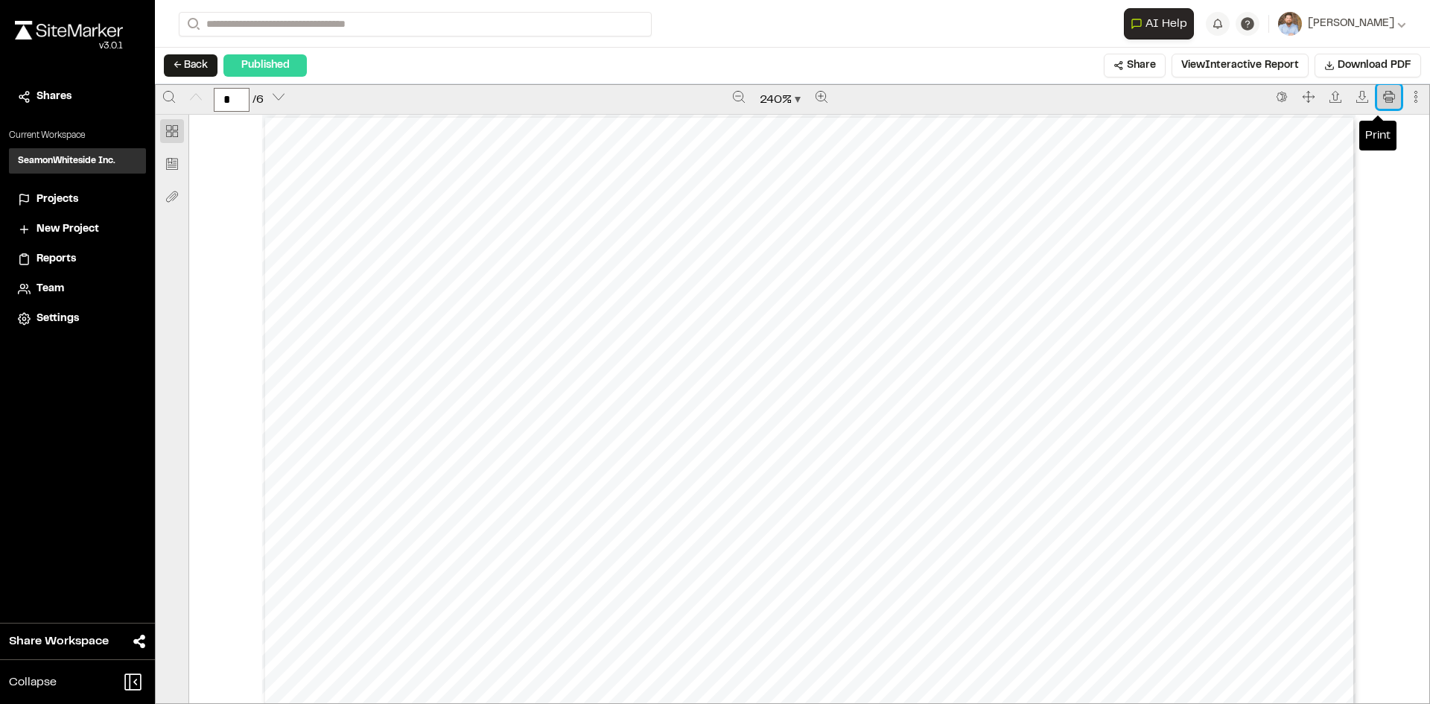
click at [1383, 97] on icon "Print" at bounding box center [1389, 97] width 12 height 12
click at [64, 197] on span "Projects" at bounding box center [57, 199] width 42 height 16
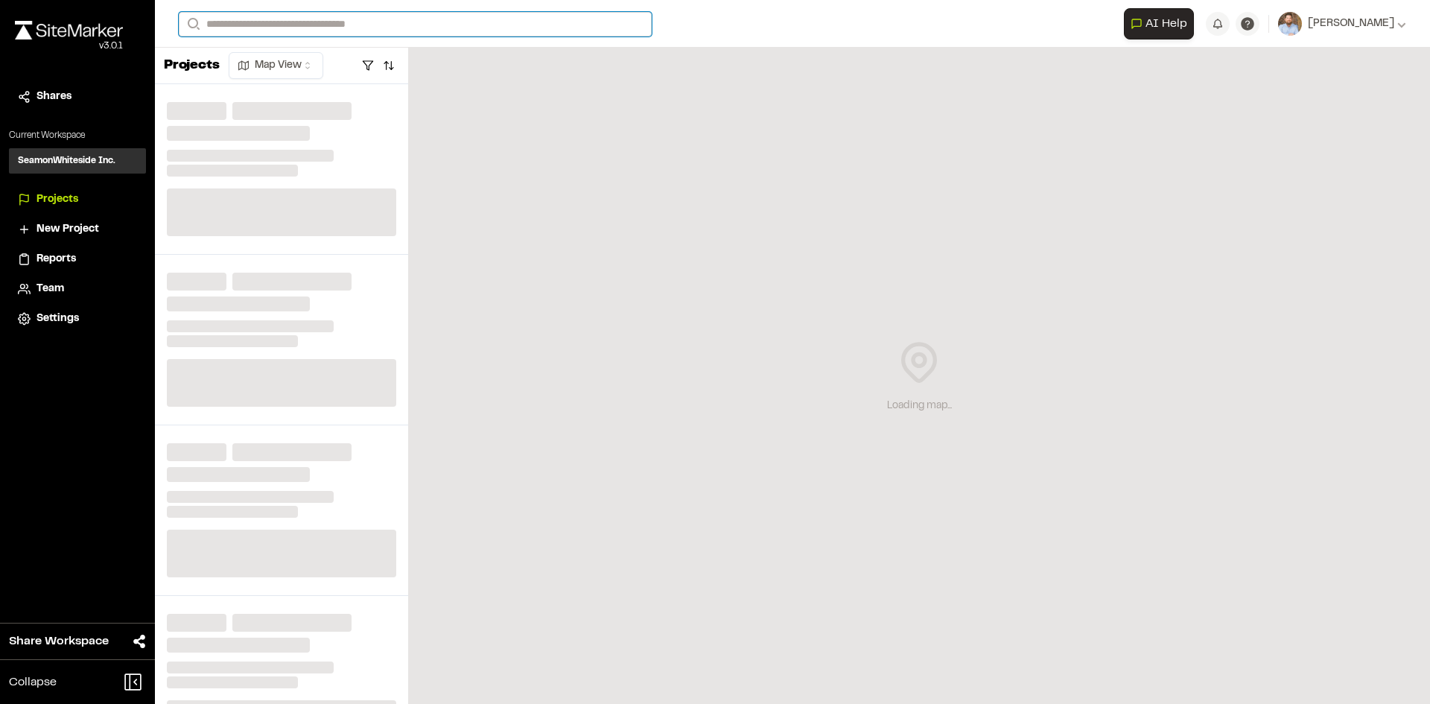
drag, startPoint x: 244, startPoint y: 22, endPoint x: 267, endPoint y: 0, distance: 31.6
click at [246, 22] on input "Search" at bounding box center [415, 24] width 473 height 25
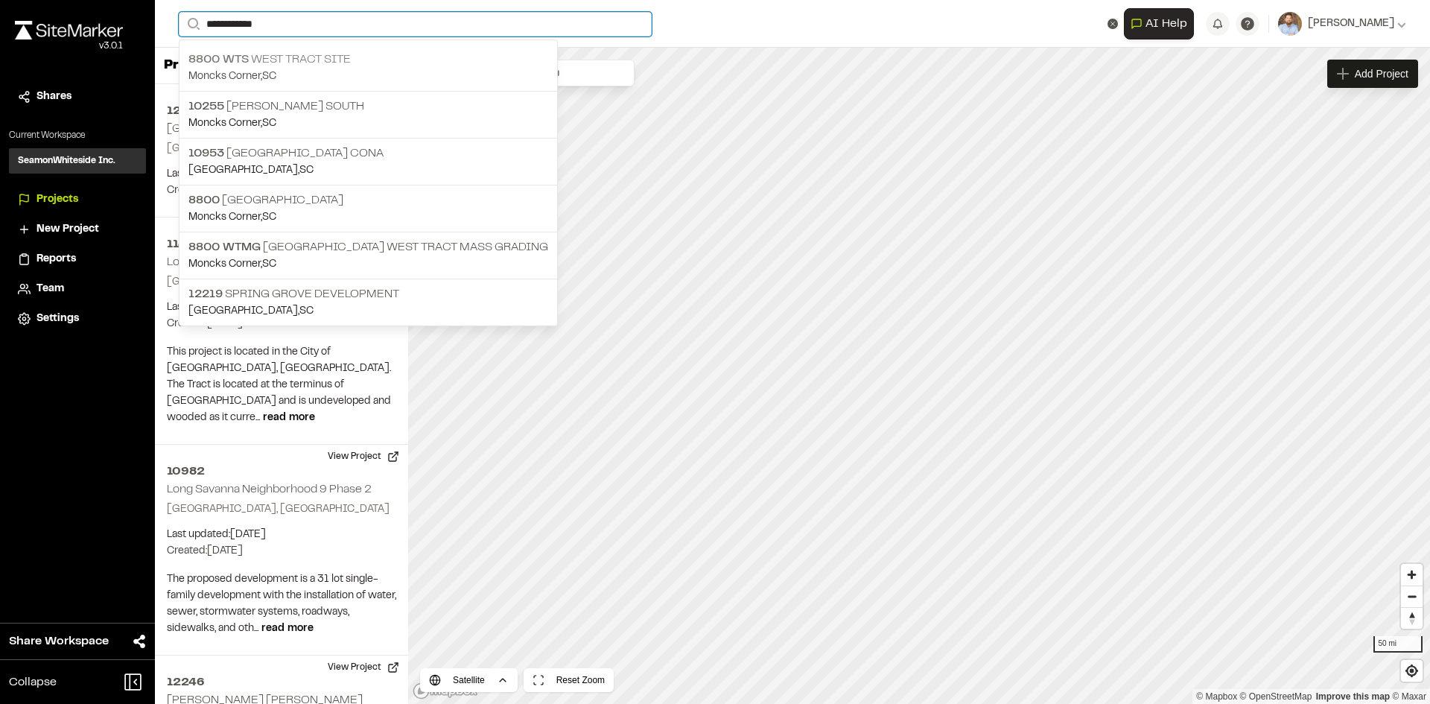
type input "**********"
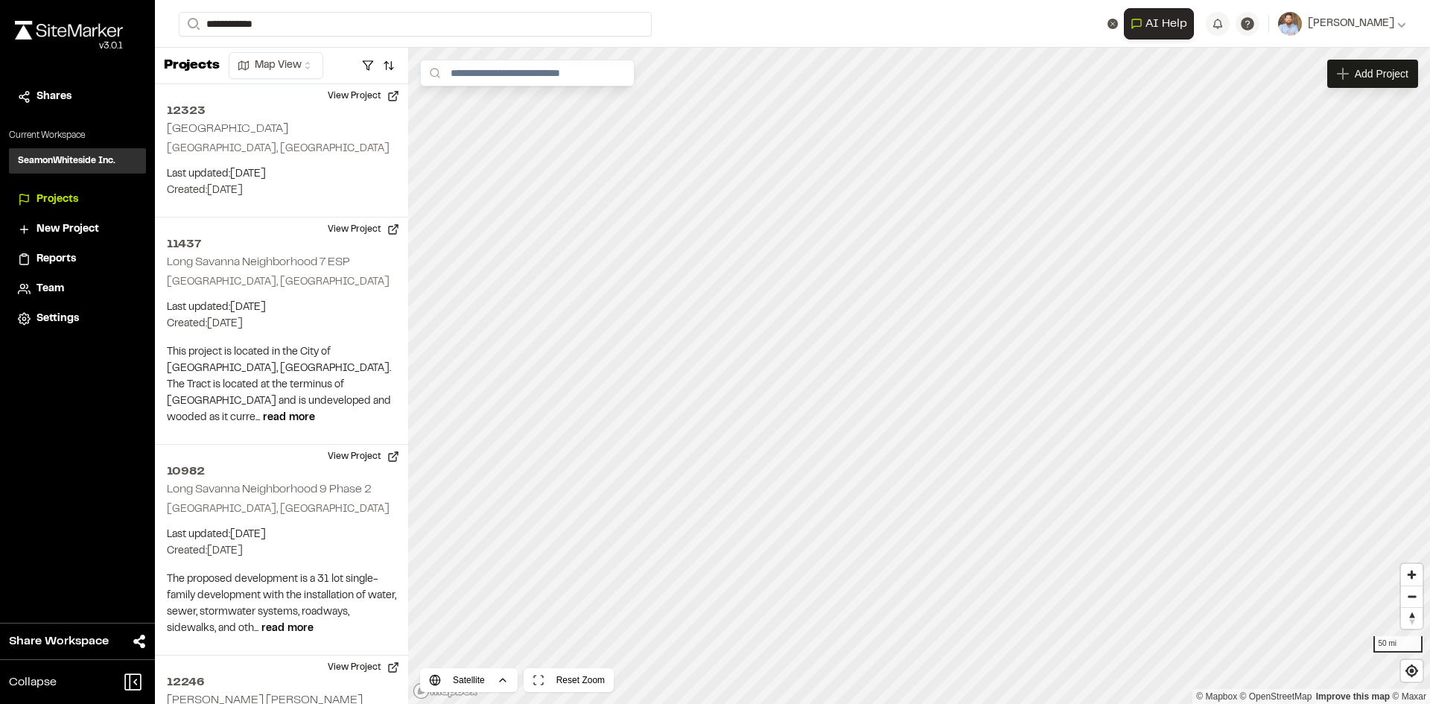
click at [279, 61] on p "[GEOGRAPHIC_DATA] Site" at bounding box center [368, 60] width 360 height 18
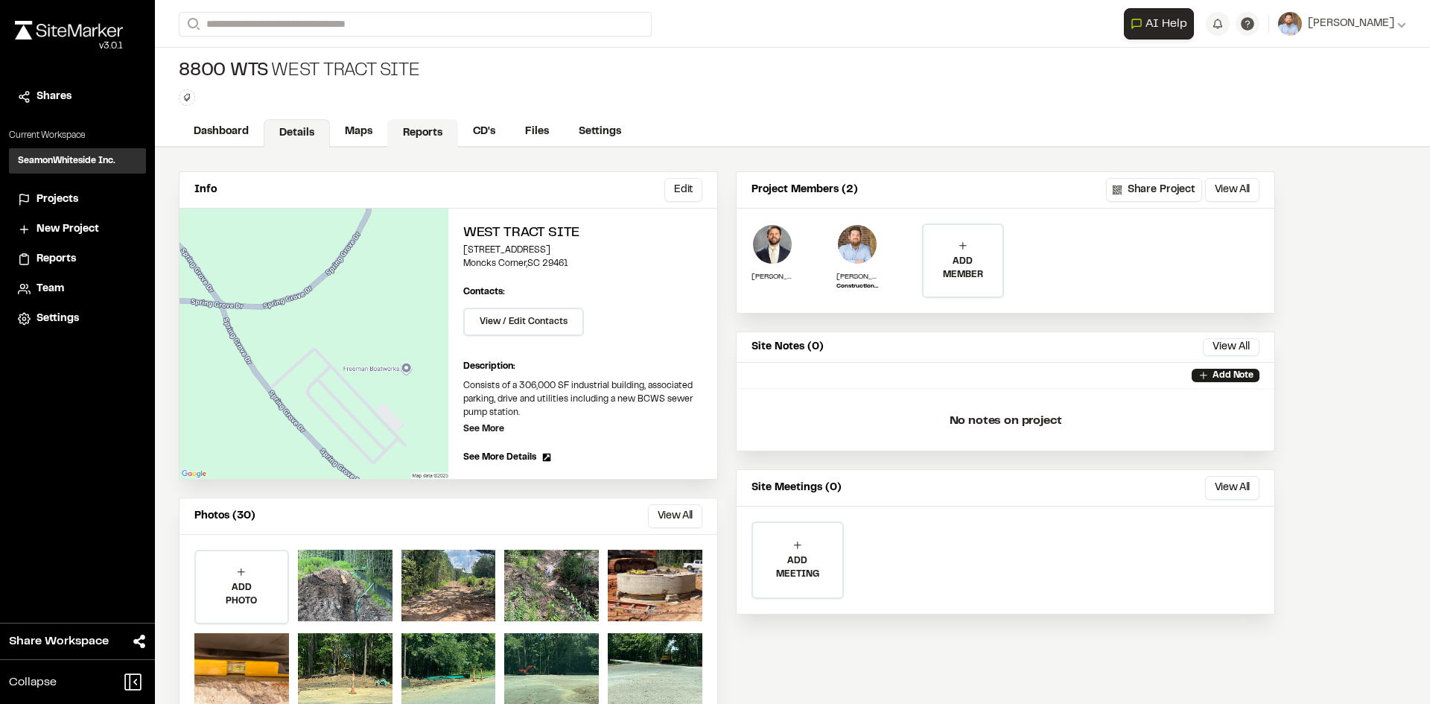
click at [432, 137] on link "Reports" at bounding box center [422, 133] width 71 height 28
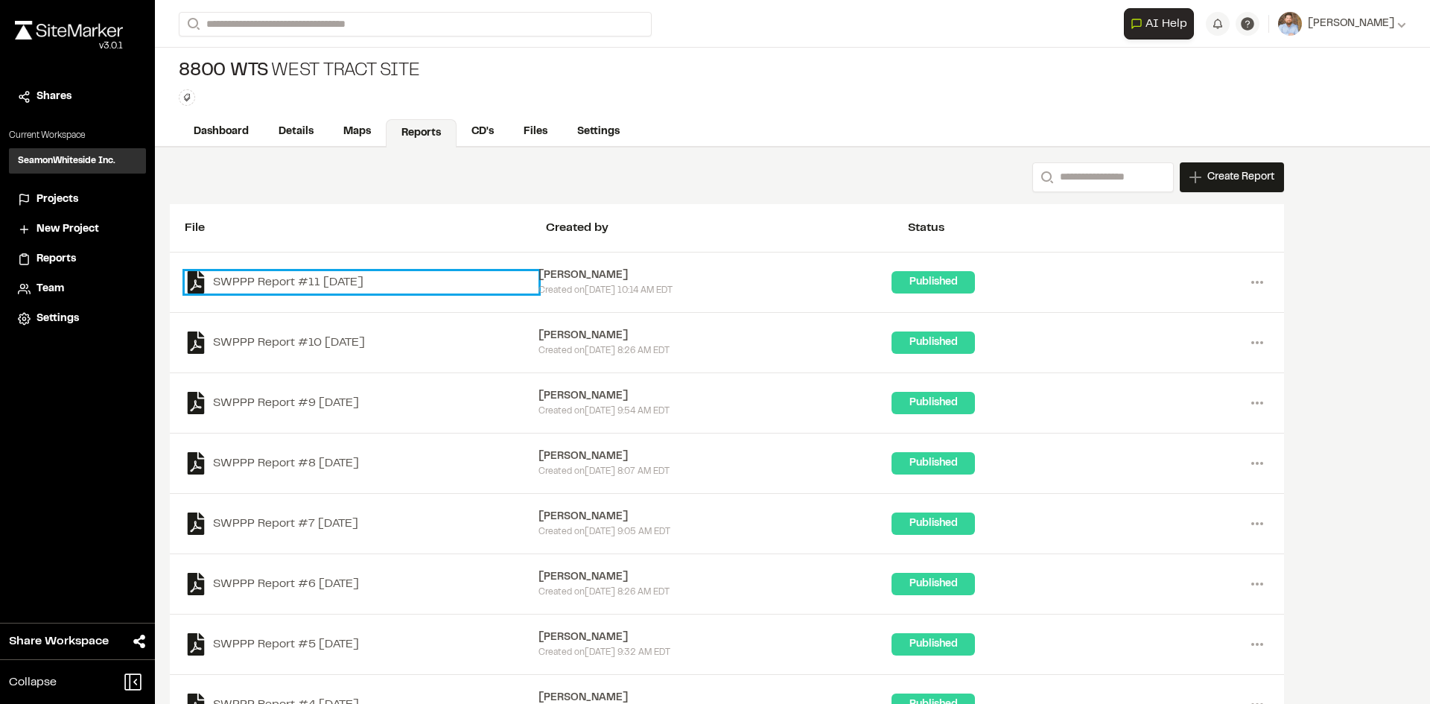
click at [378, 282] on link "SWPPP Report #11 [DATE]" at bounding box center [362, 282] width 354 height 22
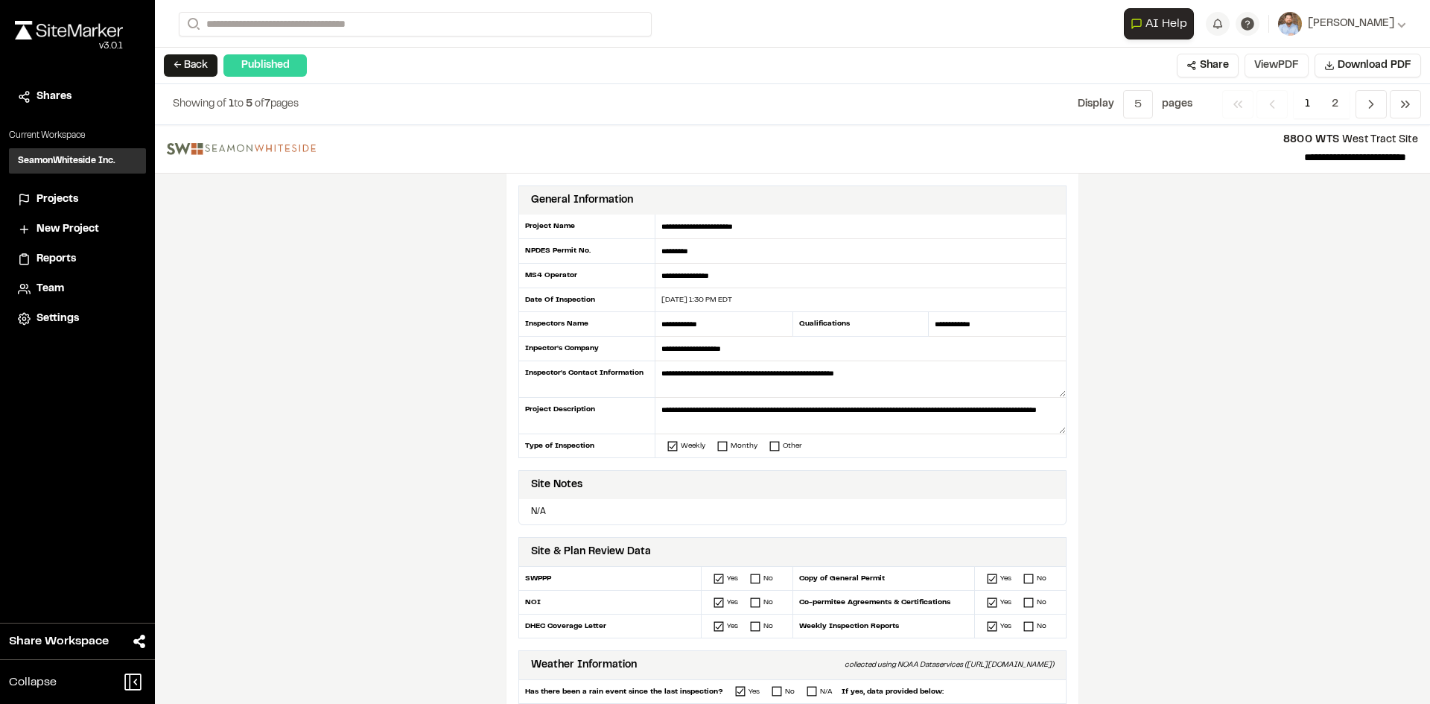
click at [1288, 70] on button "View PDF" at bounding box center [1277, 66] width 64 height 24
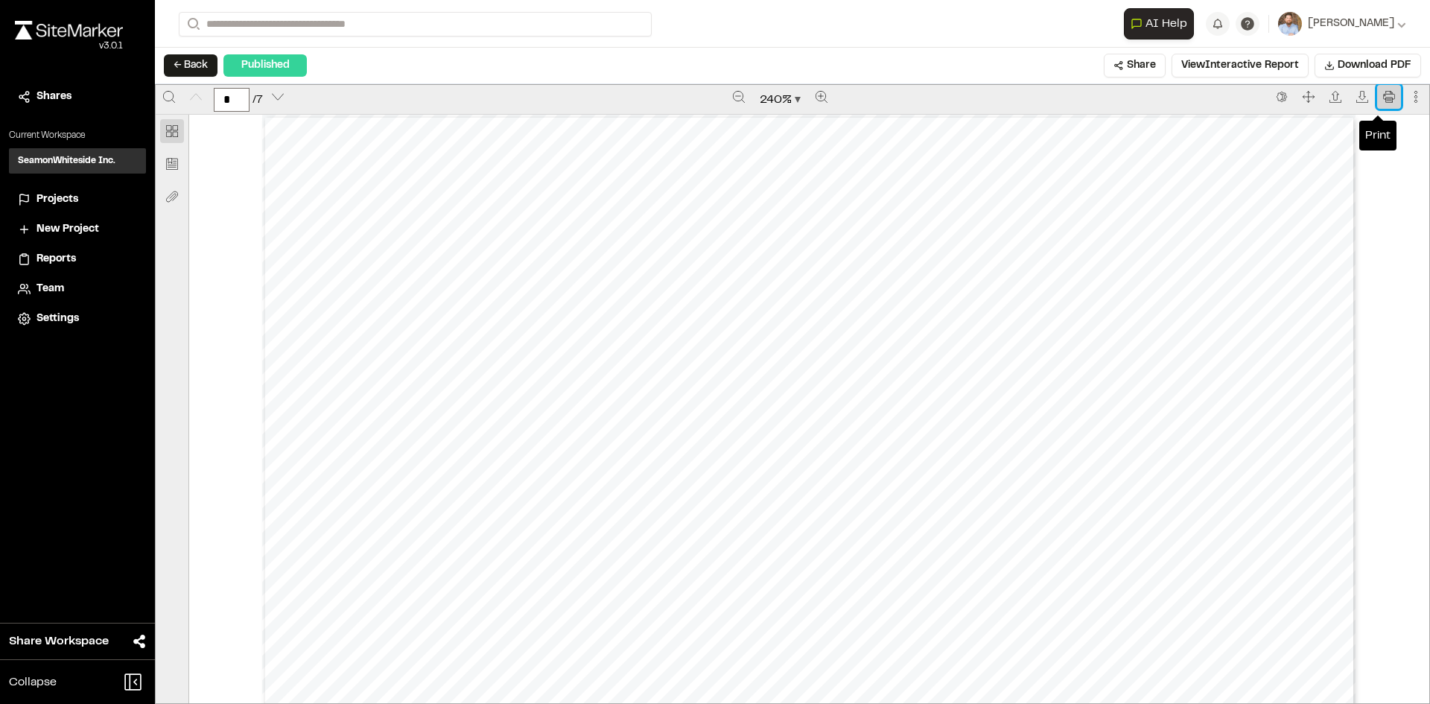
click at [1383, 98] on icon "Print" at bounding box center [1389, 97] width 12 height 12
click at [66, 201] on span "Projects" at bounding box center [57, 199] width 42 height 16
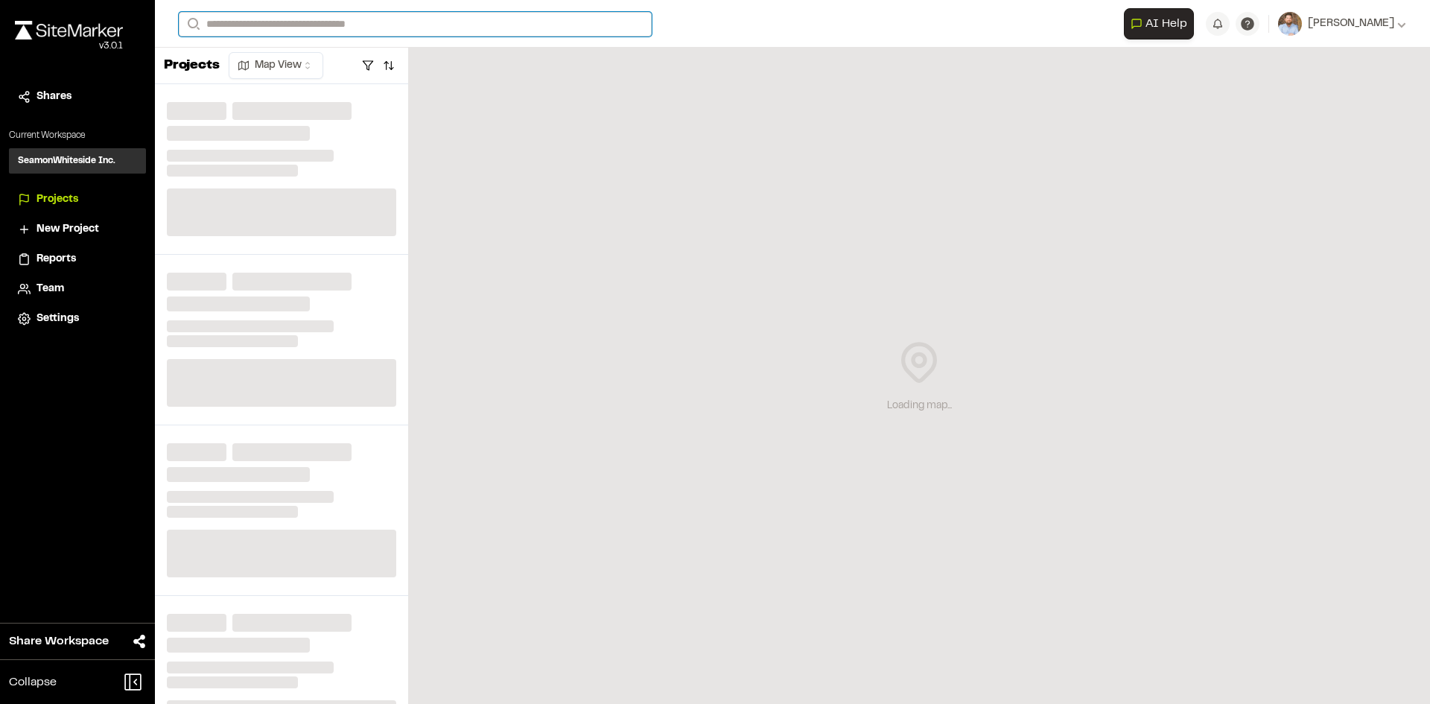
drag, startPoint x: 285, startPoint y: 25, endPoint x: 279, endPoint y: 17, distance: 10.0
click at [285, 25] on input "Search" at bounding box center [415, 24] width 473 height 25
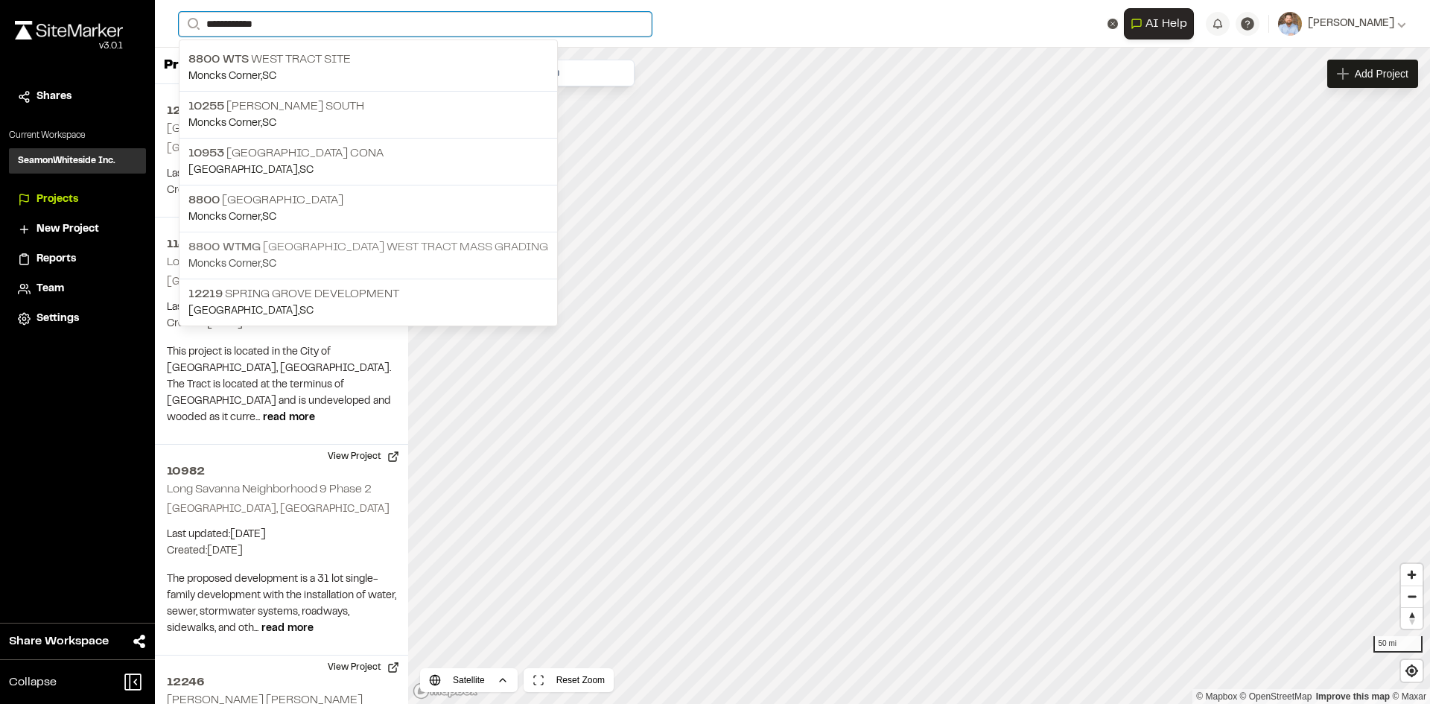
type input "**********"
click at [384, 243] on p "8800 WTMG [GEOGRAPHIC_DATA] West Tract Mass Grading" at bounding box center [368, 247] width 360 height 18
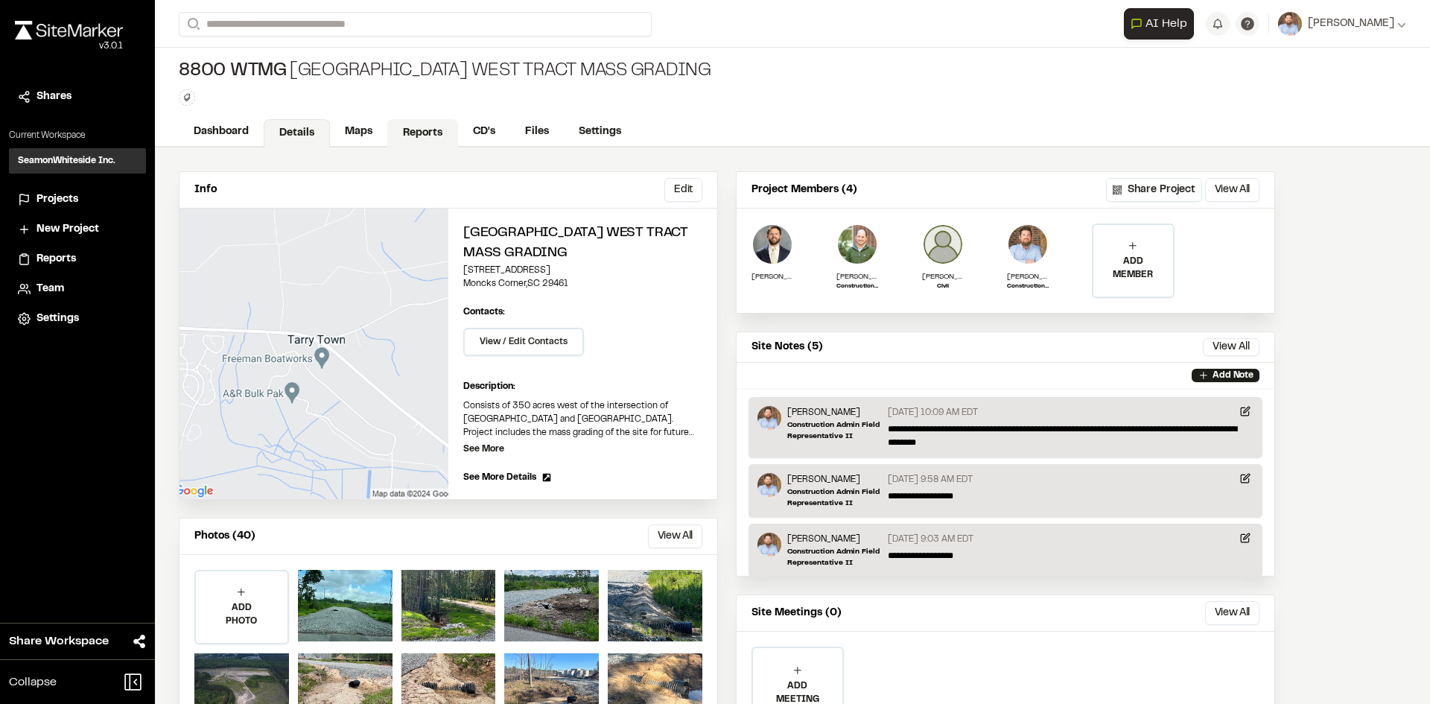
click at [419, 130] on link "Reports" at bounding box center [422, 133] width 71 height 28
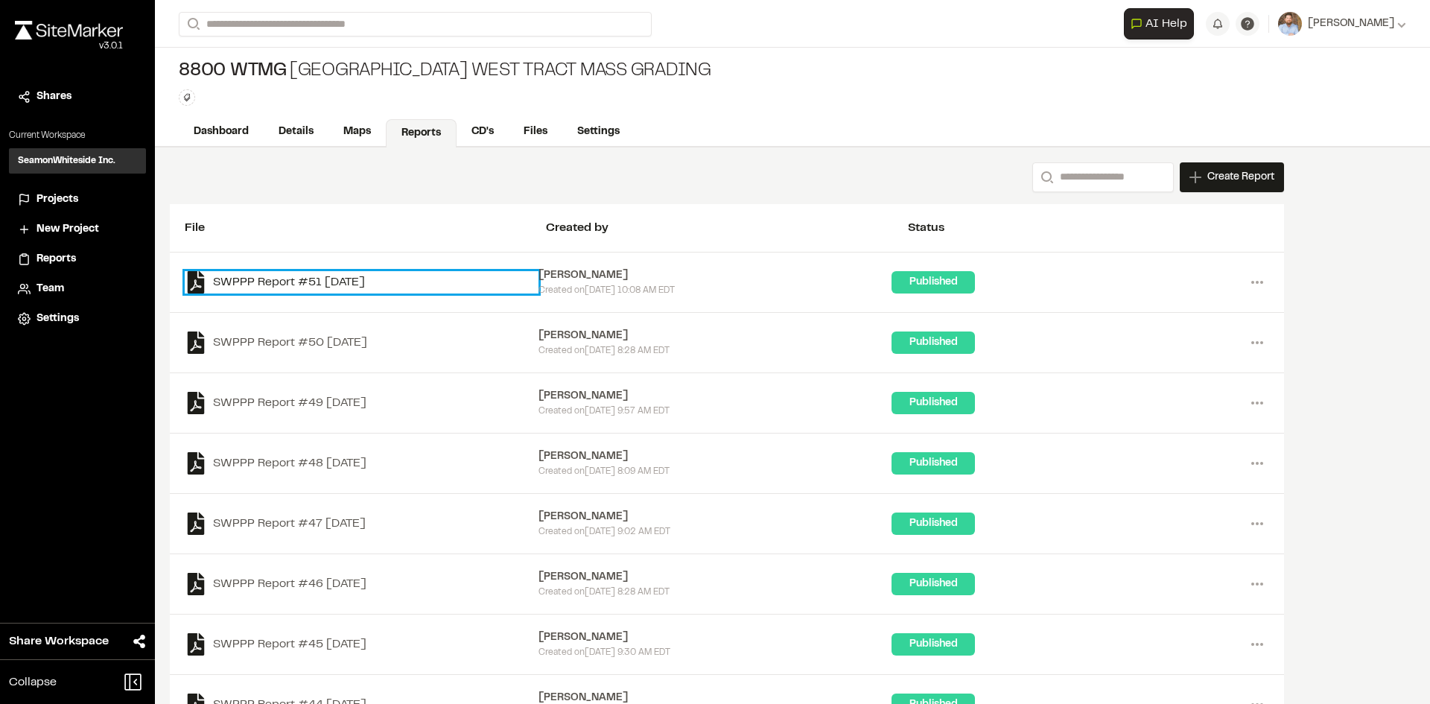
click at [378, 282] on link "SWPPP Report #51 [DATE]" at bounding box center [362, 282] width 354 height 22
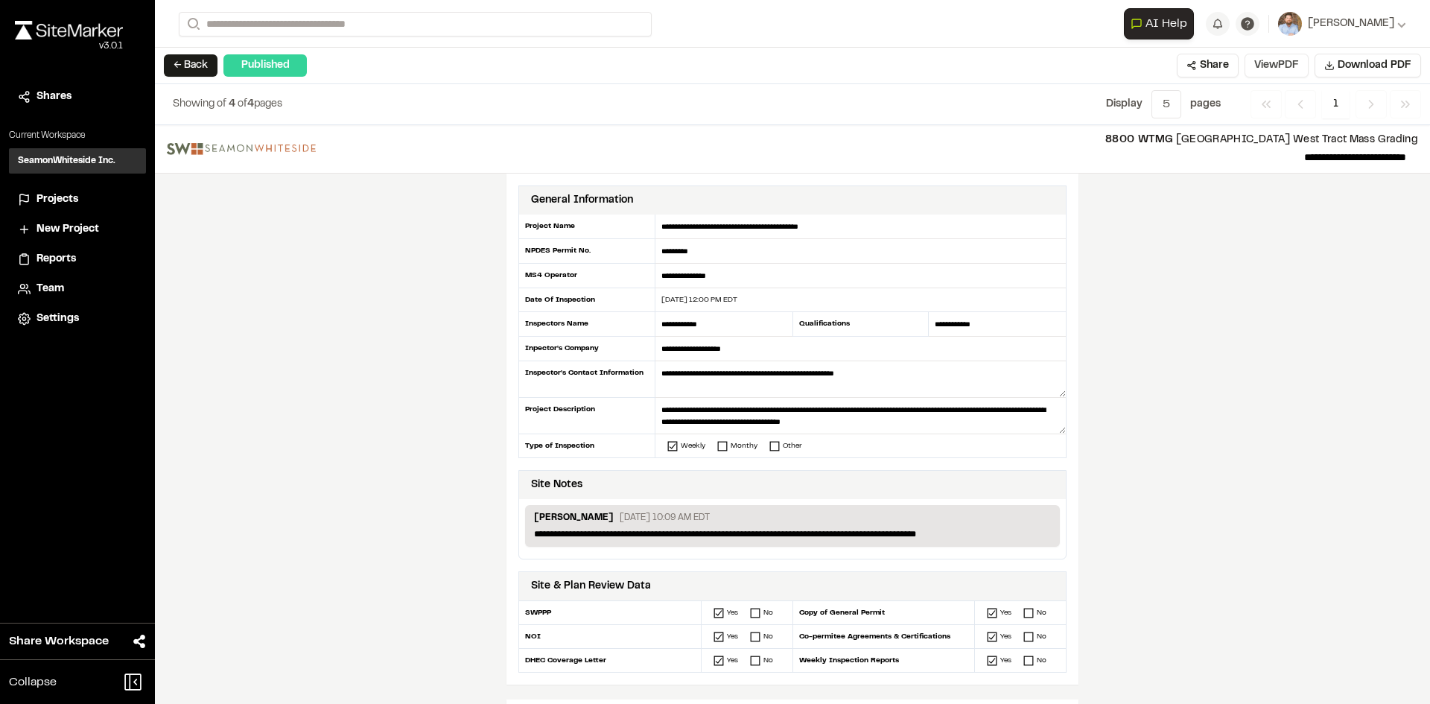
click at [1278, 65] on button "View PDF" at bounding box center [1277, 66] width 64 height 24
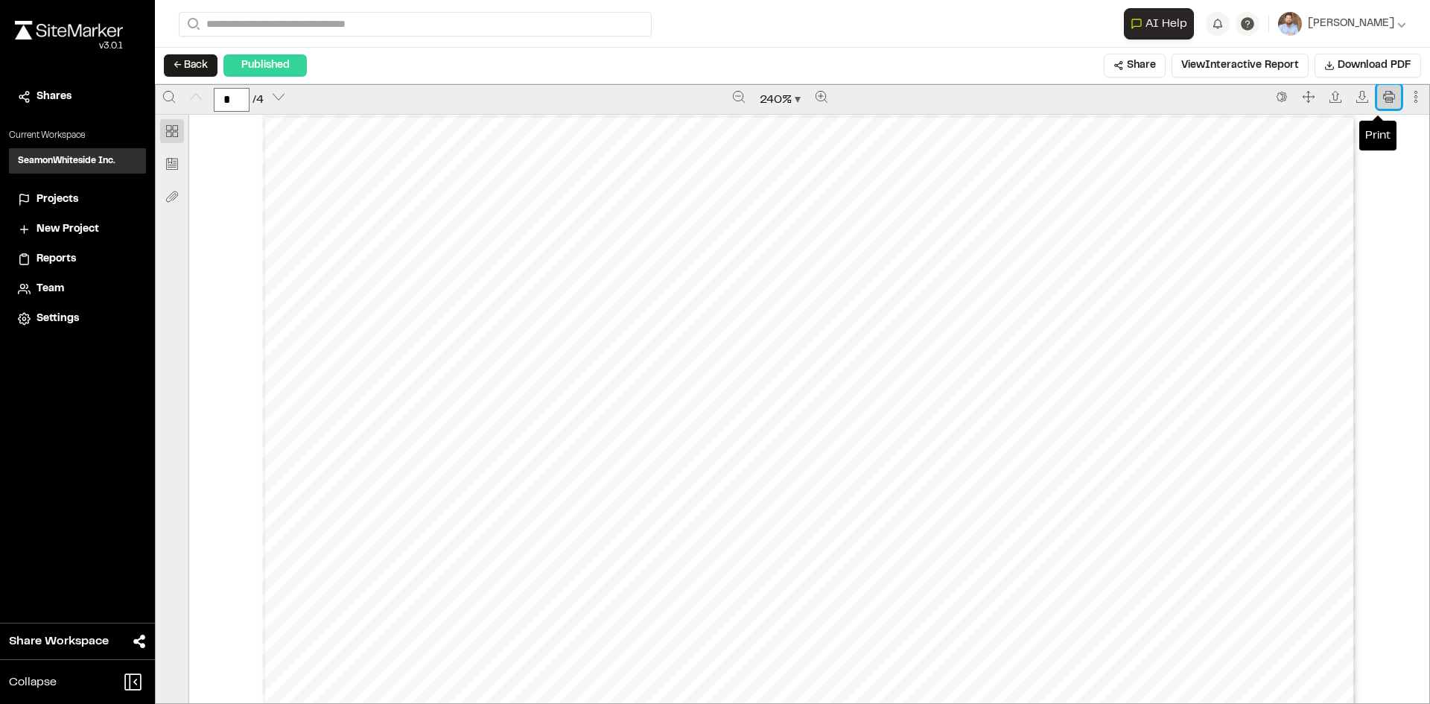
click at [1383, 100] on icon "Print" at bounding box center [1388, 96] width 11 height 11
